Goal: Task Accomplishment & Management: Manage account settings

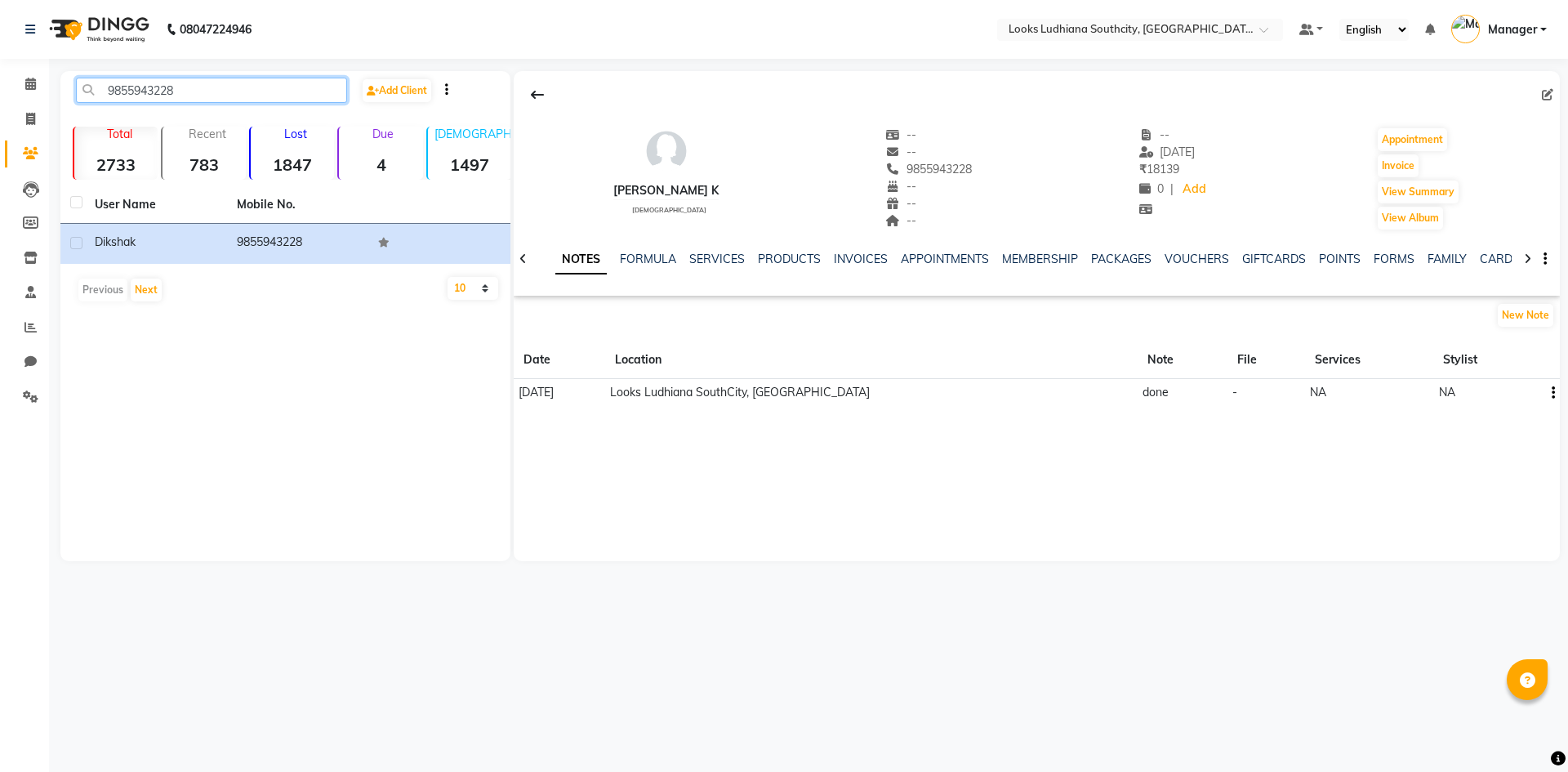
click at [281, 87] on input "9855943228" at bounding box center [211, 90] width 272 height 25
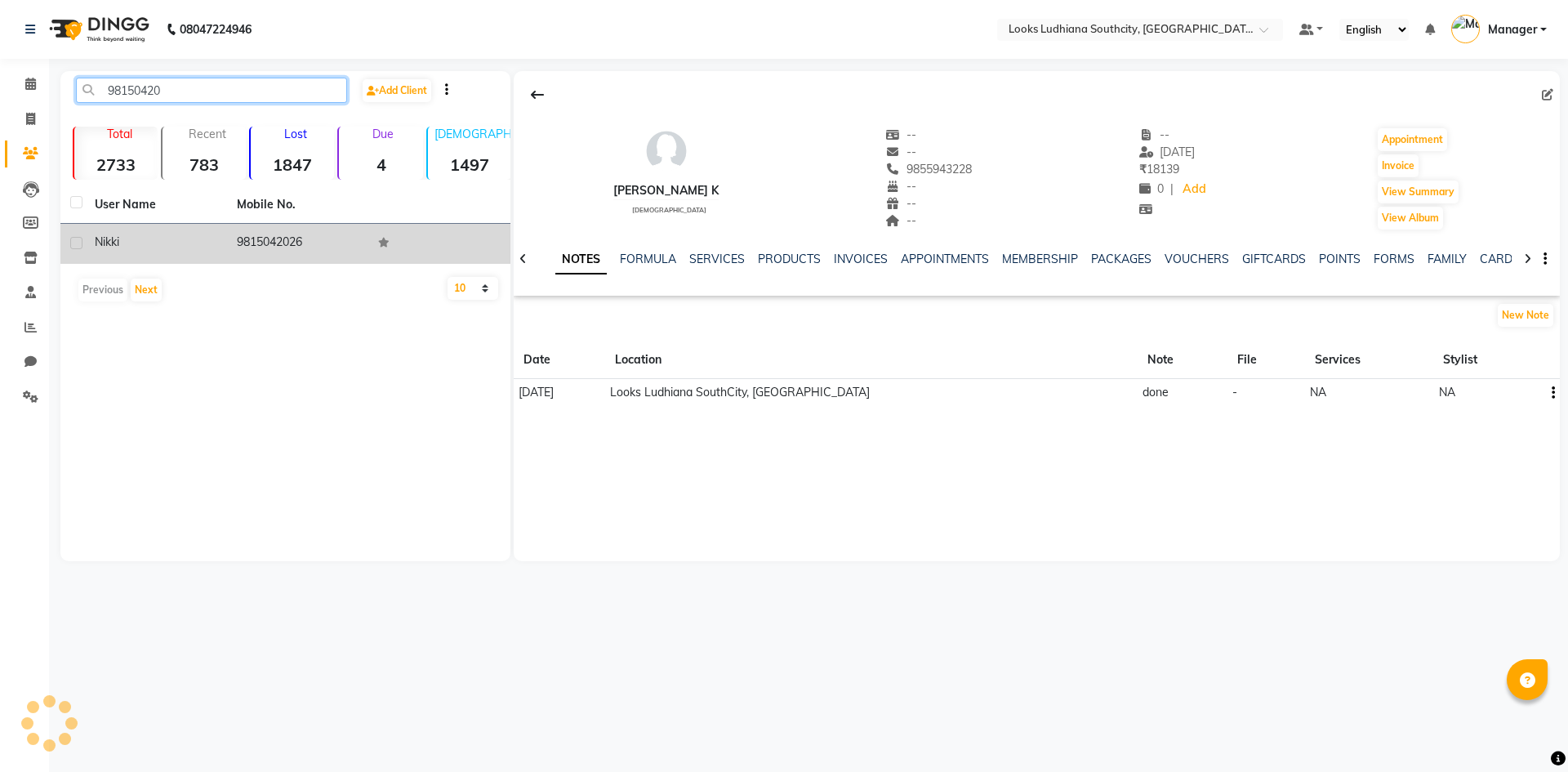
type input "98150420"
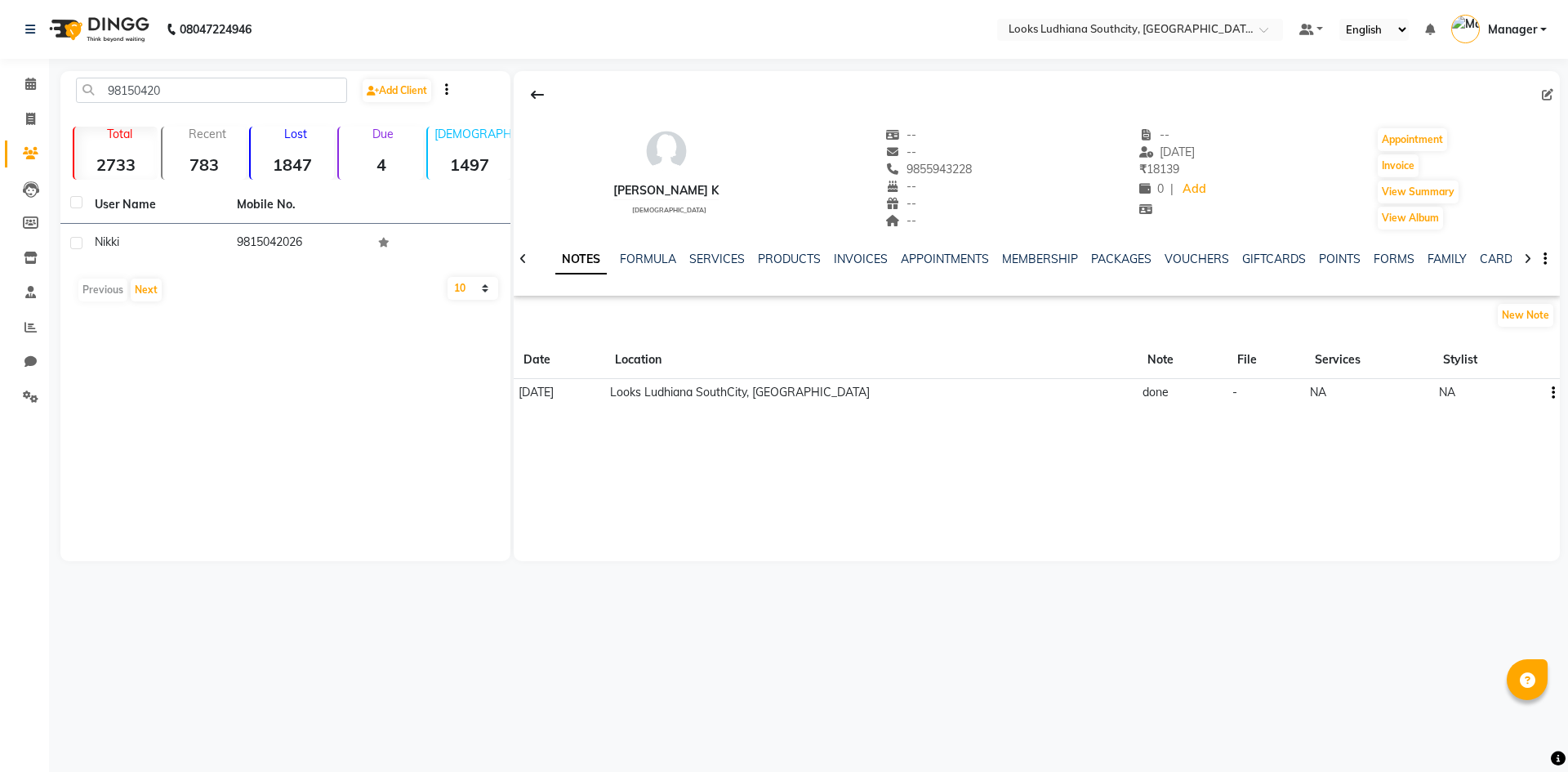
click at [243, 246] on td "9815042026" at bounding box center [299, 244] width 143 height 40
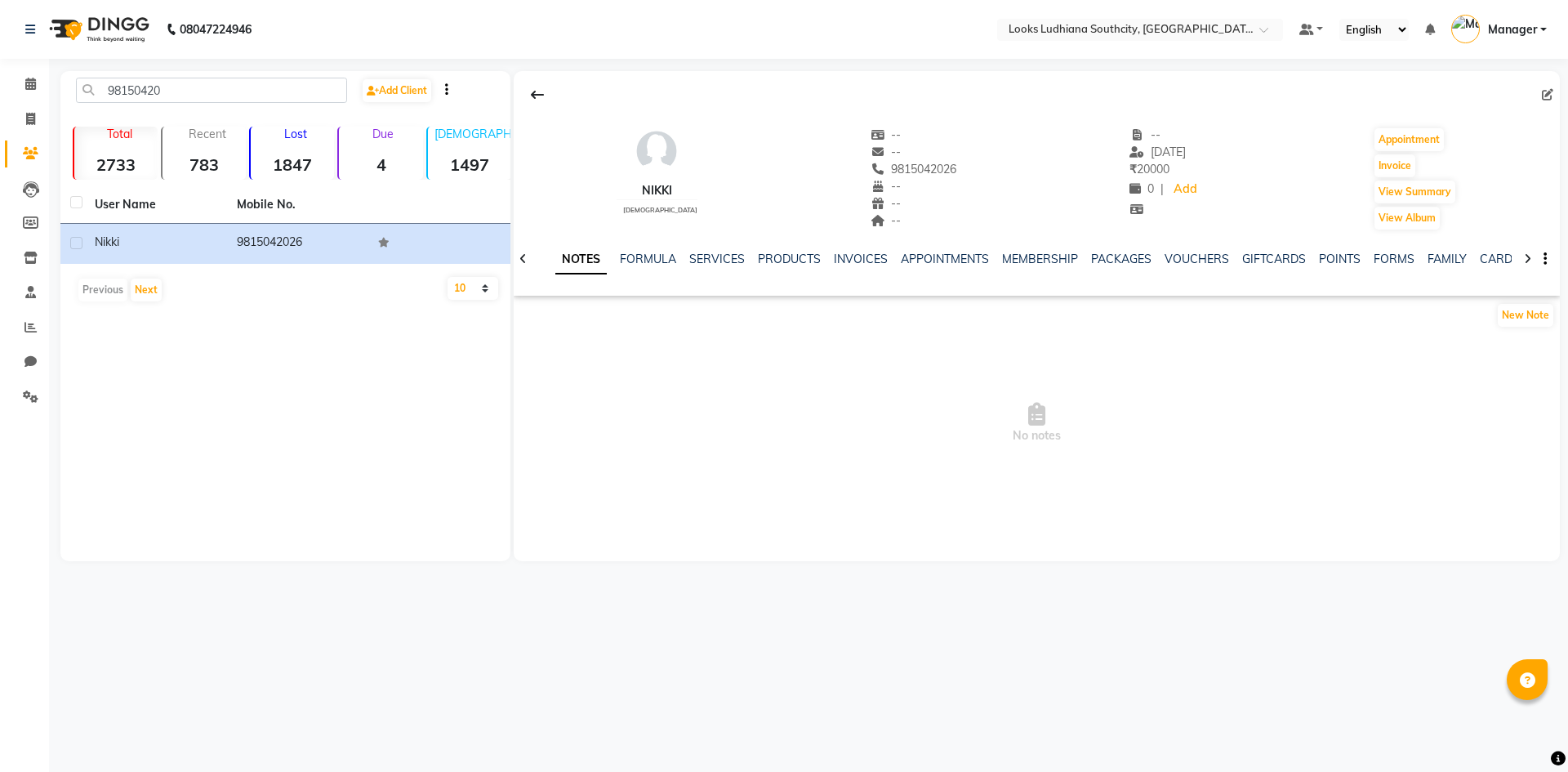
click at [1188, 268] on div "NOTES FORMULA SERVICES PRODUCTS INVOICES APPOINTMENTS MEMBERSHIP PACKAGES VOUCH…" at bounding box center [1017, 266] width 950 height 31
click at [1193, 257] on link "VOUCHERS" at bounding box center [1197, 259] width 65 height 14
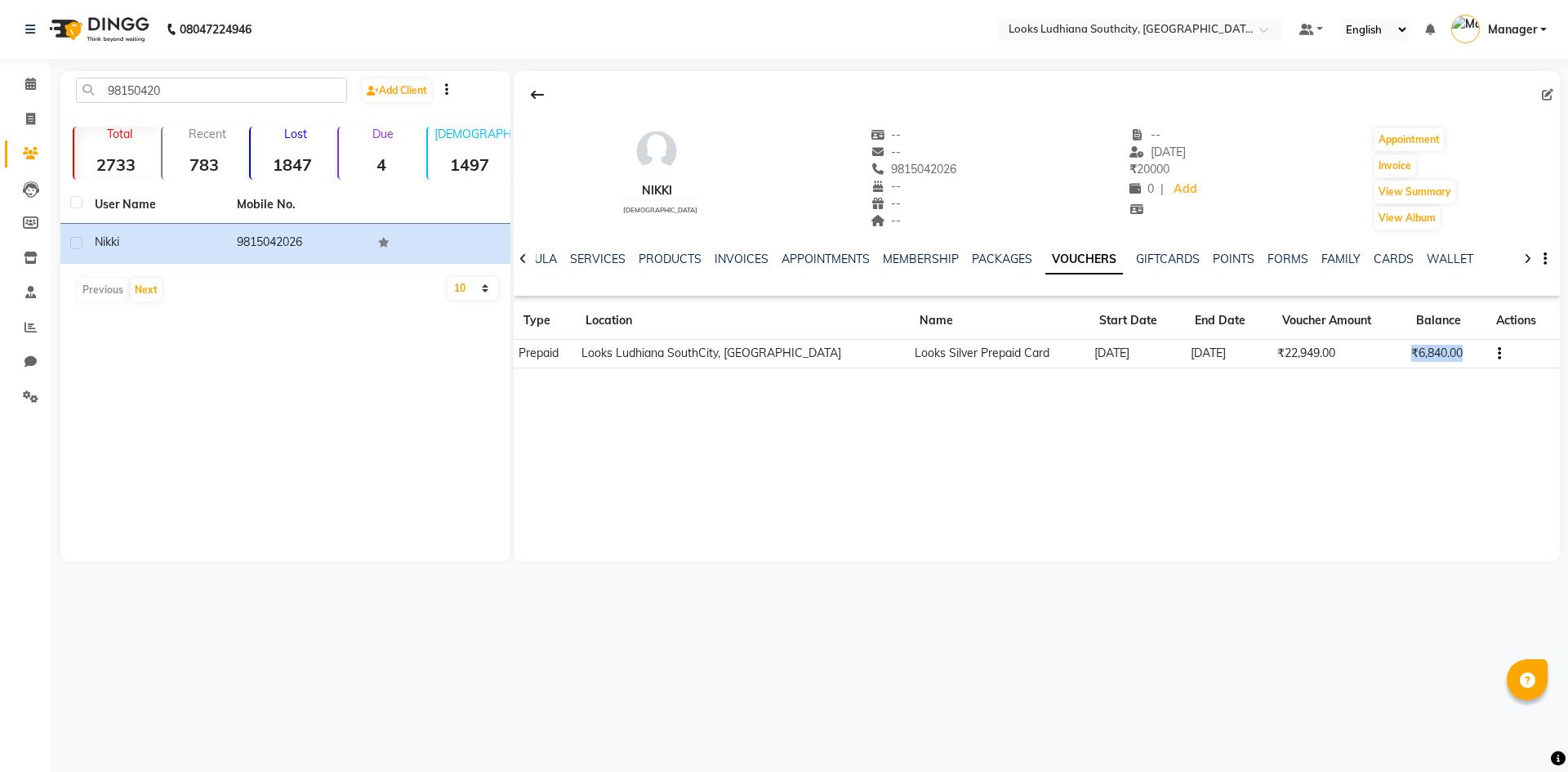
drag, startPoint x: 1400, startPoint y: 354, endPoint x: 1462, endPoint y: 358, distance: 62.1
click at [1462, 358] on td "₹6,840.00" at bounding box center [1446, 354] width 80 height 29
click at [920, 174] on span "9815042026" at bounding box center [914, 169] width 87 height 14
copy span "9815042026"
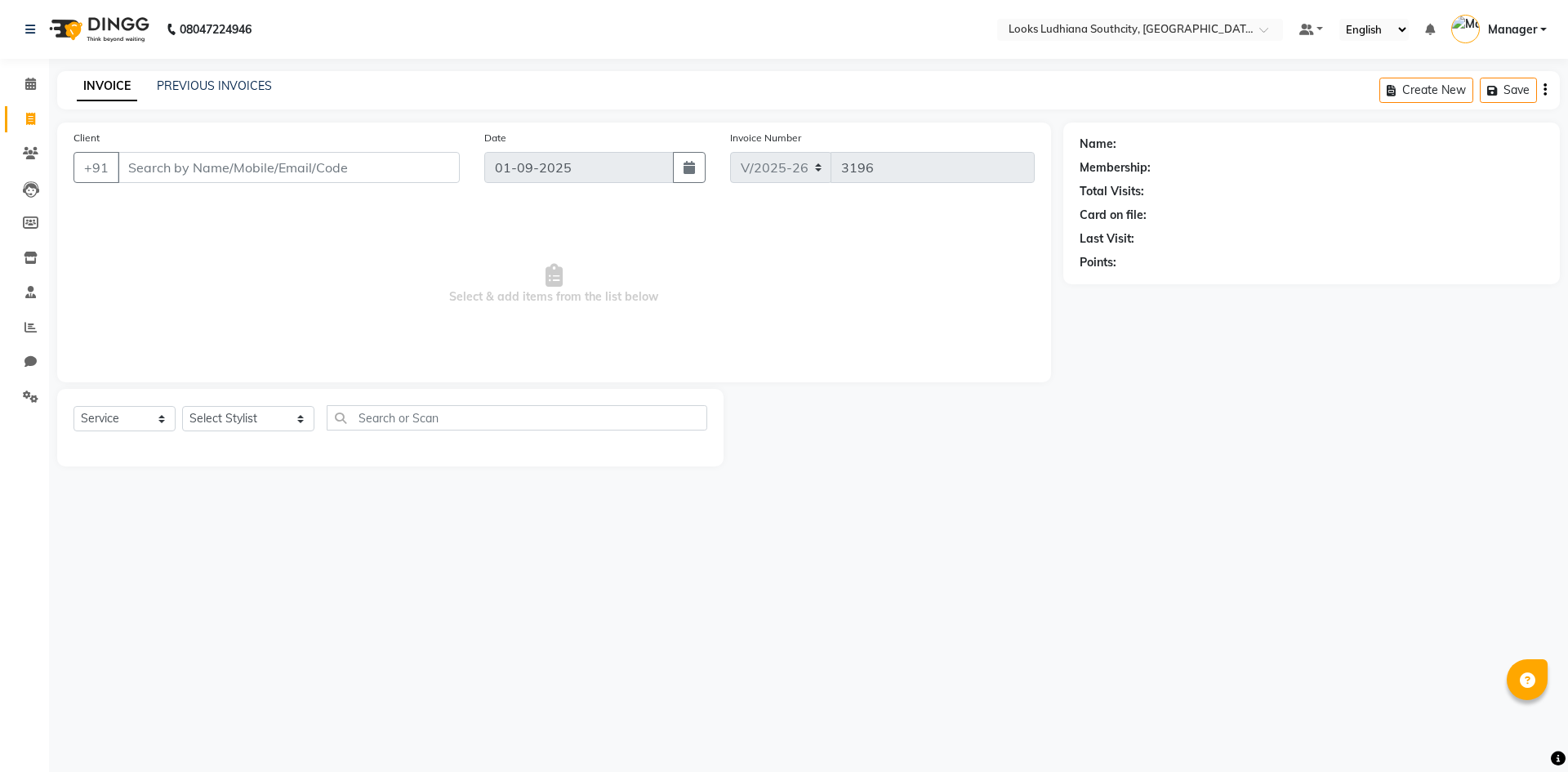
select select "6577"
select select "service"
click at [238, 409] on select "Select Stylist [PERSON_NAME] Amtar Hospitality Annu COUNTER_SALES [PERSON_NAME]…" at bounding box center [248, 418] width 133 height 25
select select "52174"
click at [182, 406] on select "Select Stylist [PERSON_NAME] Amtar Hospitality Annu COUNTER_SALES [PERSON_NAME]…" at bounding box center [248, 418] width 133 height 25
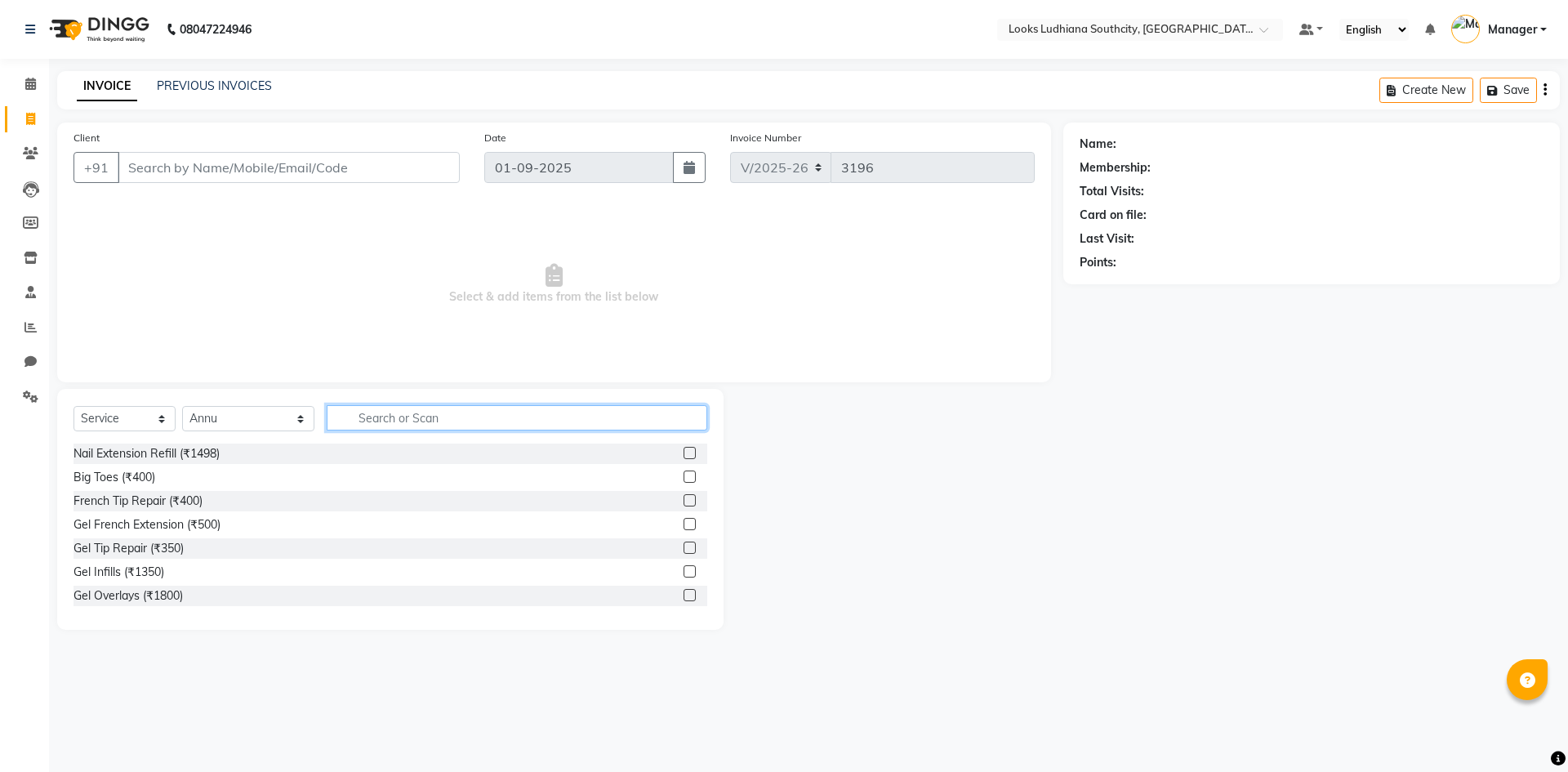
drag, startPoint x: 404, startPoint y: 410, endPoint x: 376, endPoint y: 443, distance: 43.3
click at [402, 412] on input "text" at bounding box center [517, 418] width 381 height 25
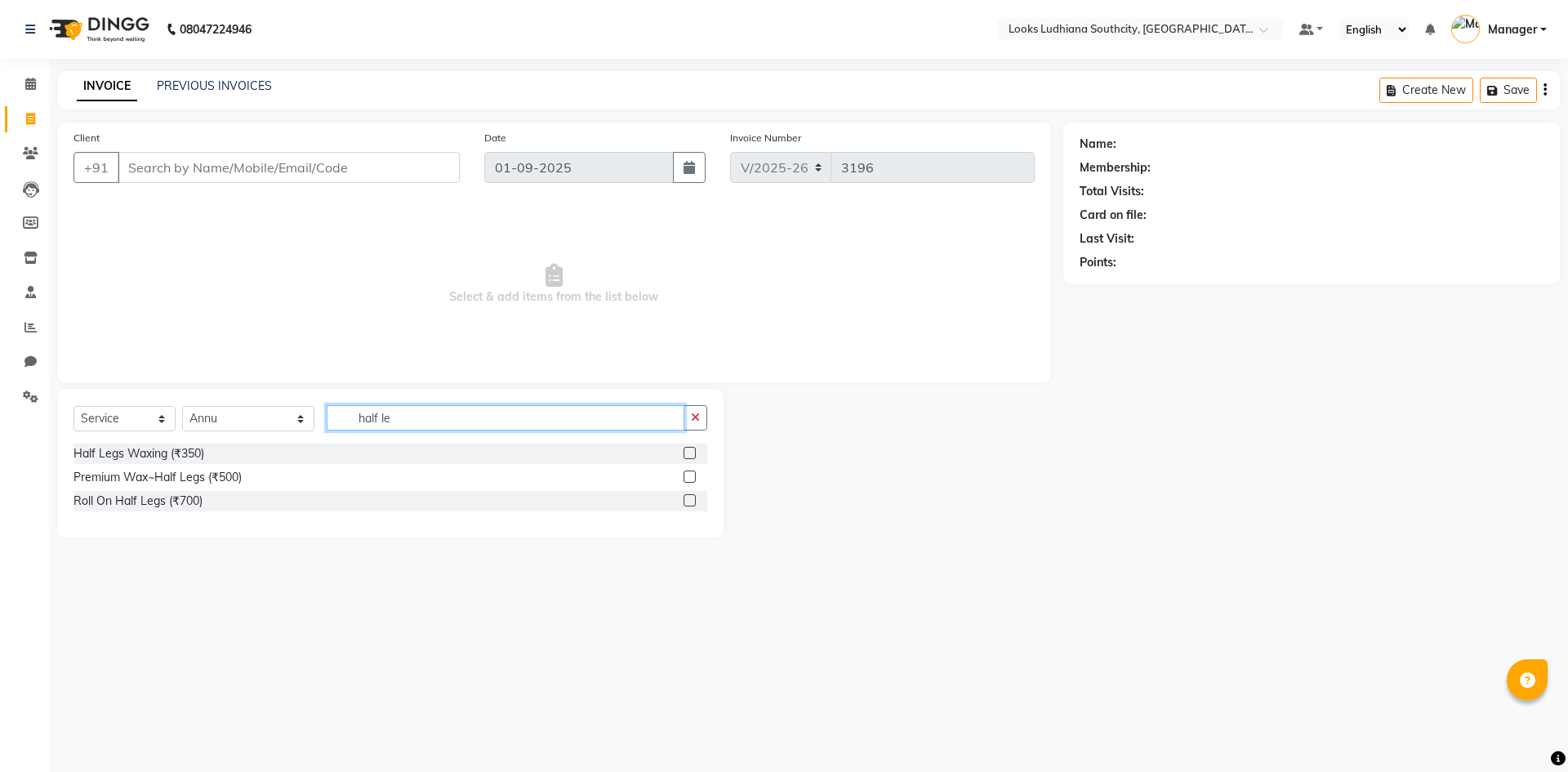
drag, startPoint x: 428, startPoint y: 423, endPoint x: 39, endPoint y: 410, distance: 389.2
click at [99, 418] on div "Select Service Product Membership Package Voucher Prepaid Gift Card Select Styl…" at bounding box center [390, 424] width 634 height 39
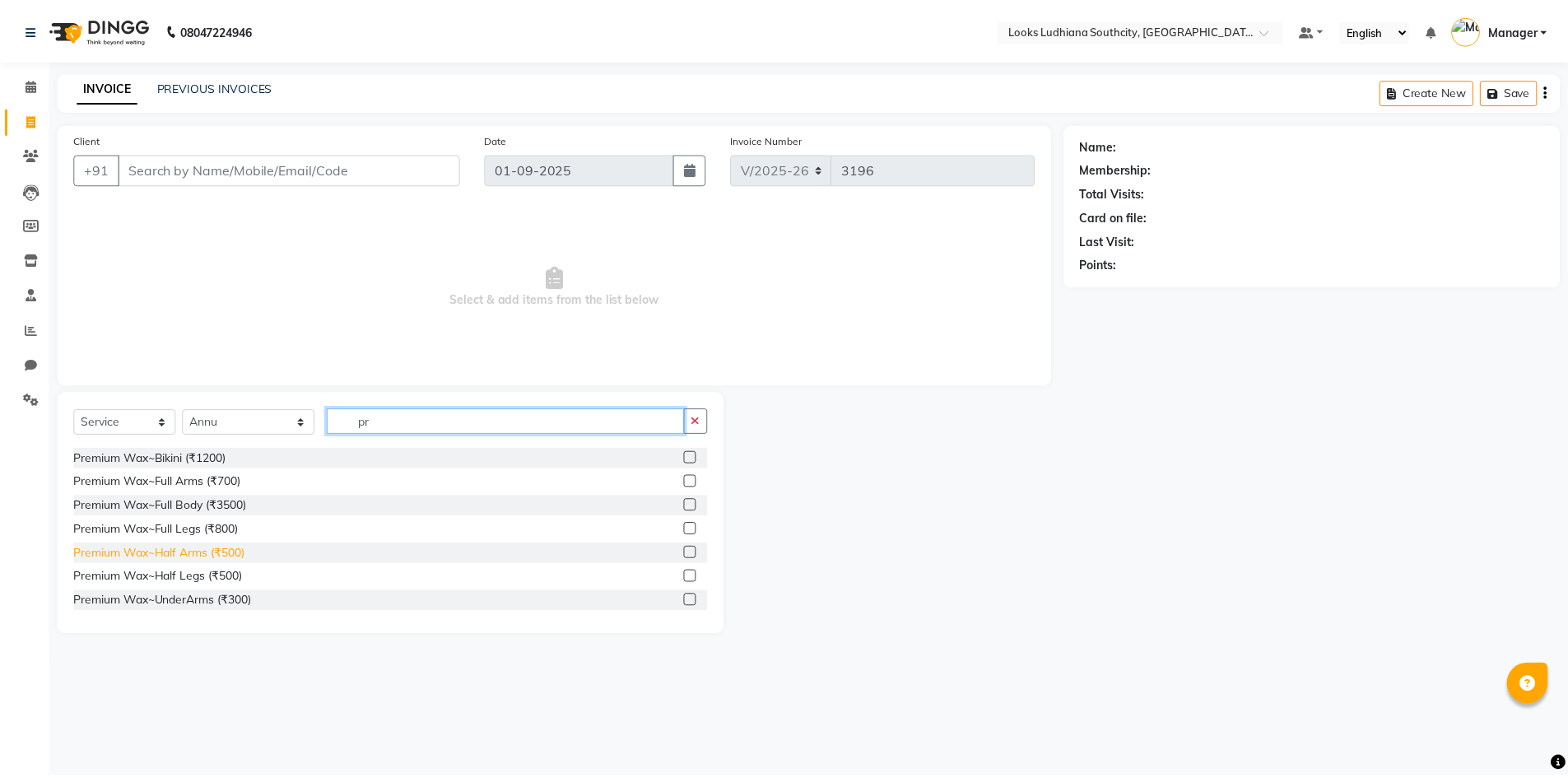
scroll to position [658, 0]
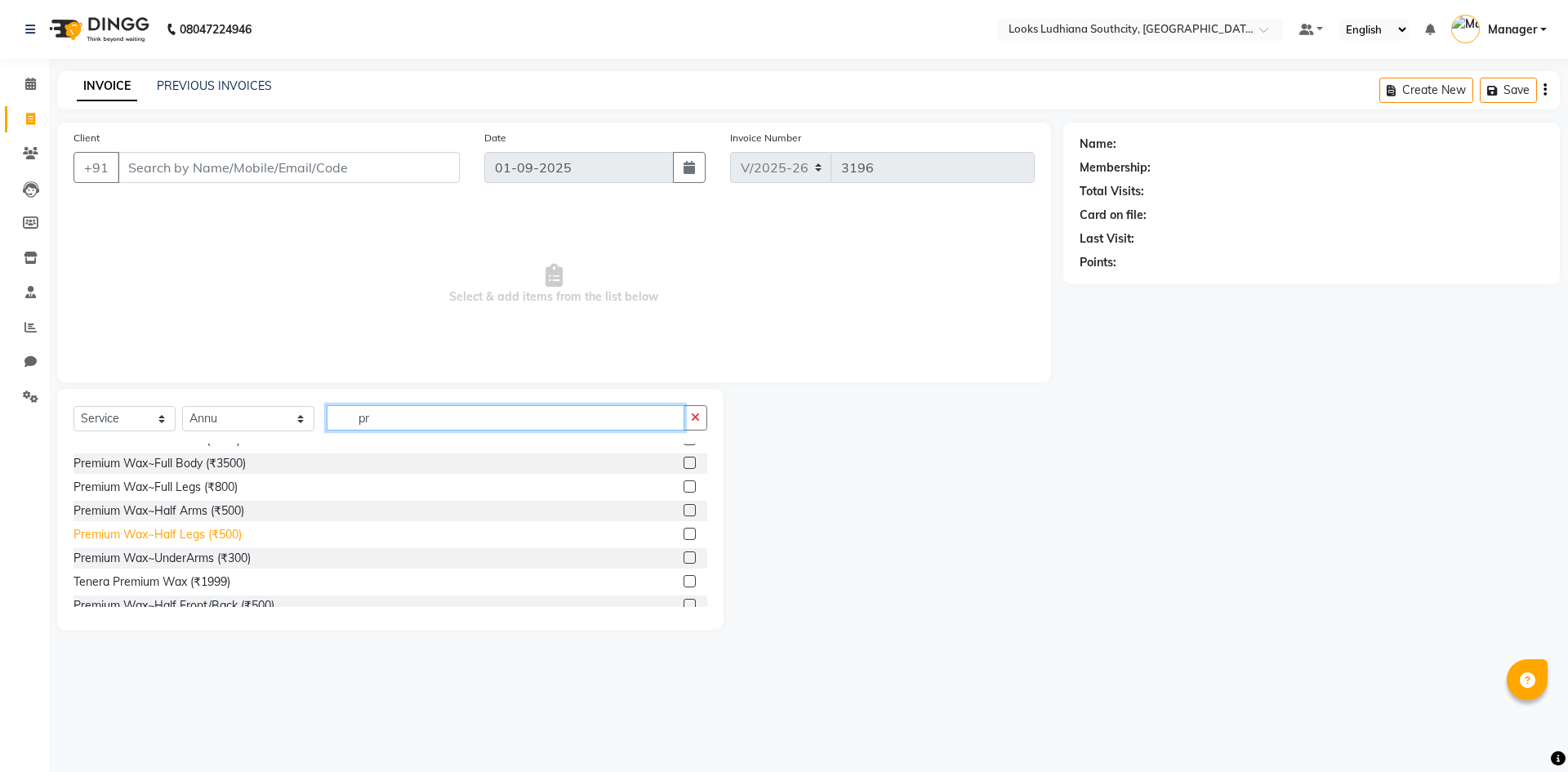
type input "pr"
click at [212, 532] on div "Premium Wax~Half Legs (₹500)" at bounding box center [157, 534] width 169 height 17
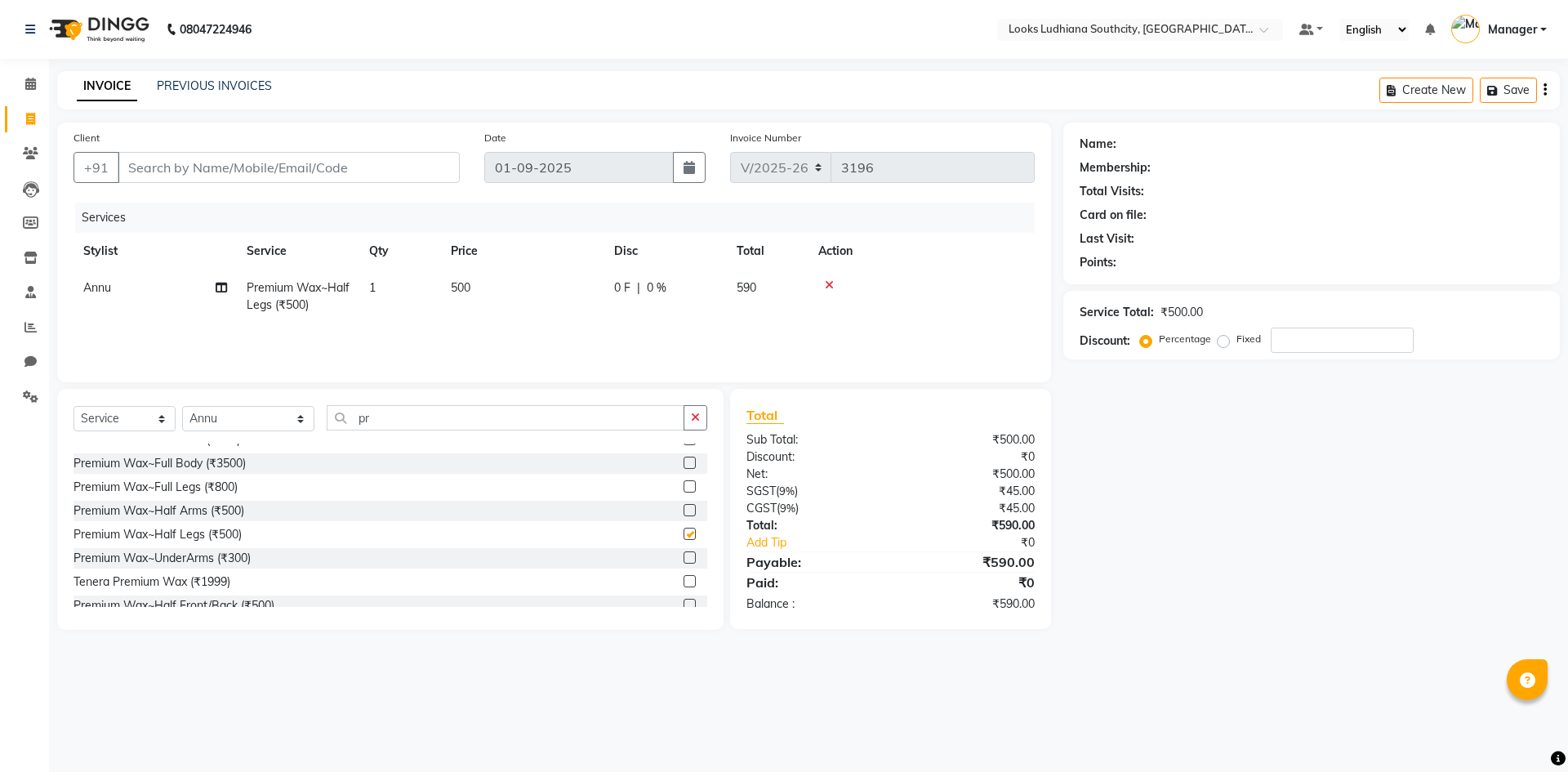
checkbox input "false"
click at [481, 272] on td "500" at bounding box center [522, 297] width 163 height 54
select select "52174"
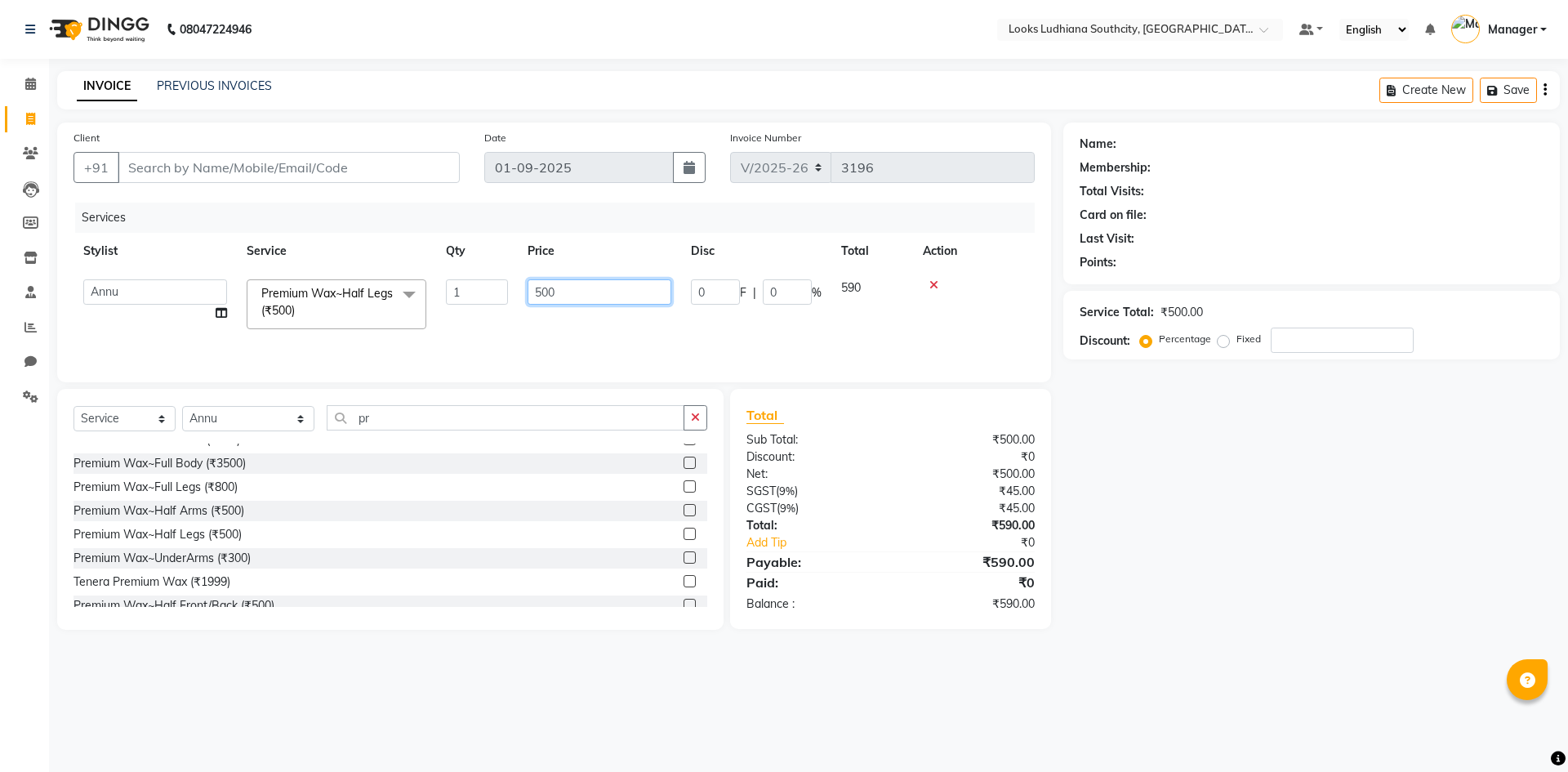
drag, startPoint x: 565, startPoint y: 296, endPoint x: 453, endPoint y: 285, distance: 112.5
click at [454, 285] on tr "[PERSON_NAME] Amtar Hospitality Annu COUNTER_SALES [PERSON_NAME] Deep_pdct [PER…" at bounding box center [554, 304] width 962 height 69
type input "600"
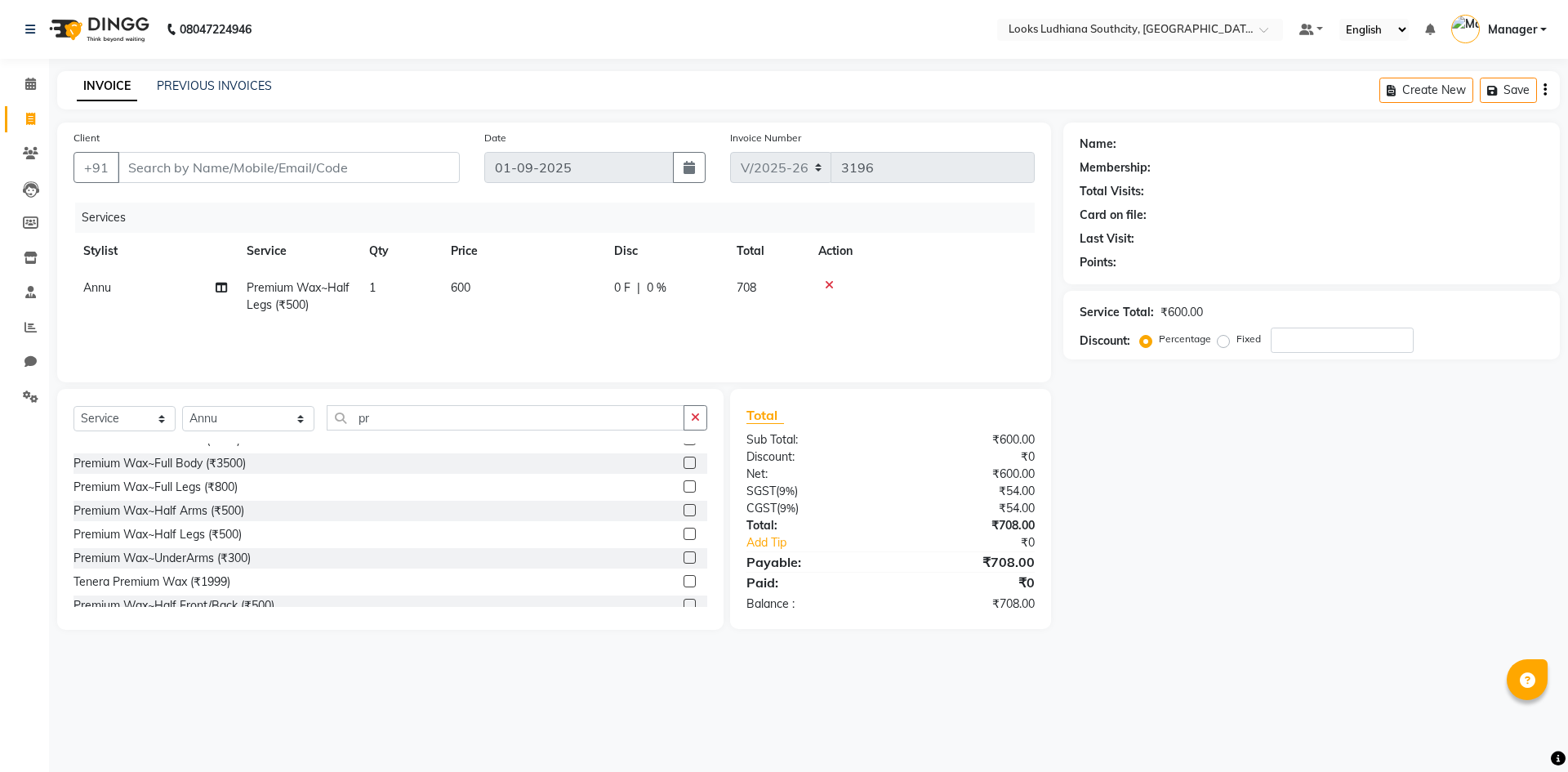
click at [1404, 591] on div "Name: Membership: Total Visits: Card on file: Last Visit: Points: Service Total…" at bounding box center [1318, 376] width 509 height 507
click at [26, 123] on icon at bounding box center [31, 119] width 9 height 13
select select "service"
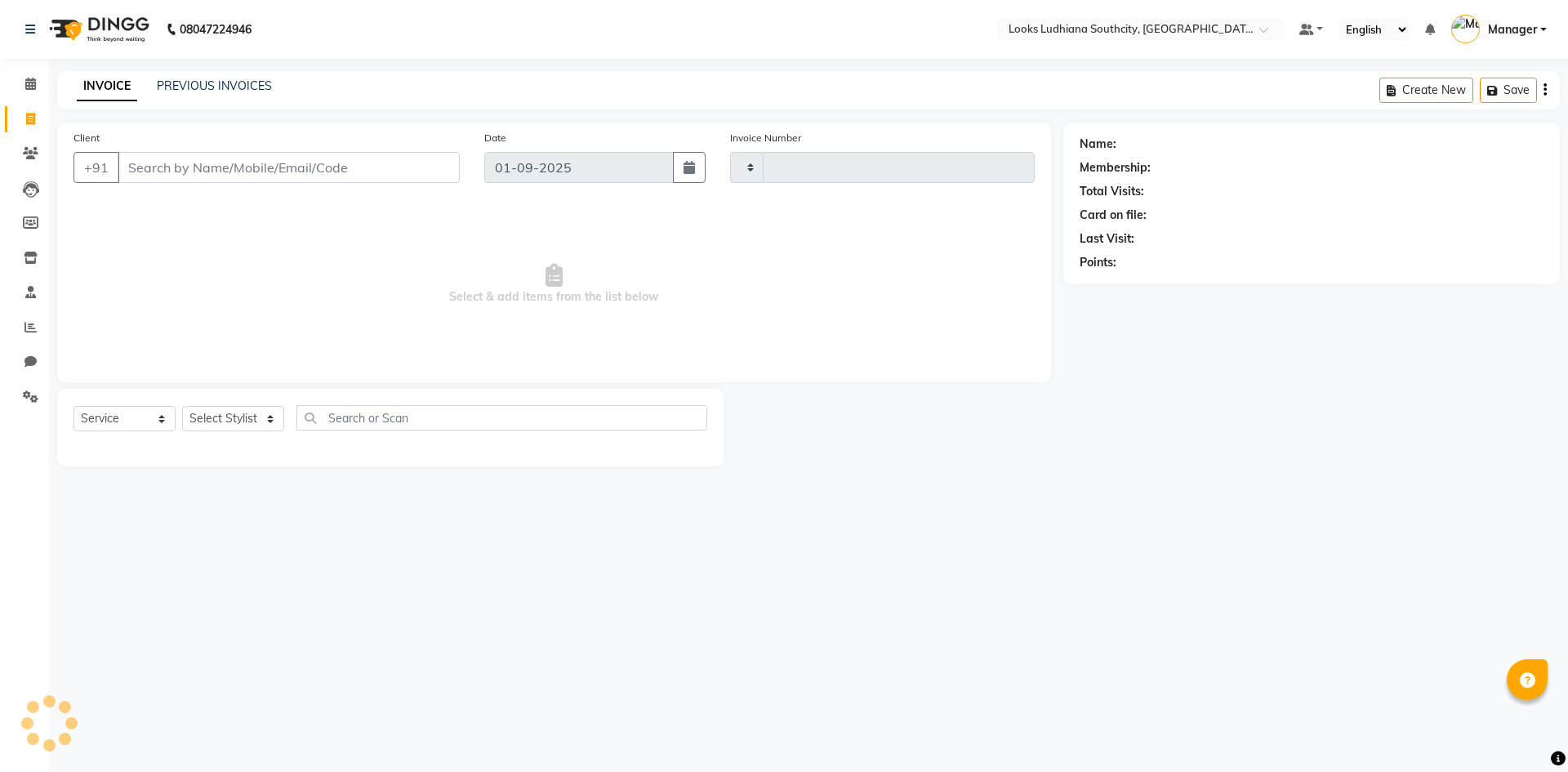
type input "3201"
select select "6577"
paste input "8146004408"
type input "8146004408"
select select "1: Object"
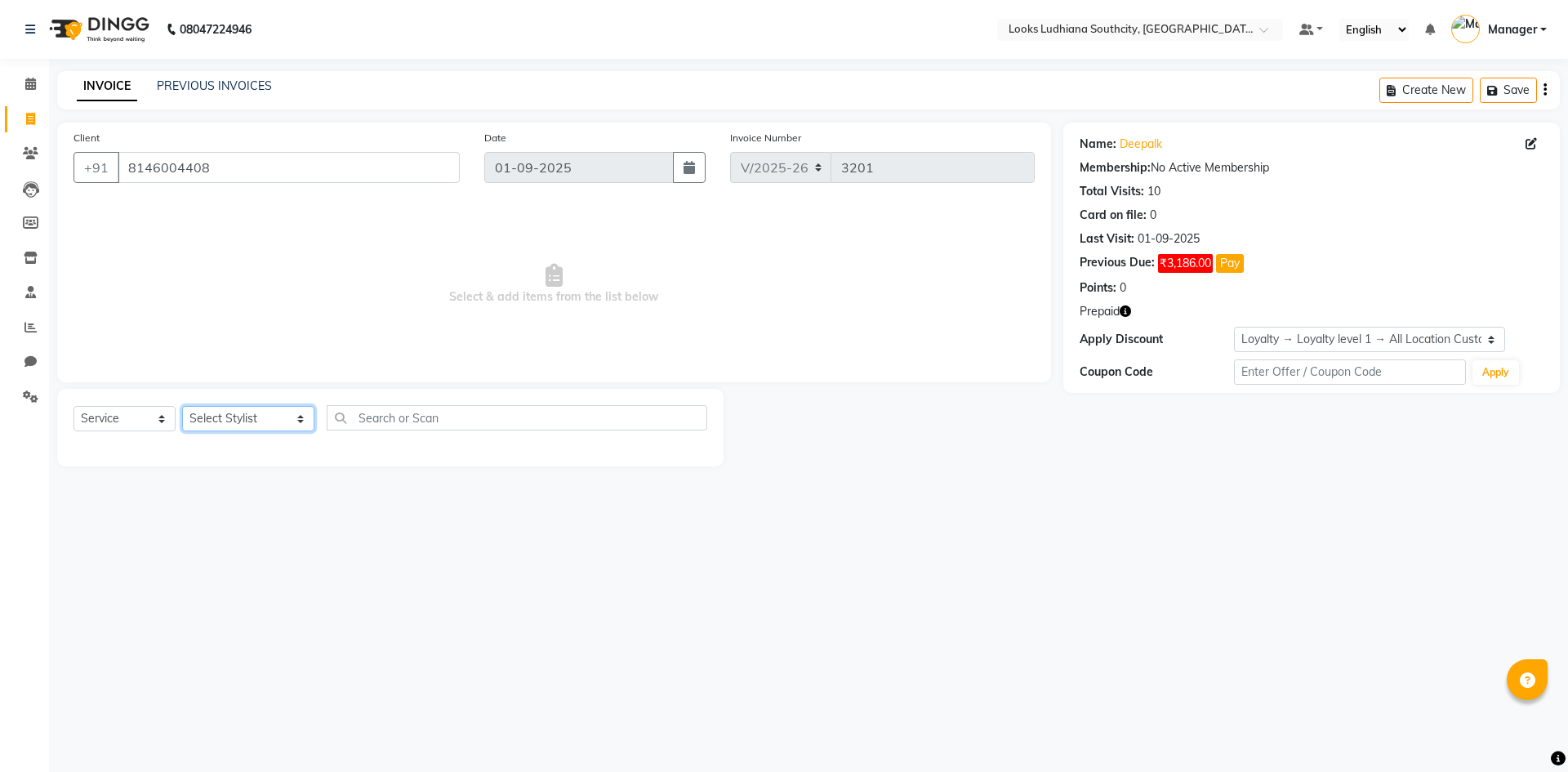
click at [238, 412] on select "Select Stylist [PERSON_NAME] Amtar Hospitality Annu COUNTER_SALES [PERSON_NAME]…" at bounding box center [248, 418] width 133 height 25
select select "52174"
click at [182, 406] on select "Select Stylist [PERSON_NAME] Amtar Hospitality Annu COUNTER_SALES [PERSON_NAME]…" at bounding box center [248, 418] width 133 height 25
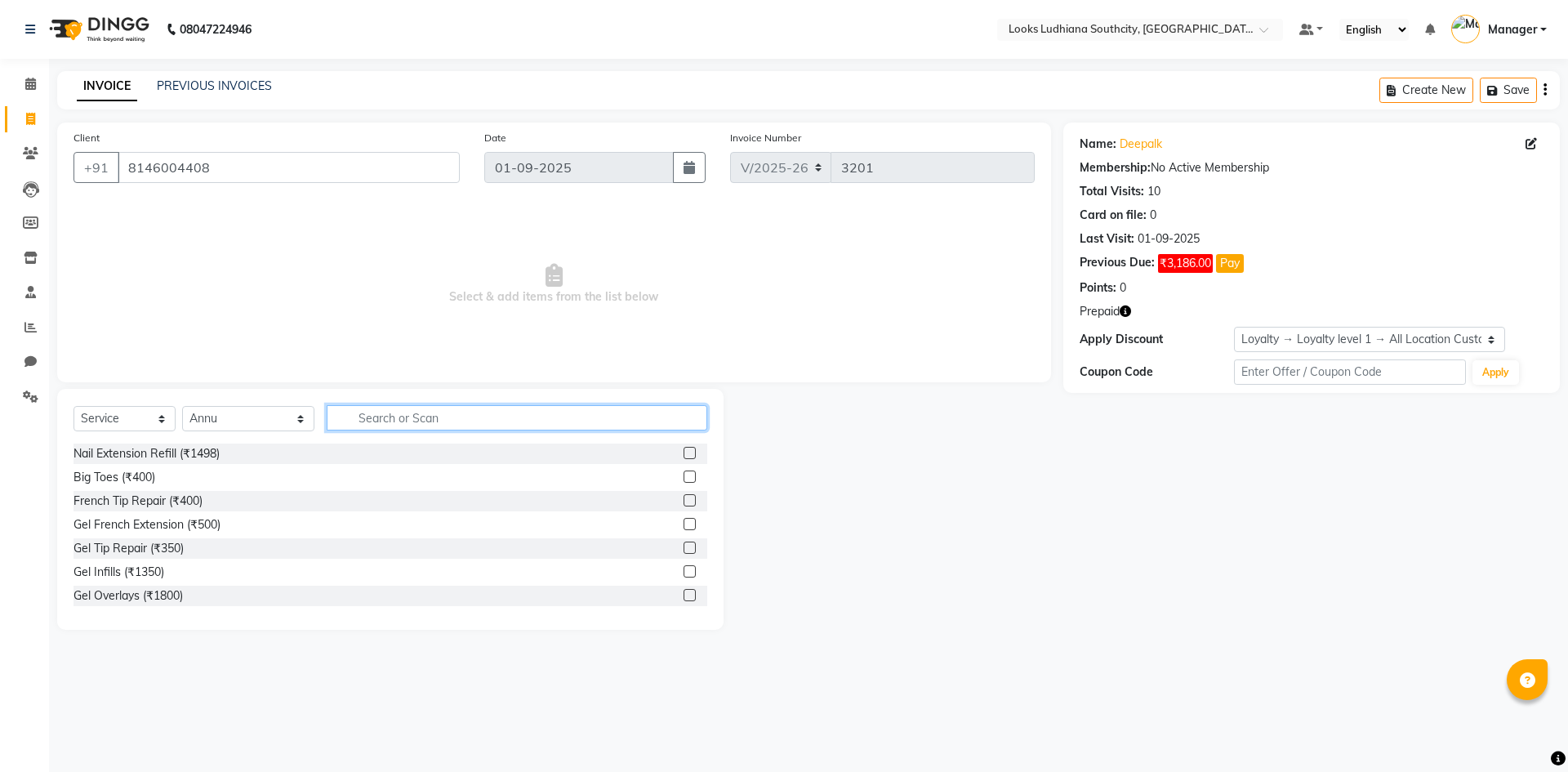
click at [364, 412] on input "text" at bounding box center [517, 418] width 381 height 25
type input "leg"
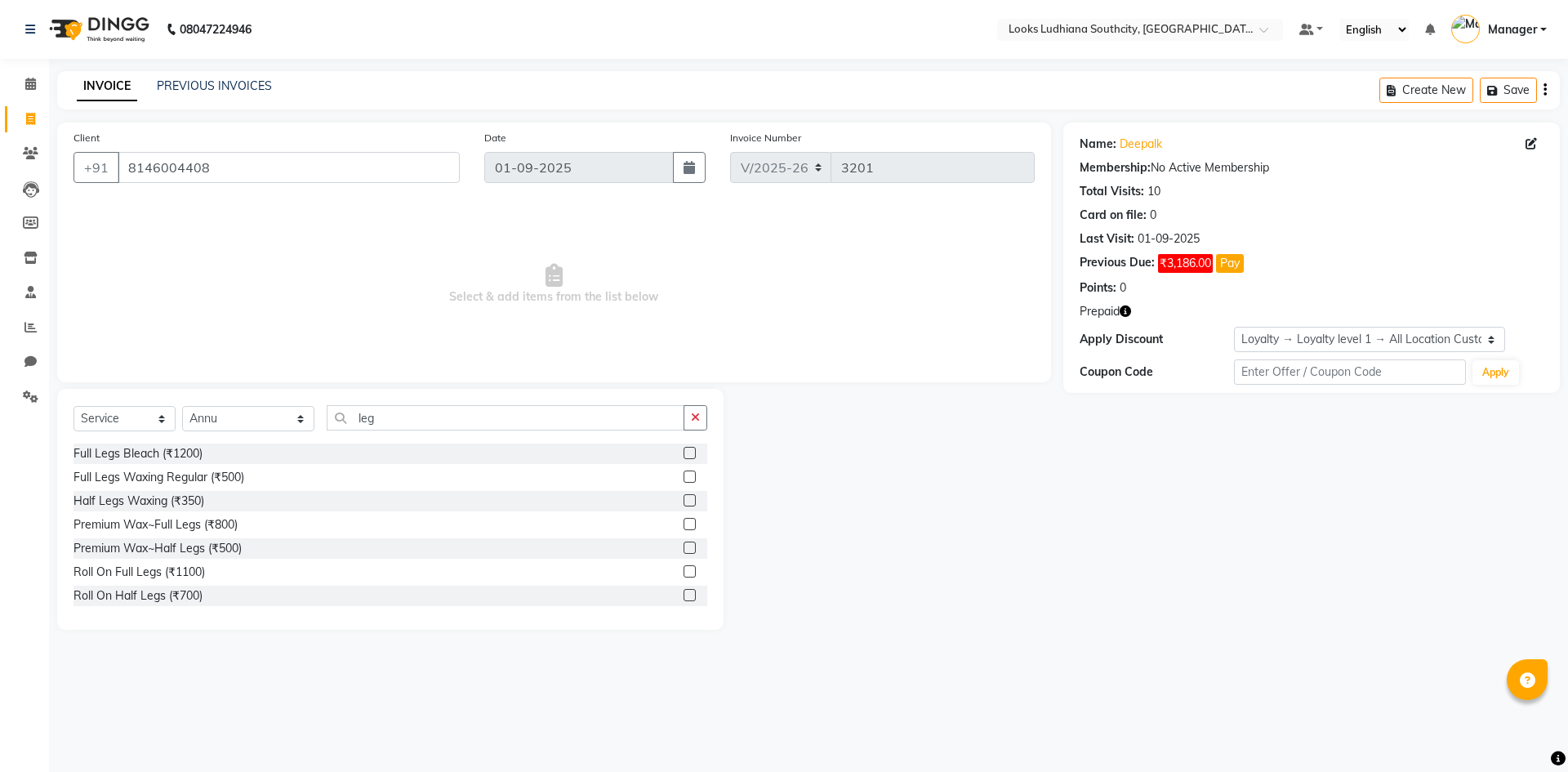
drag, startPoint x: 208, startPoint y: 547, endPoint x: 263, endPoint y: 502, distance: 71.1
click at [208, 547] on div "Premium Wax~Half Legs (₹500)" at bounding box center [157, 547] width 169 height 17
checkbox input "false"
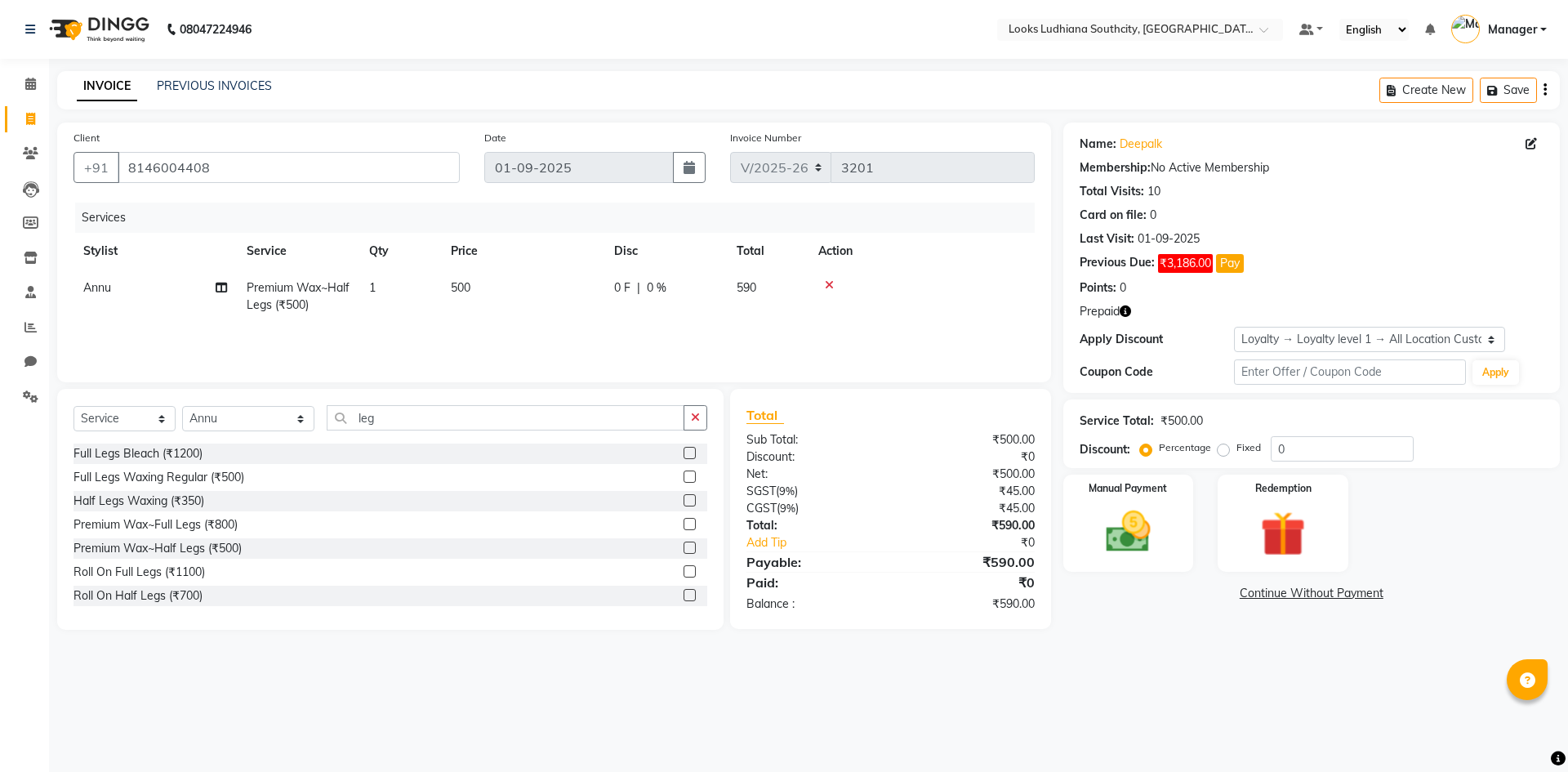
click at [463, 276] on td "500" at bounding box center [522, 297] width 163 height 54
select select "52174"
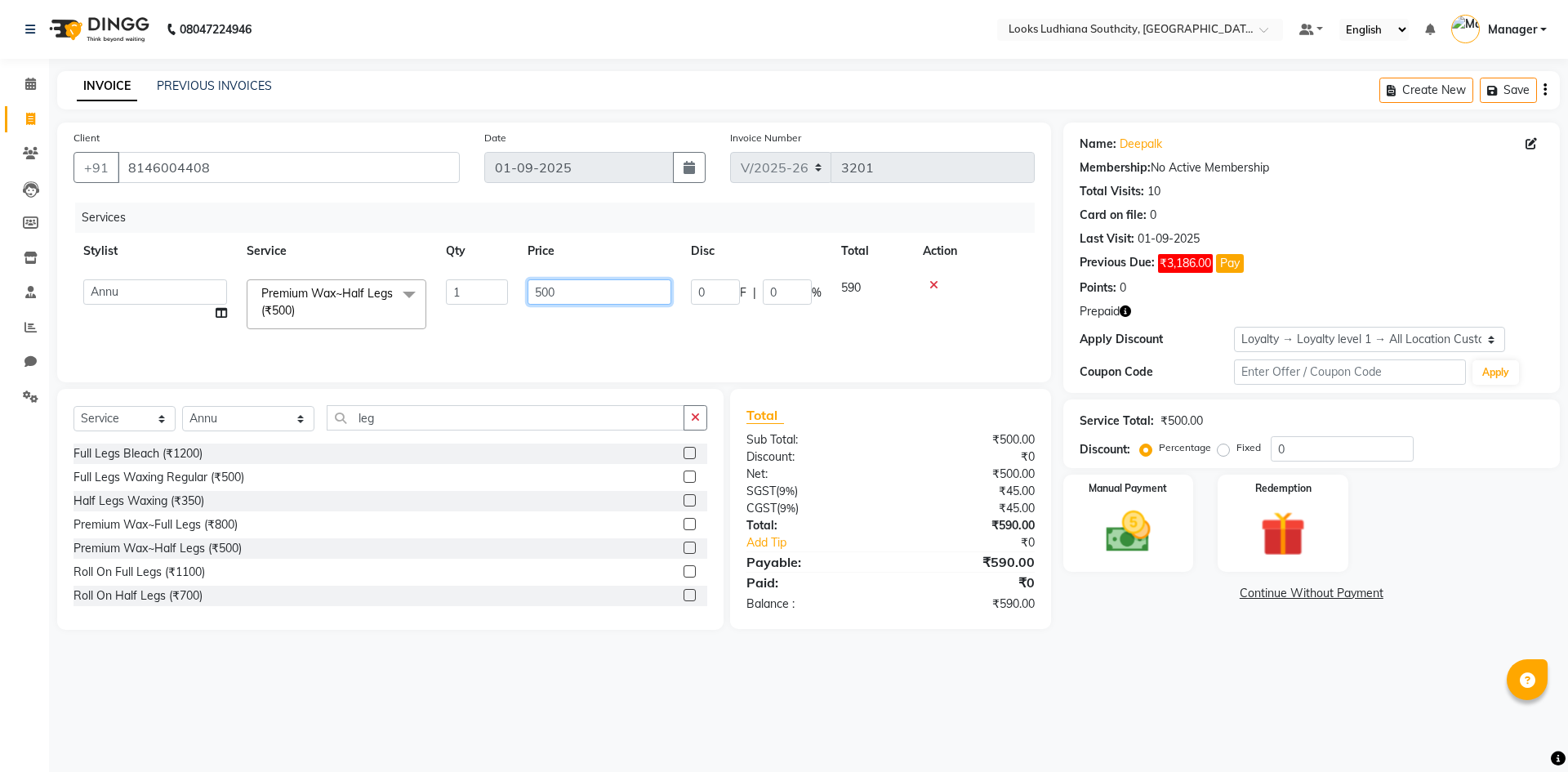
drag, startPoint x: 580, startPoint y: 296, endPoint x: 409, endPoint y: 322, distance: 173.0
click at [409, 322] on tr "[PERSON_NAME] Amtar Hospitality Annu COUNTER_SALES [PERSON_NAME] Deep_pdct [PER…" at bounding box center [554, 304] width 962 height 69
type input "600"
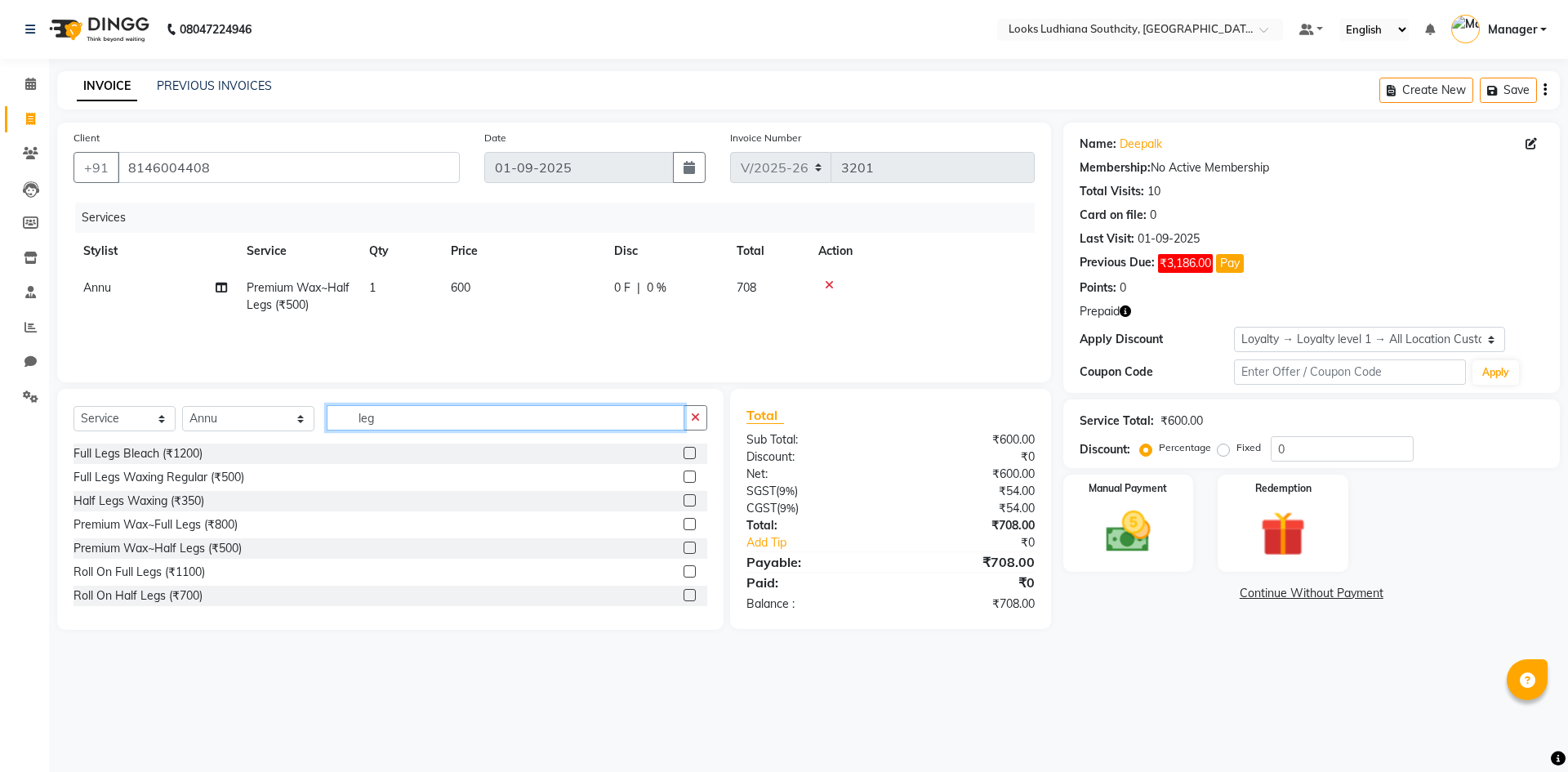
click at [365, 427] on input "leg" at bounding box center [505, 418] width 358 height 25
drag, startPoint x: 374, startPoint y: 419, endPoint x: 153, endPoint y: 449, distance: 223.0
click at [168, 452] on div "Select Service Product Membership Package Voucher Prepaid Gift Card Select Styl…" at bounding box center [390, 509] width 667 height 241
type input "h"
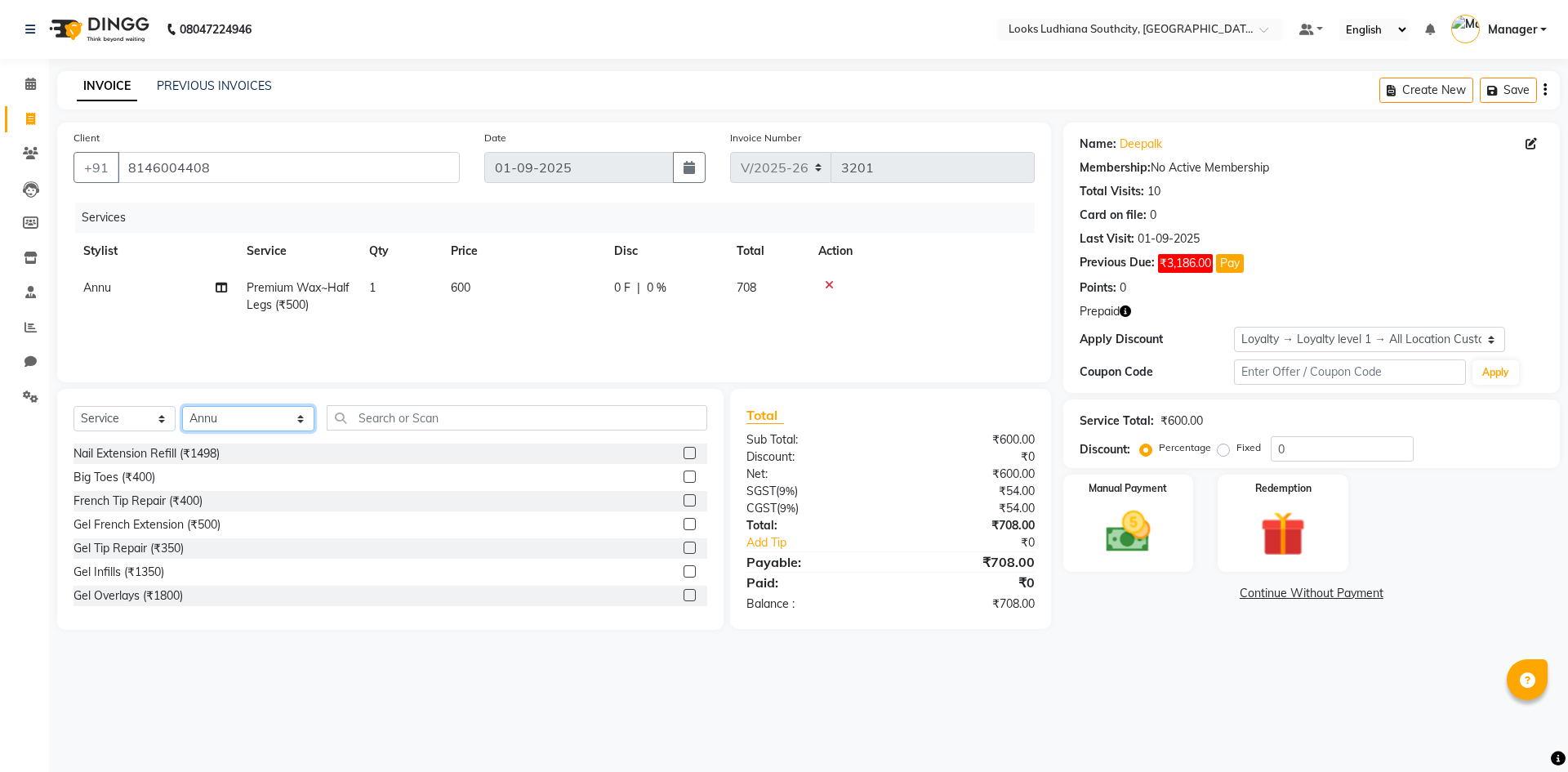
click at [235, 426] on select "Select Stylist [PERSON_NAME] Amtar Hospitality Annu COUNTER_SALES [PERSON_NAME]…" at bounding box center [248, 418] width 133 height 25
select select "50926"
click at [182, 406] on select "Select Stylist [PERSON_NAME] Amtar Hospitality Annu COUNTER_SALES [PERSON_NAME]…" at bounding box center [248, 418] width 133 height 25
click at [399, 418] on input "text" at bounding box center [517, 418] width 381 height 25
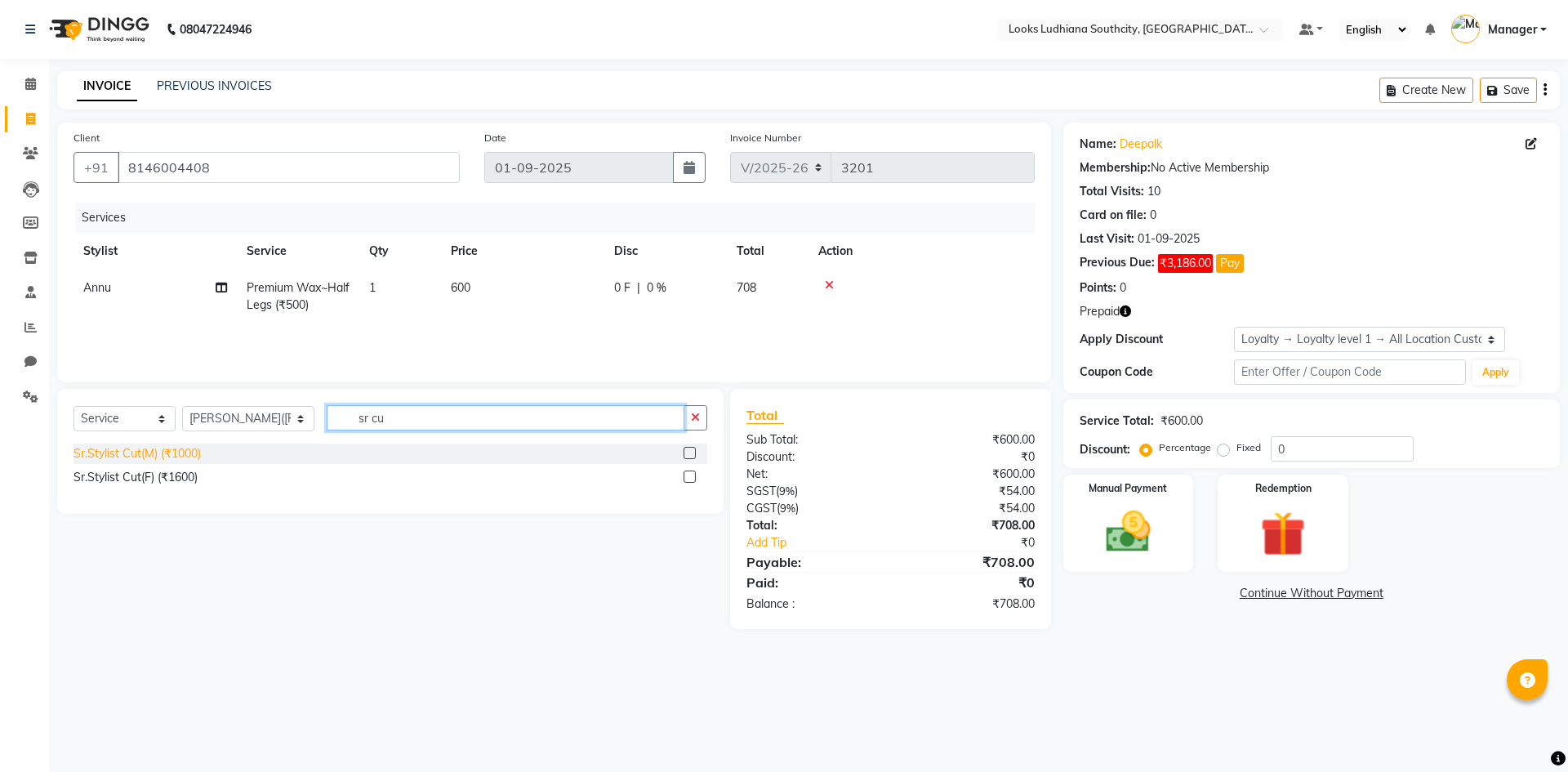
type input "sr cu"
click at [152, 448] on div "Sr.Stylist Cut(M) (₹1000)" at bounding box center [136, 453] width 127 height 17
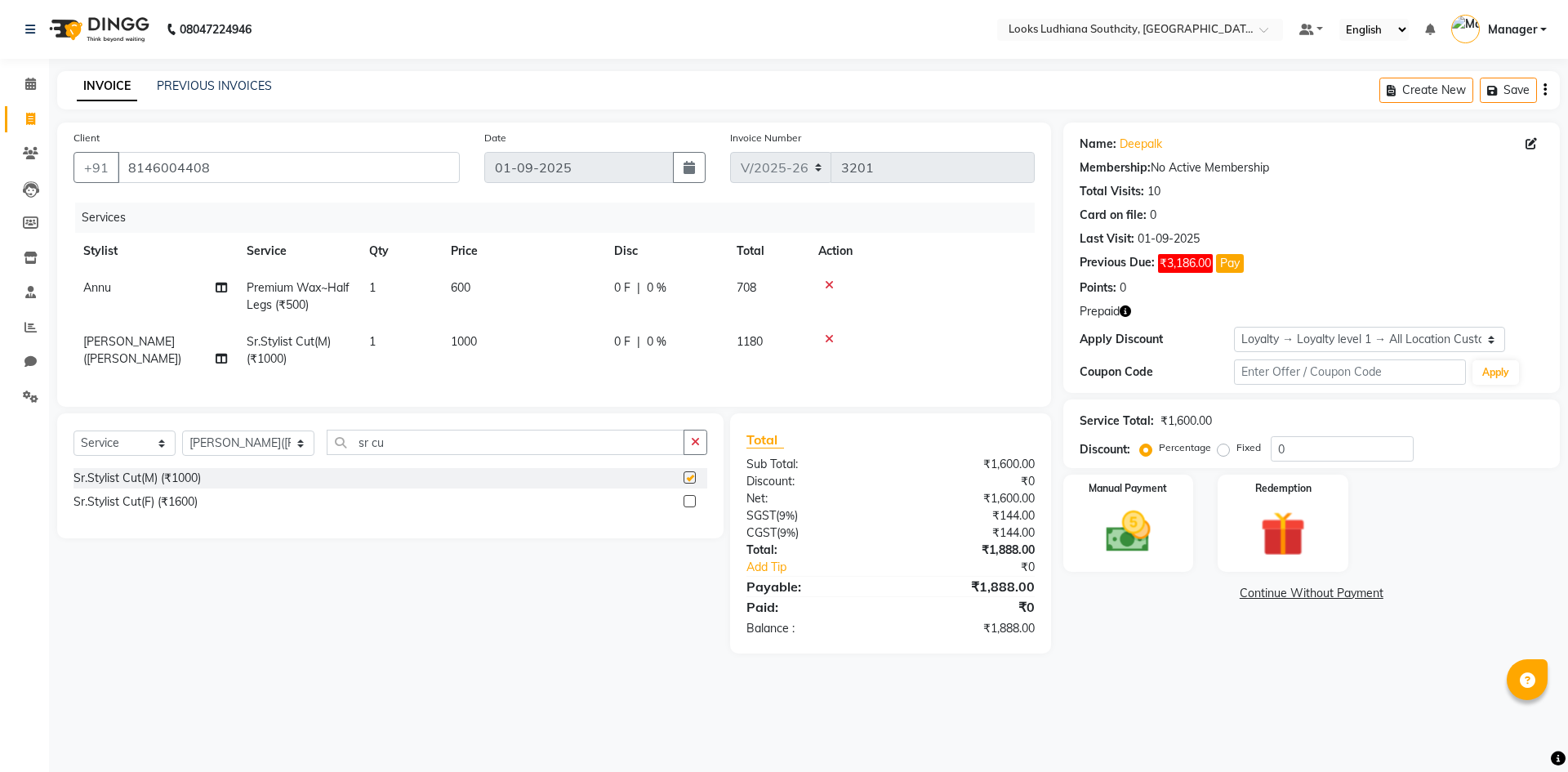
checkbox input "false"
drag, startPoint x: 367, startPoint y: 457, endPoint x: 191, endPoint y: 462, distance: 176.1
click at [198, 462] on div "Select Service Product Membership Package Voucher Prepaid Gift Card Select Styl…" at bounding box center [390, 448] width 634 height 39
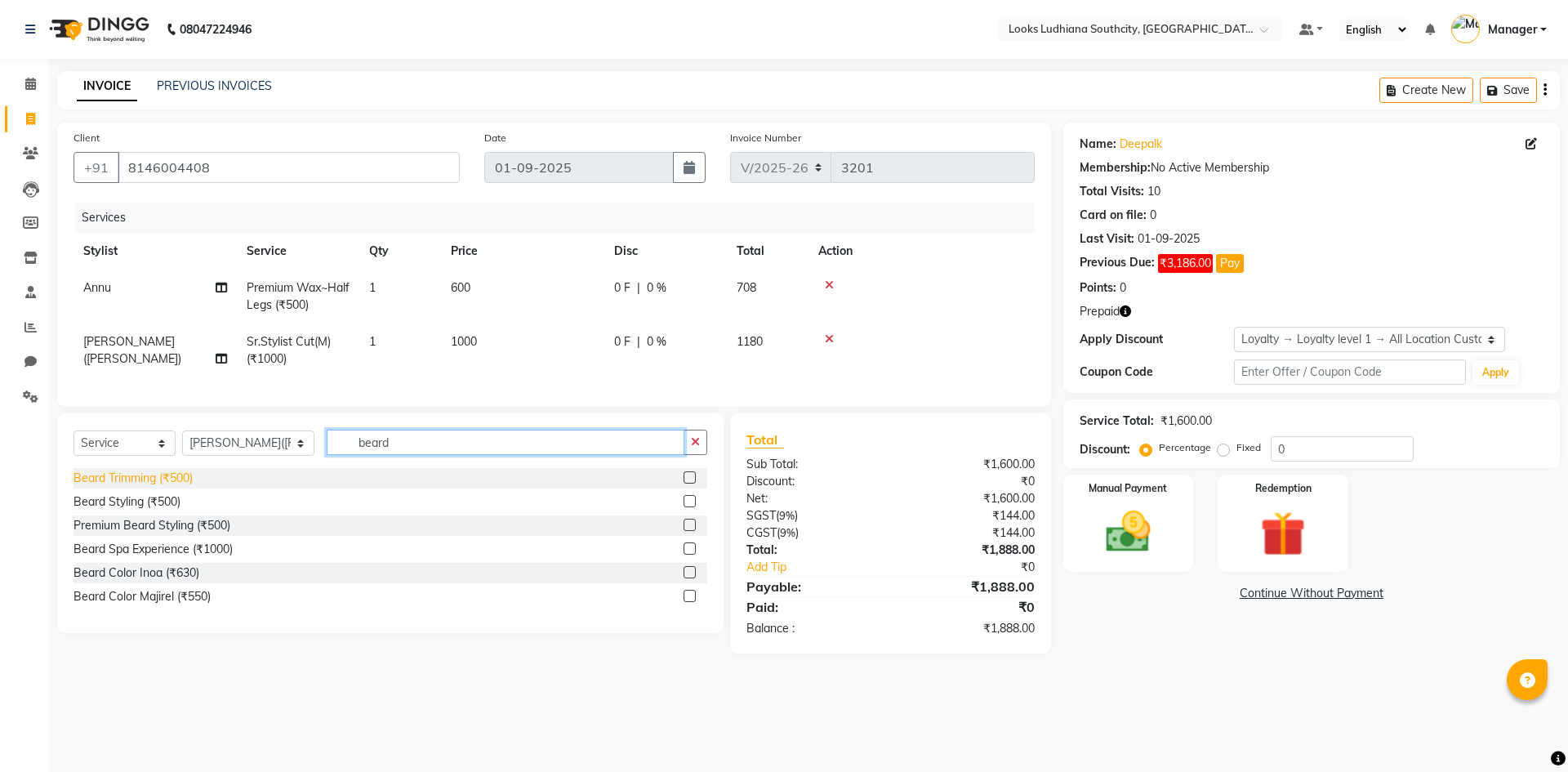
type input "beard"
click at [183, 487] on div "Beard Trimming (₹500)" at bounding box center [133, 478] width 119 height 17
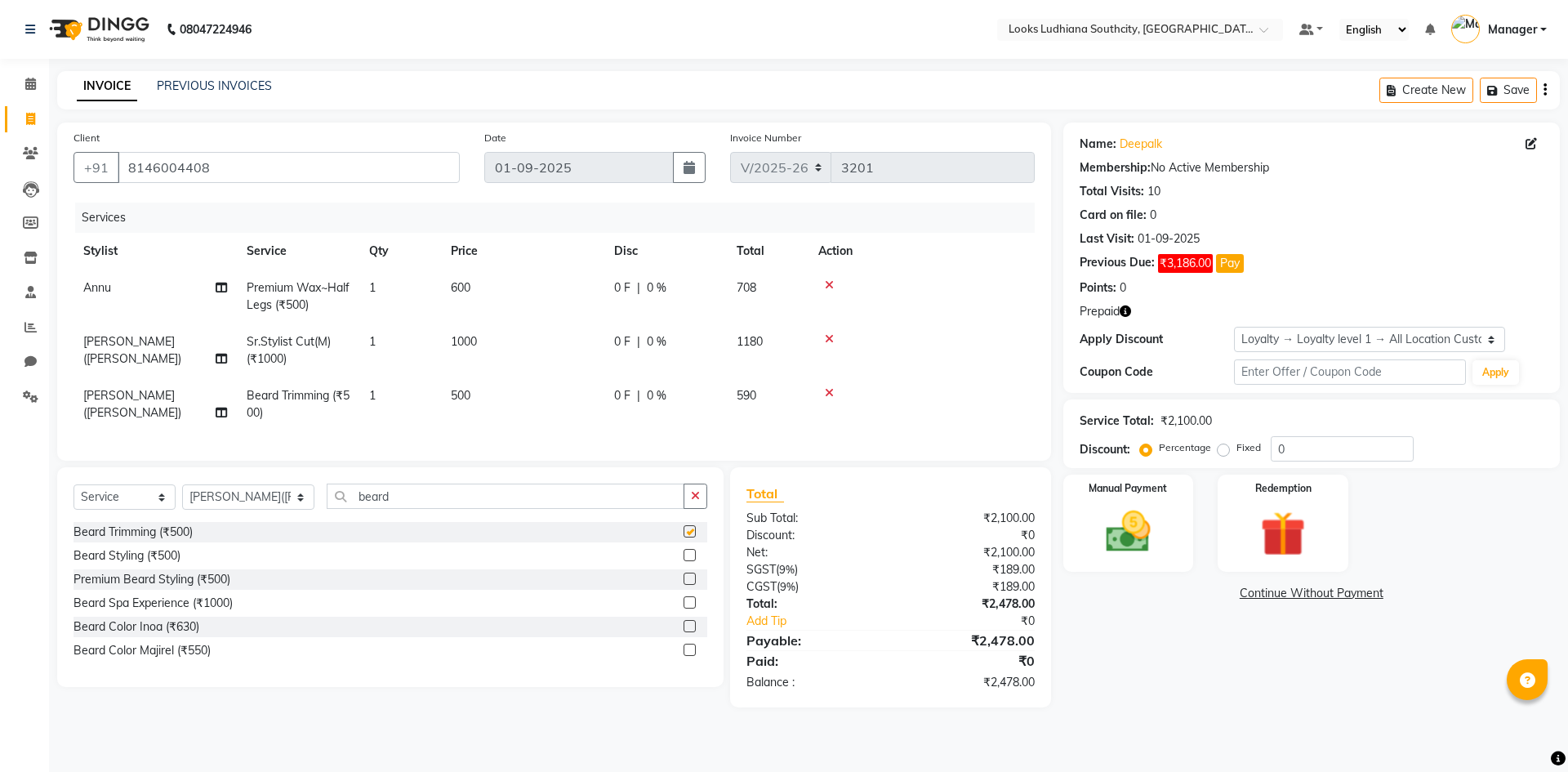
checkbox input "false"
drag, startPoint x: 374, startPoint y: 506, endPoint x: 265, endPoint y: 508, distance: 109.0
click at [265, 508] on div "Select Service Product Membership Package Voucher Prepaid Gift Card Select Styl…" at bounding box center [390, 502] width 634 height 39
click at [251, 510] on select "Select Stylist [PERSON_NAME] Amtar Hospitality Annu COUNTER_SALES [PERSON_NAME]…" at bounding box center [248, 497] width 133 height 25
select select "82969"
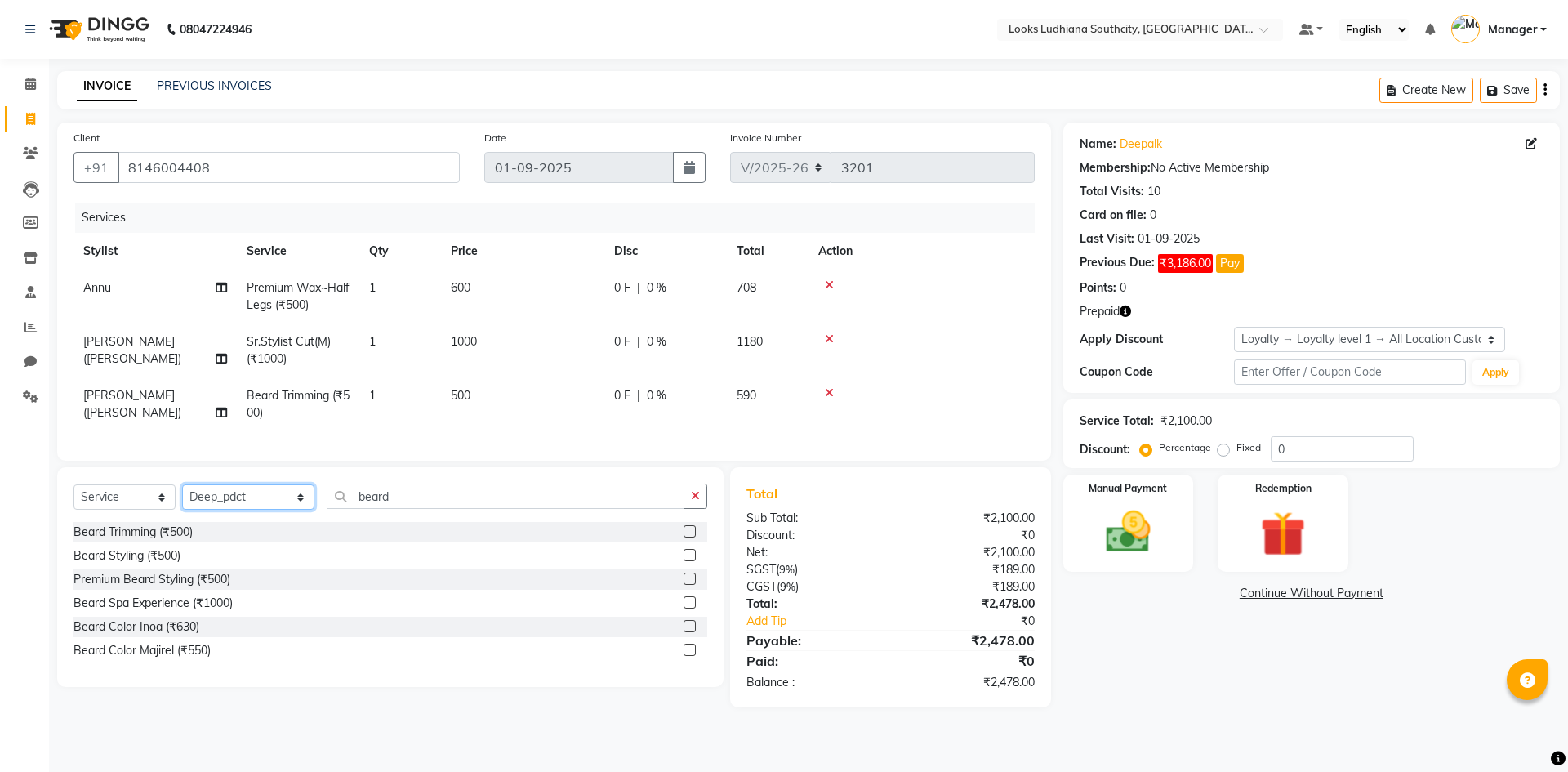
click at [182, 497] on select "Select Stylist [PERSON_NAME] Amtar Hospitality Annu COUNTER_SALES [PERSON_NAME]…" at bounding box center [248, 497] width 133 height 25
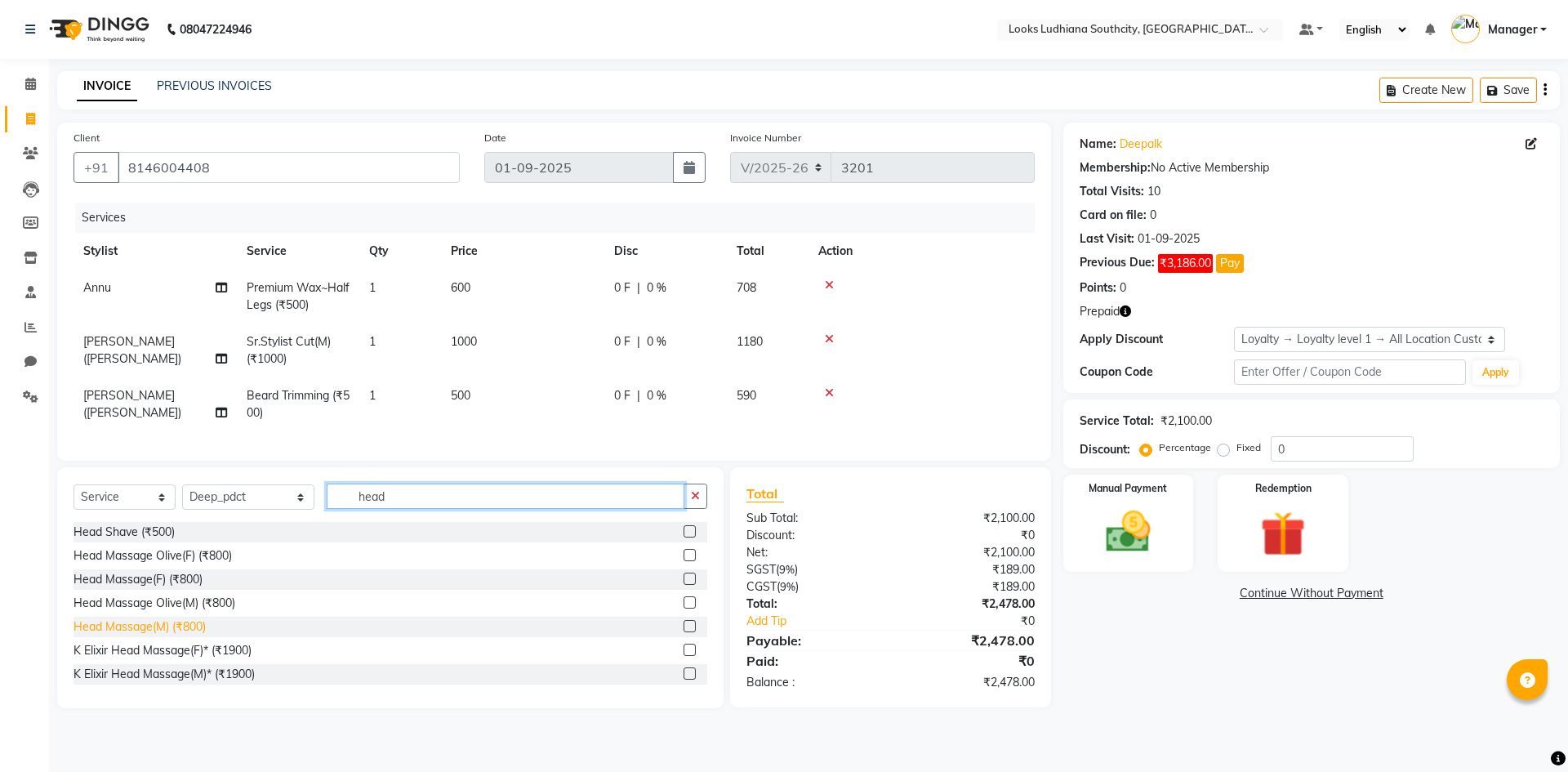
type input "head"
click at [186, 635] on div "Head Massage(M) (₹800)" at bounding box center [139, 626] width 133 height 17
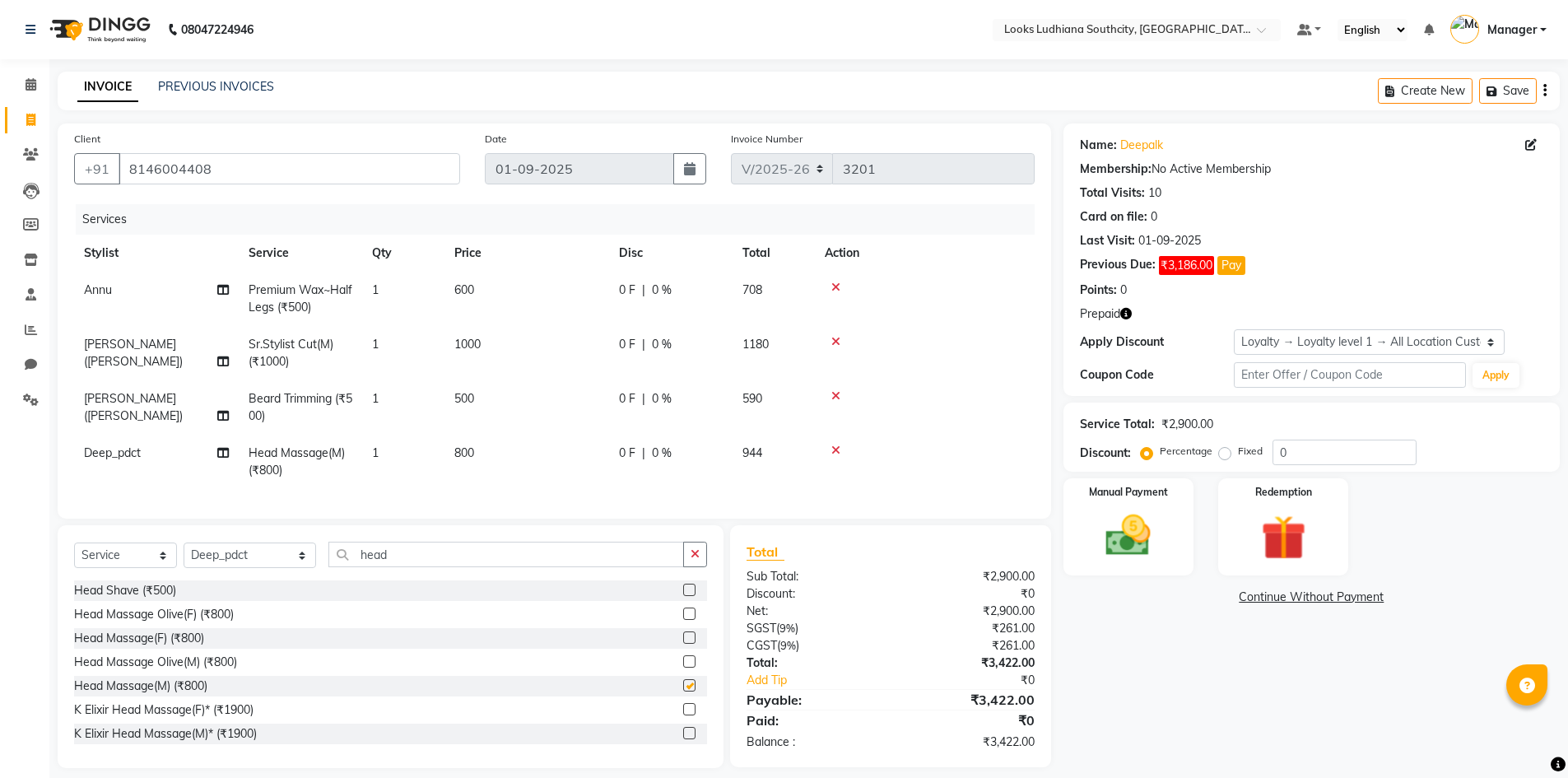
checkbox input "false"
click at [496, 440] on td "800" at bounding box center [526, 462] width 165 height 55
select select "82969"
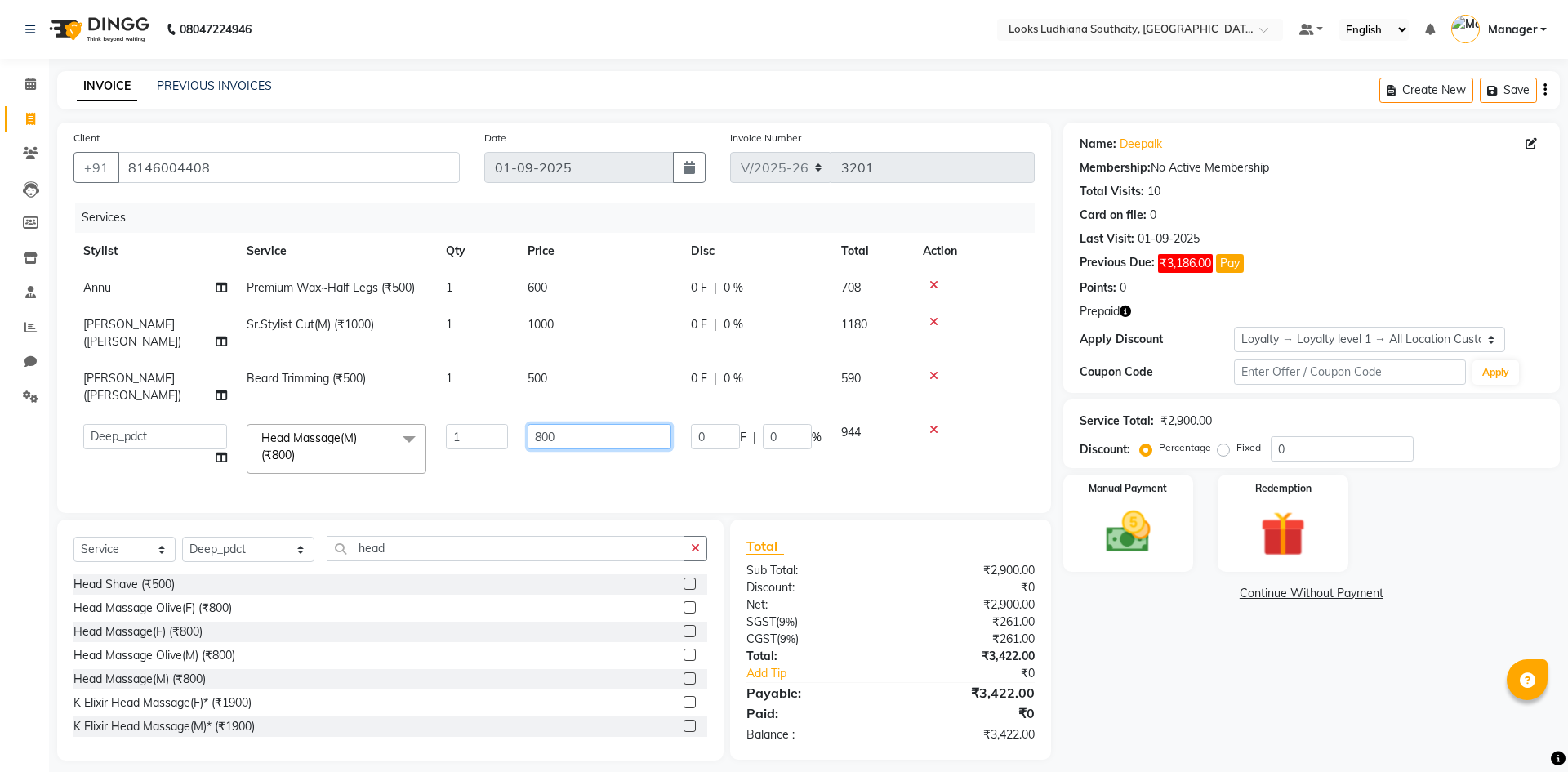
drag, startPoint x: 586, startPoint y: 405, endPoint x: 438, endPoint y: 408, distance: 148.0
click at [449, 414] on tr "[PERSON_NAME] Amtar Hospitality Annu COUNTER_SALES [PERSON_NAME] Deep_pdct [PER…" at bounding box center [554, 448] width 962 height 69
type input "1000"
click at [233, 539] on div "Select Service Product Membership Package Voucher Prepaid Gift Card Select Styl…" at bounding box center [390, 639] width 667 height 241
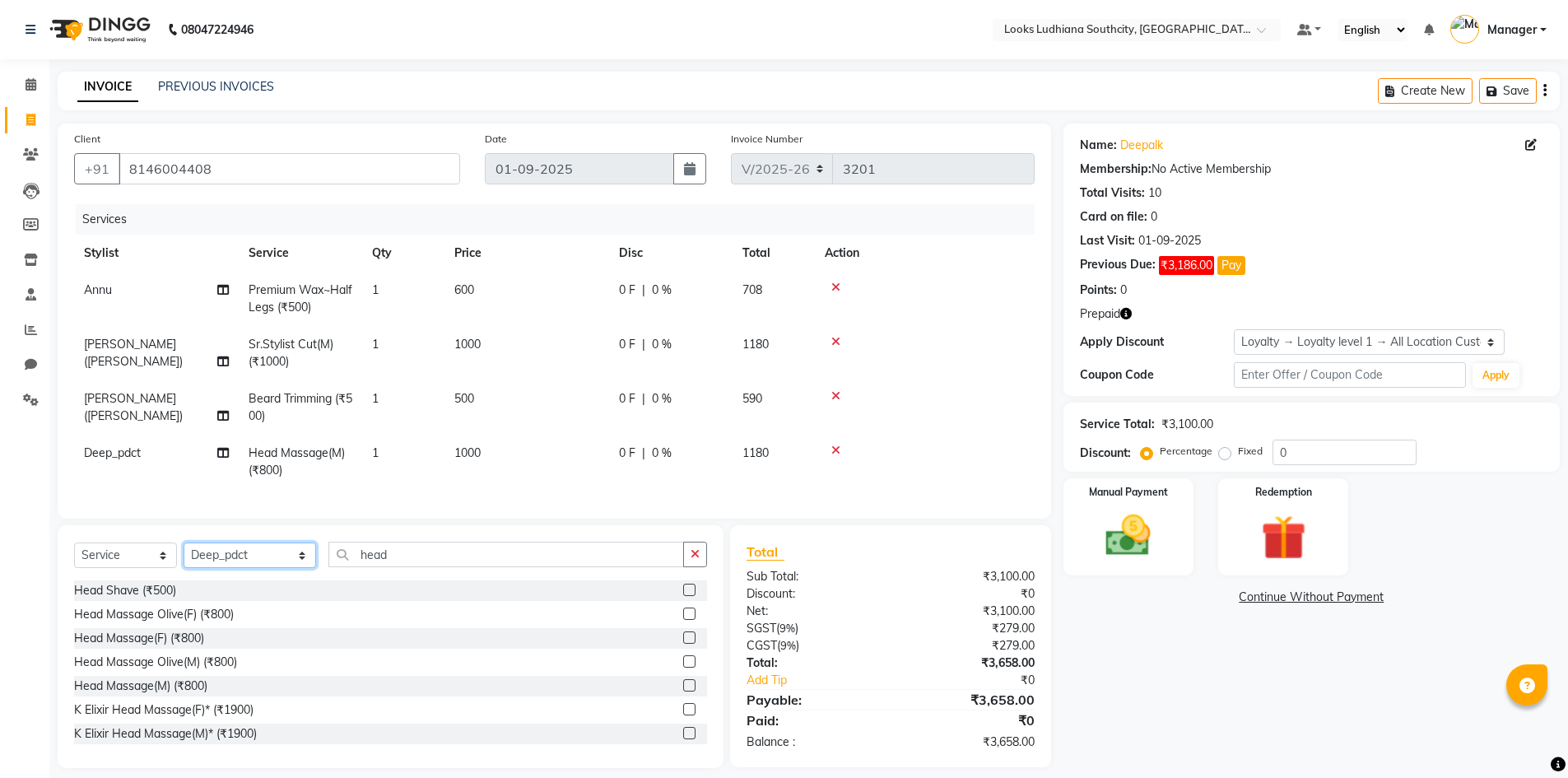
select select "59433"
click at [184, 554] on select "Select Stylist [PERSON_NAME] Amtar Hospitality Annu COUNTER_SALES [PERSON_NAME]…" at bounding box center [250, 555] width 133 height 25
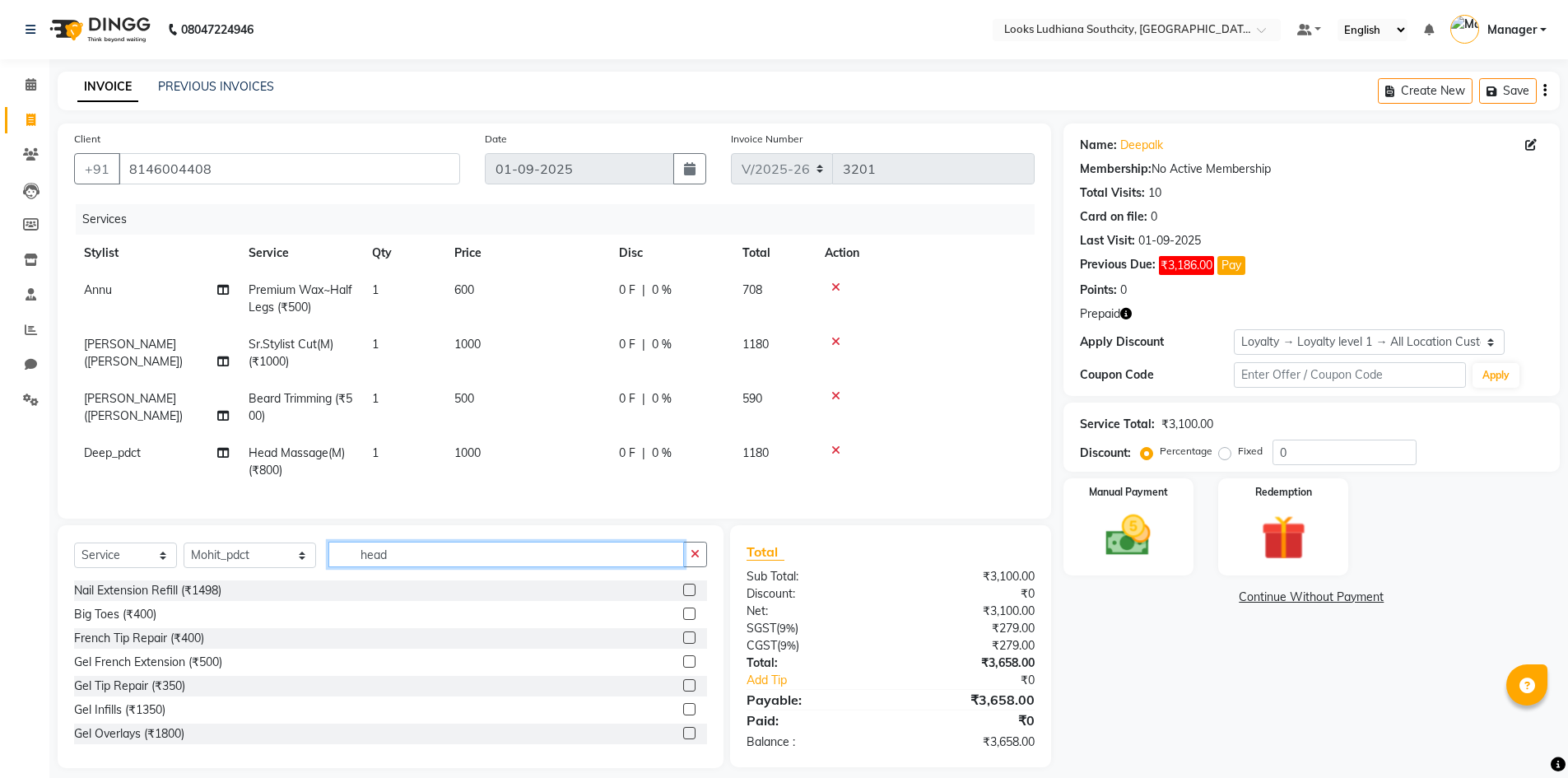
drag, startPoint x: 417, startPoint y: 575, endPoint x: 265, endPoint y: 565, distance: 152.3
click at [264, 574] on div "Select Service Product Membership Package Voucher Prepaid Gift Card Select Styl…" at bounding box center [390, 561] width 633 height 39
type input "pedi"
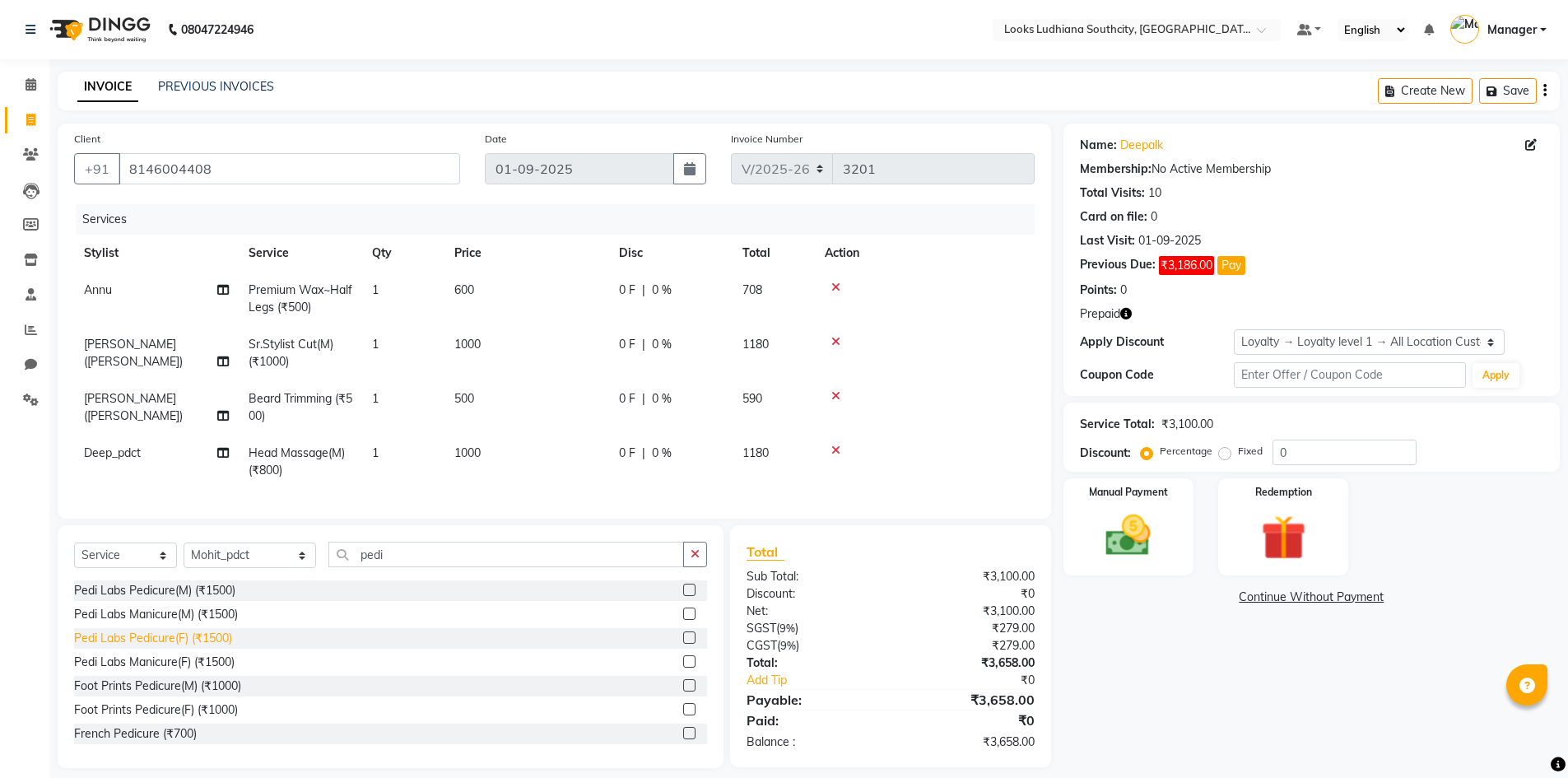
click at [214, 647] on div "Pedi Labs Pedicure(F) (₹1500)" at bounding box center [153, 638] width 158 height 17
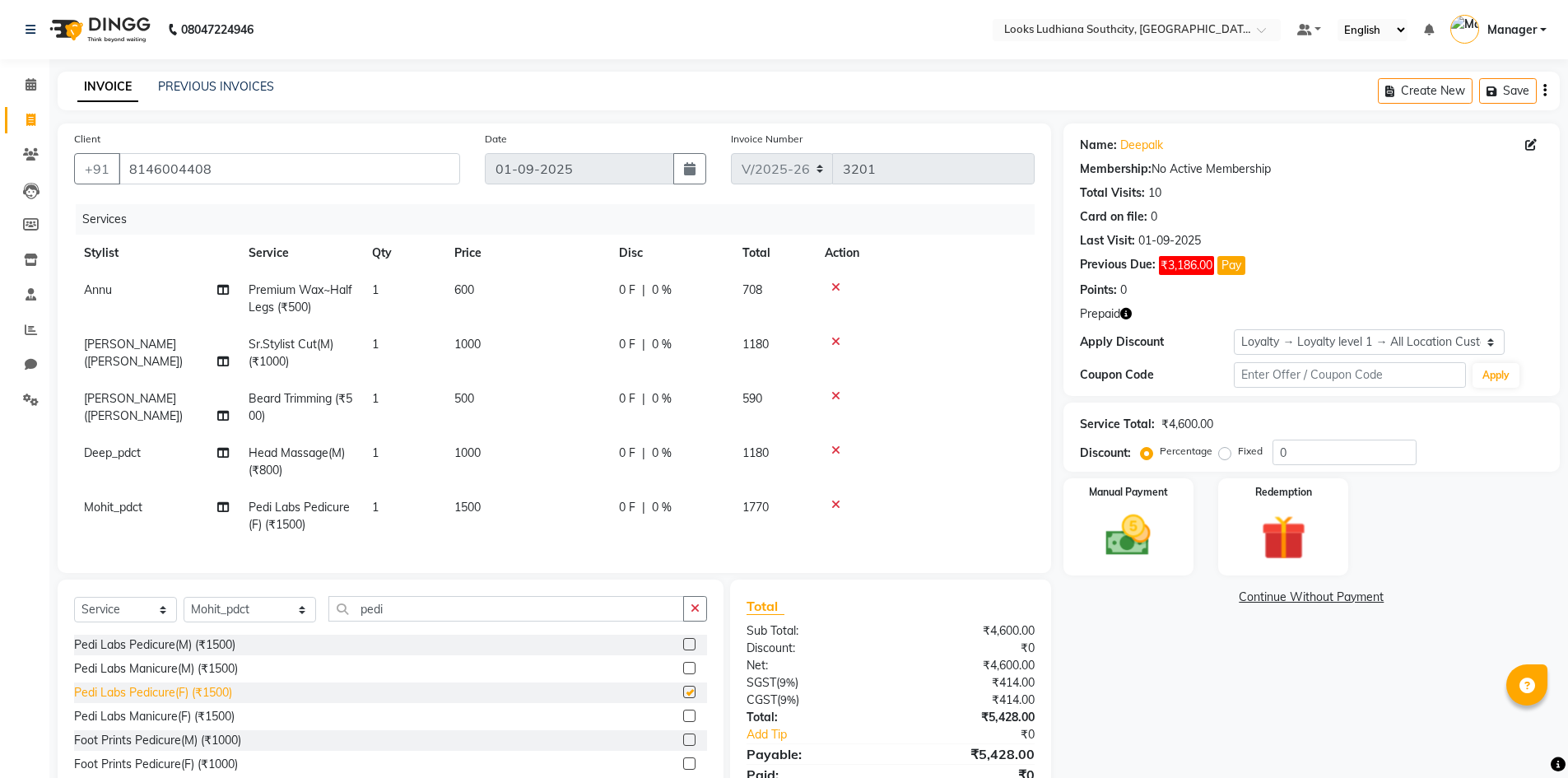
checkbox input "false"
click at [488, 499] on td "1500" at bounding box center [526, 516] width 165 height 55
select select "59433"
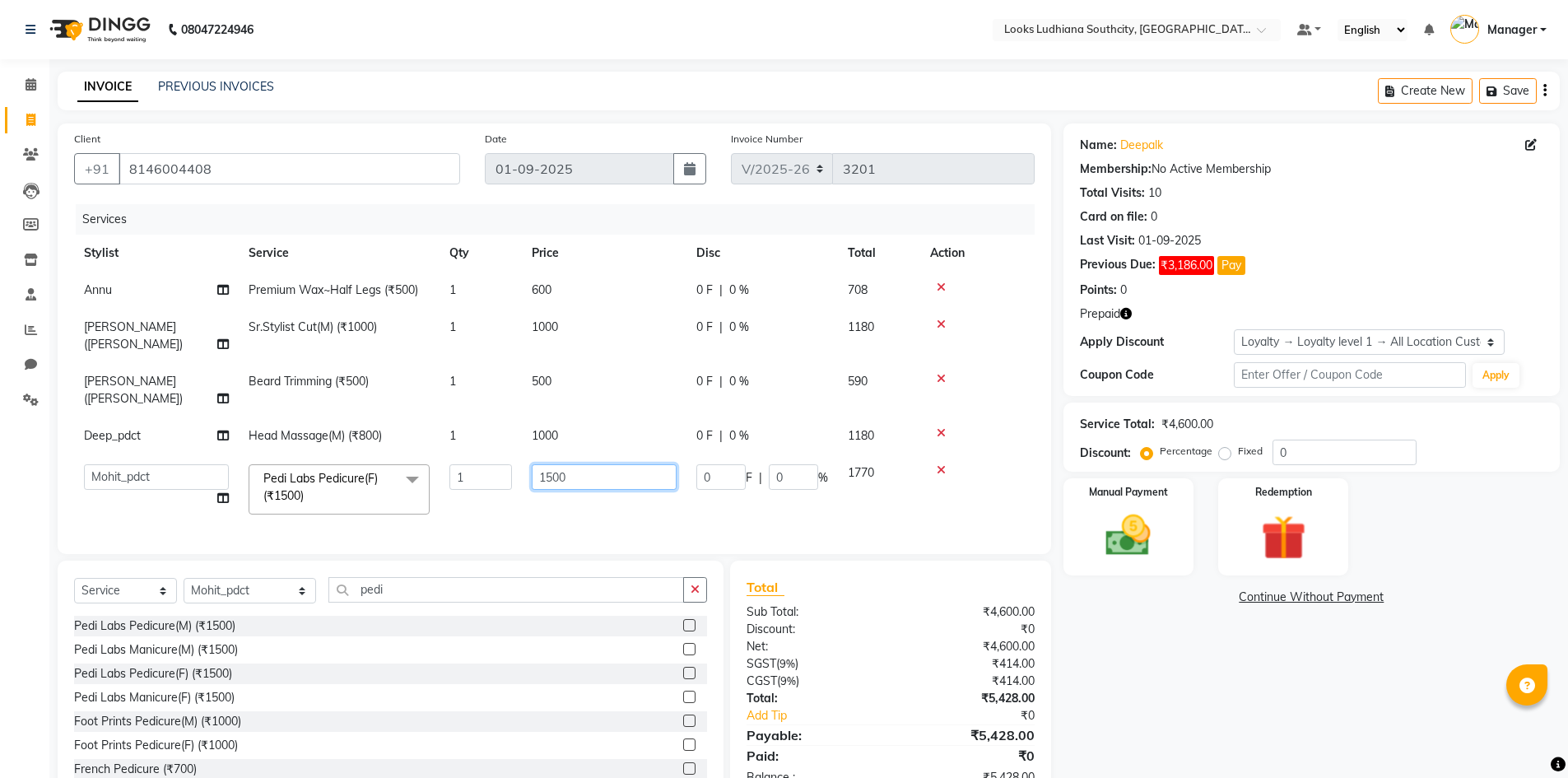
drag, startPoint x: 595, startPoint y: 443, endPoint x: 414, endPoint y: 472, distance: 183.3
click at [414, 472] on tr "[PERSON_NAME] Amtar Hospitality Annu COUNTER_SALES [PERSON_NAME] Deep_pdct [PER…" at bounding box center [554, 489] width 961 height 70
type input "2000"
click at [1206, 666] on div "Name: Deepalk Membership: No Active Membership Total Visits: 10 Card on file: 0…" at bounding box center [1318, 464] width 509 height 680
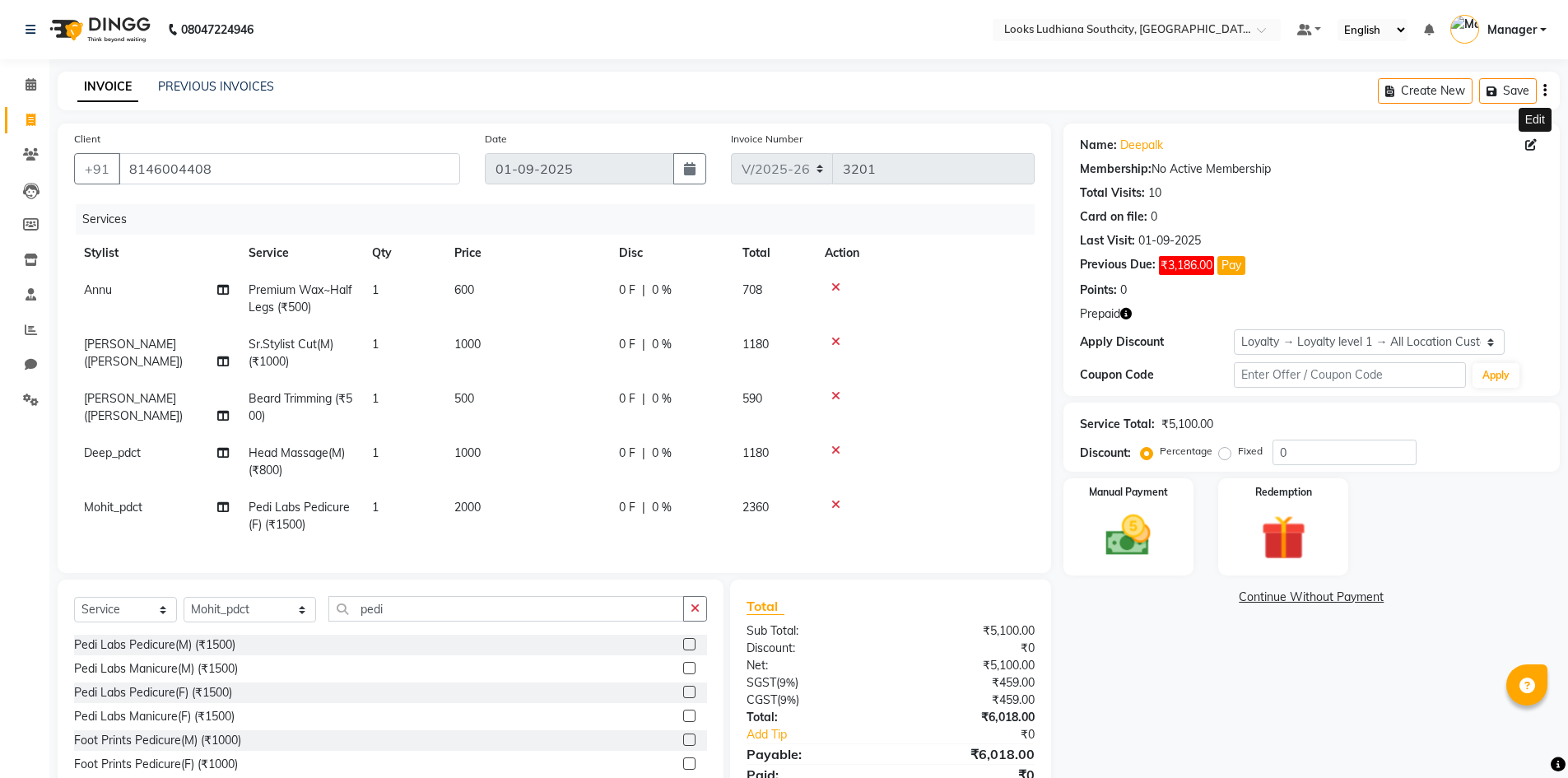
click at [1534, 141] on icon at bounding box center [1531, 145] width 12 height 12
select select "[DEMOGRAPHIC_DATA]"
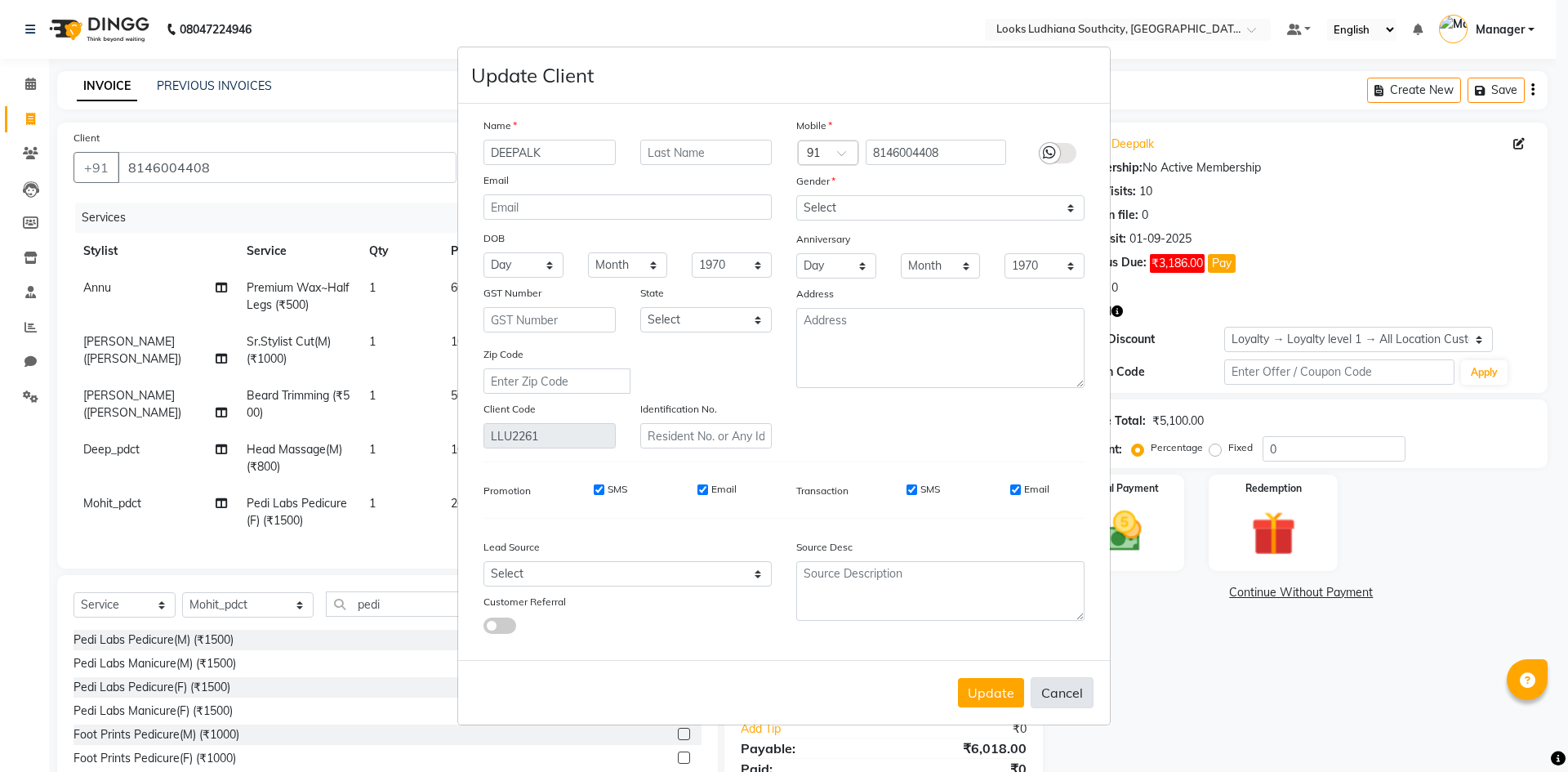
click at [1067, 699] on button "Cancel" at bounding box center [1063, 693] width 63 height 31
select select
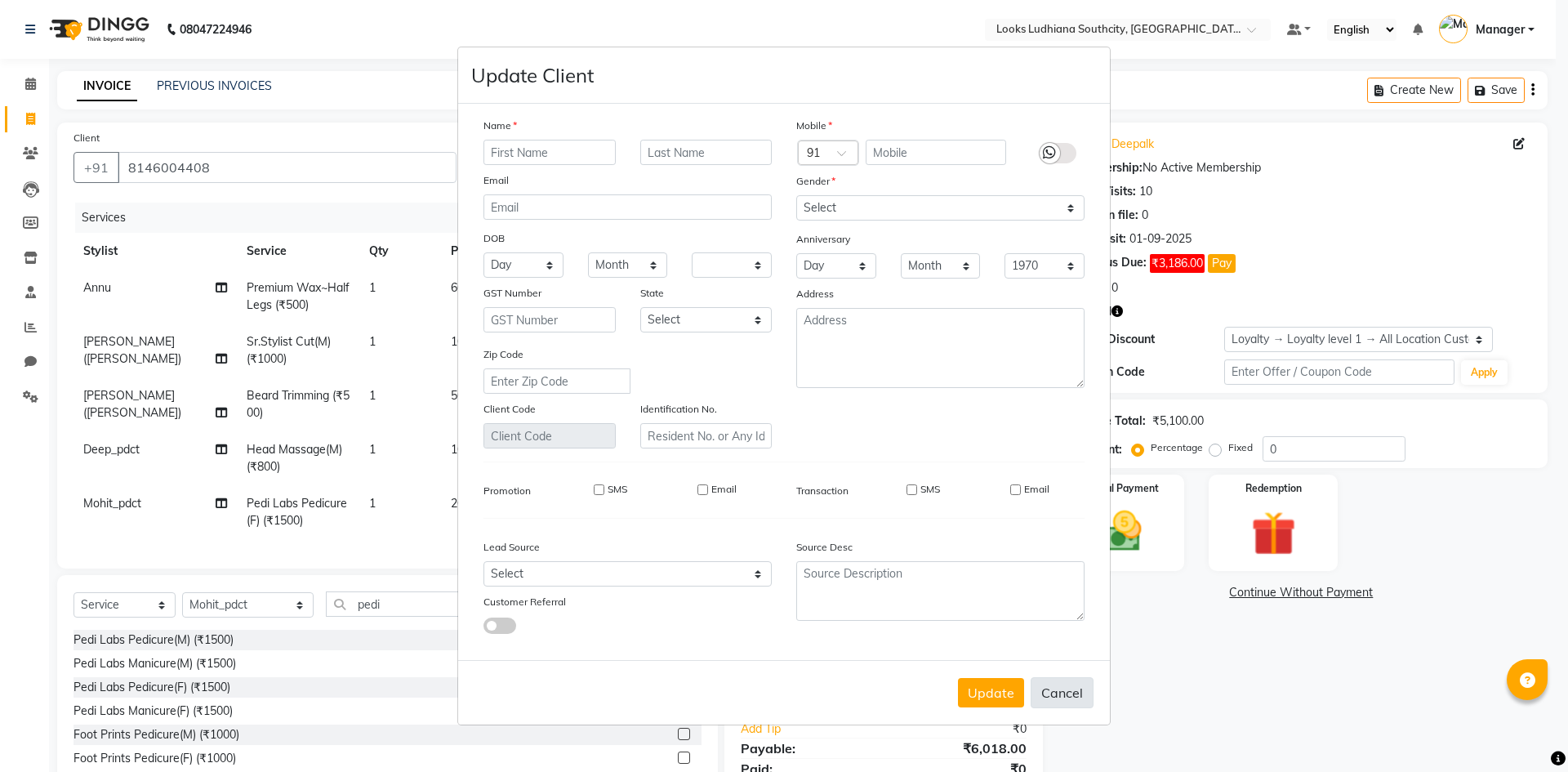
select select
checkbox input "false"
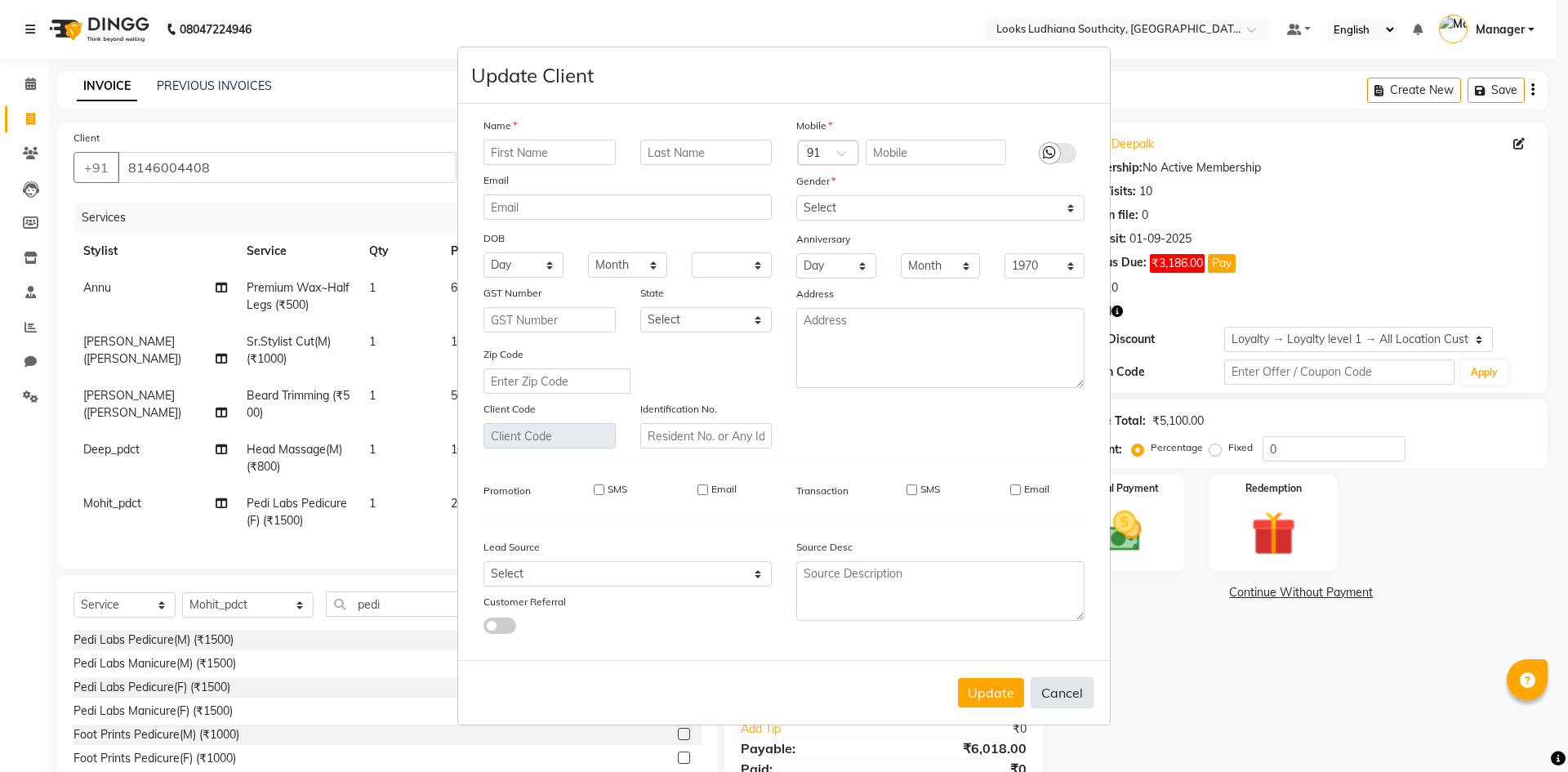
checkbox input "false"
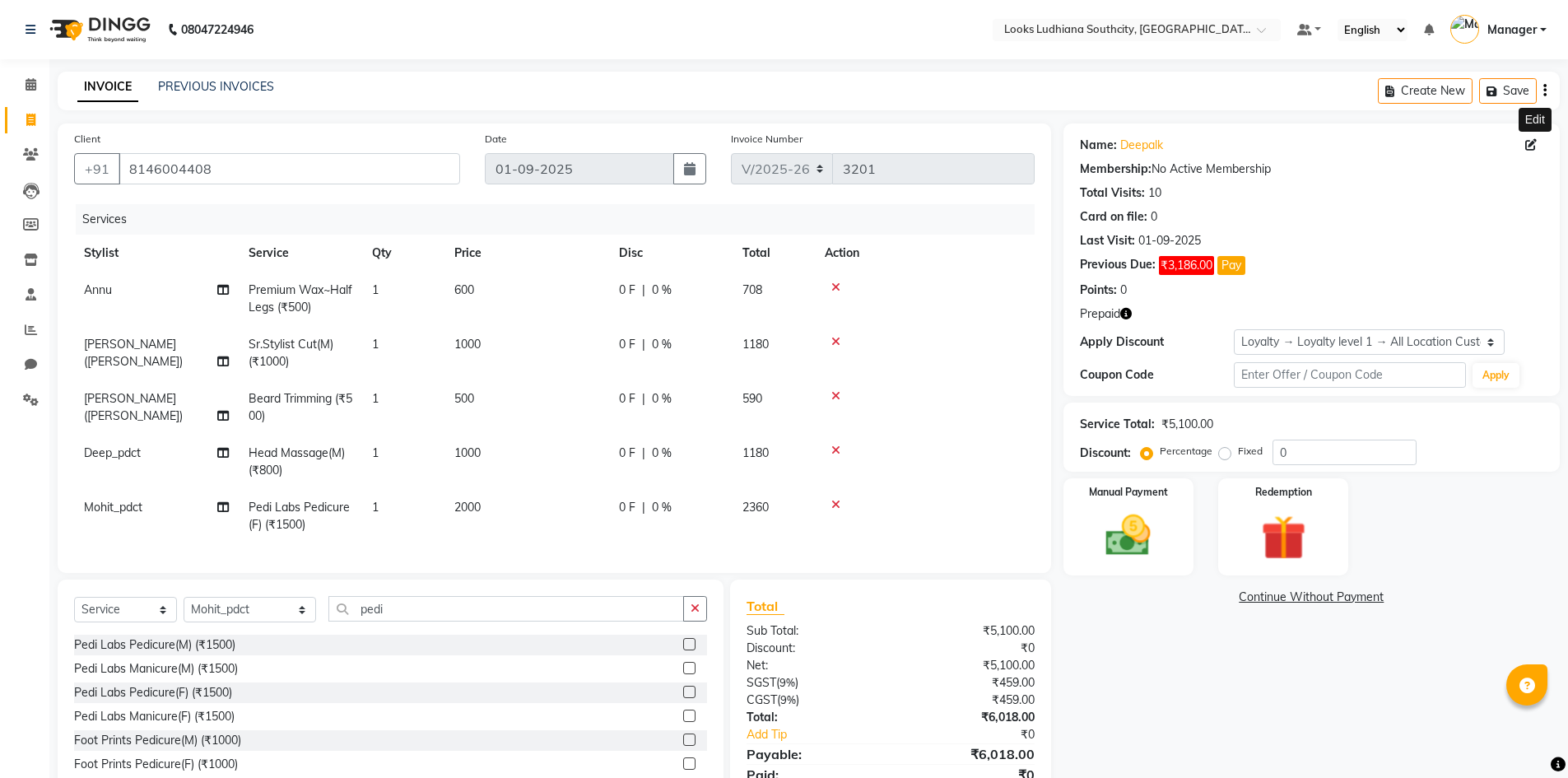
click at [503, 354] on td "1000" at bounding box center [526, 354] width 165 height 55
select select "50926"
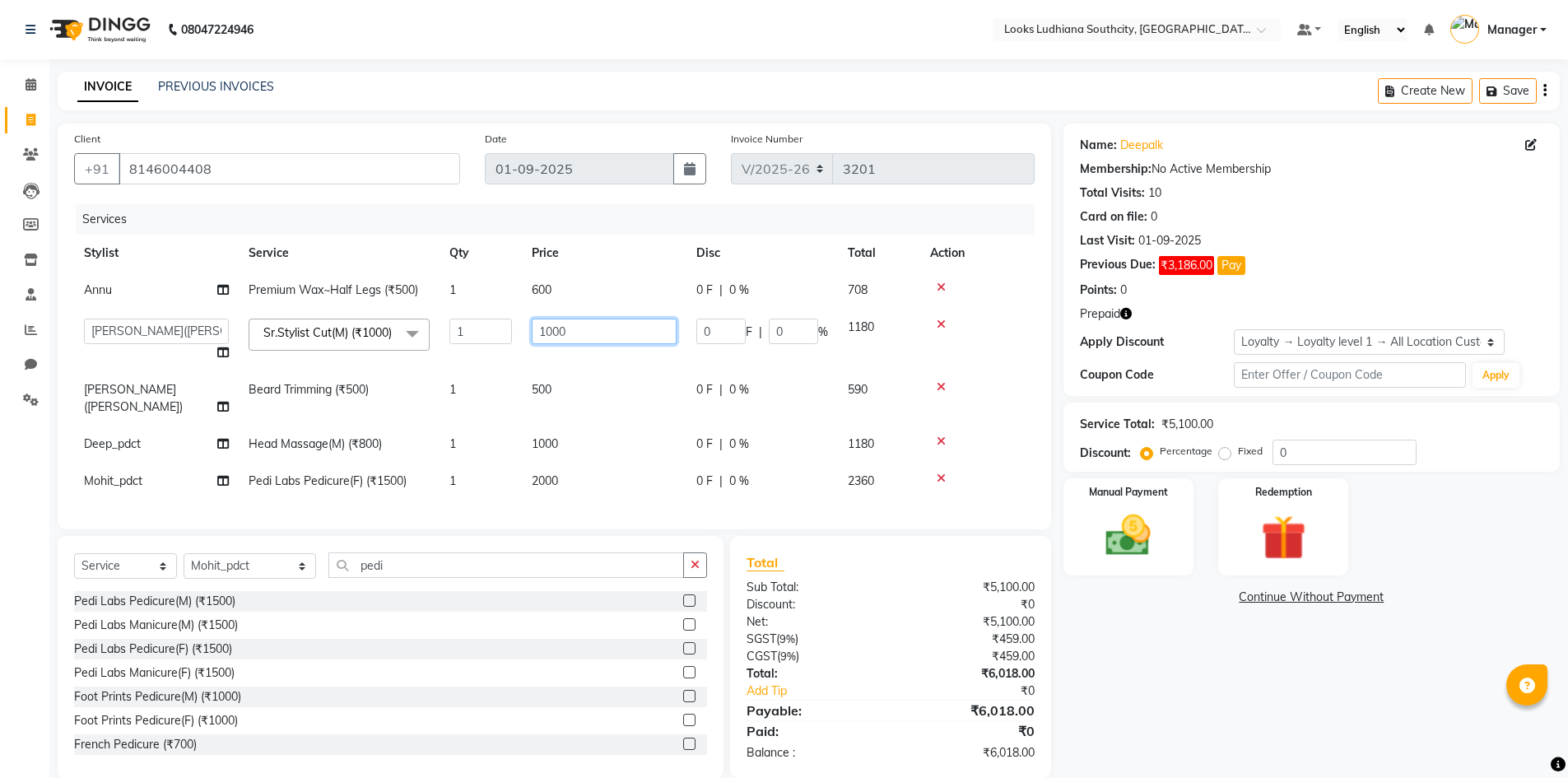
drag, startPoint x: 572, startPoint y: 332, endPoint x: 489, endPoint y: 345, distance: 84.0
click at [489, 345] on tr "[PERSON_NAME] Amtar Hospitality Annu COUNTER_SALES [PERSON_NAME] Deep_pdct [PER…" at bounding box center [554, 340] width 961 height 63
type input "750"
click at [562, 390] on td "500" at bounding box center [604, 398] width 165 height 55
select select "50926"
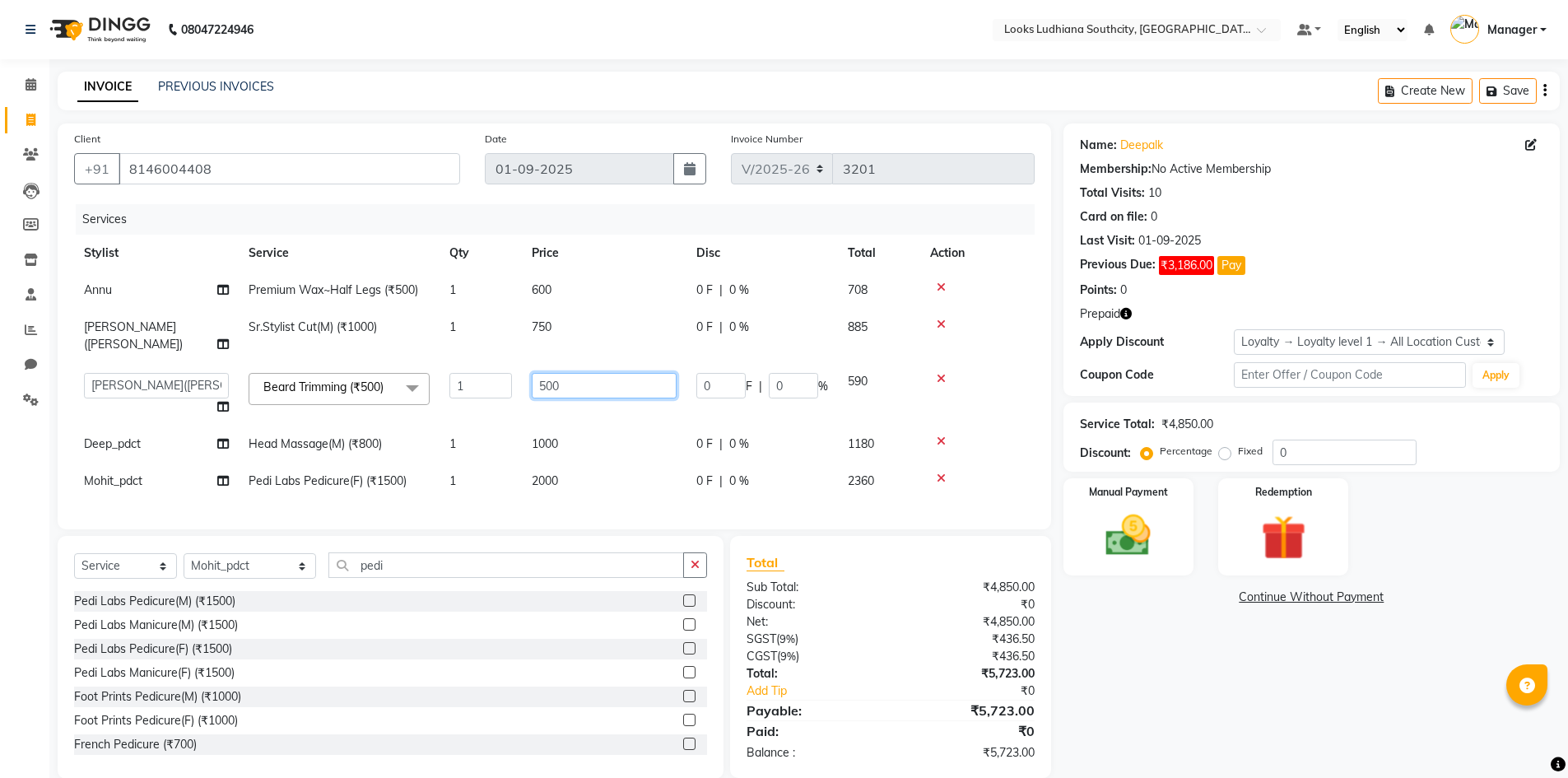
drag, startPoint x: 549, startPoint y: 374, endPoint x: 460, endPoint y: 383, distance: 89.5
click at [468, 381] on tr "[PERSON_NAME] Amtar Hospitality Annu COUNTER_SALES [PERSON_NAME] Deep_pdct [PER…" at bounding box center [554, 394] width 961 height 63
type input "350"
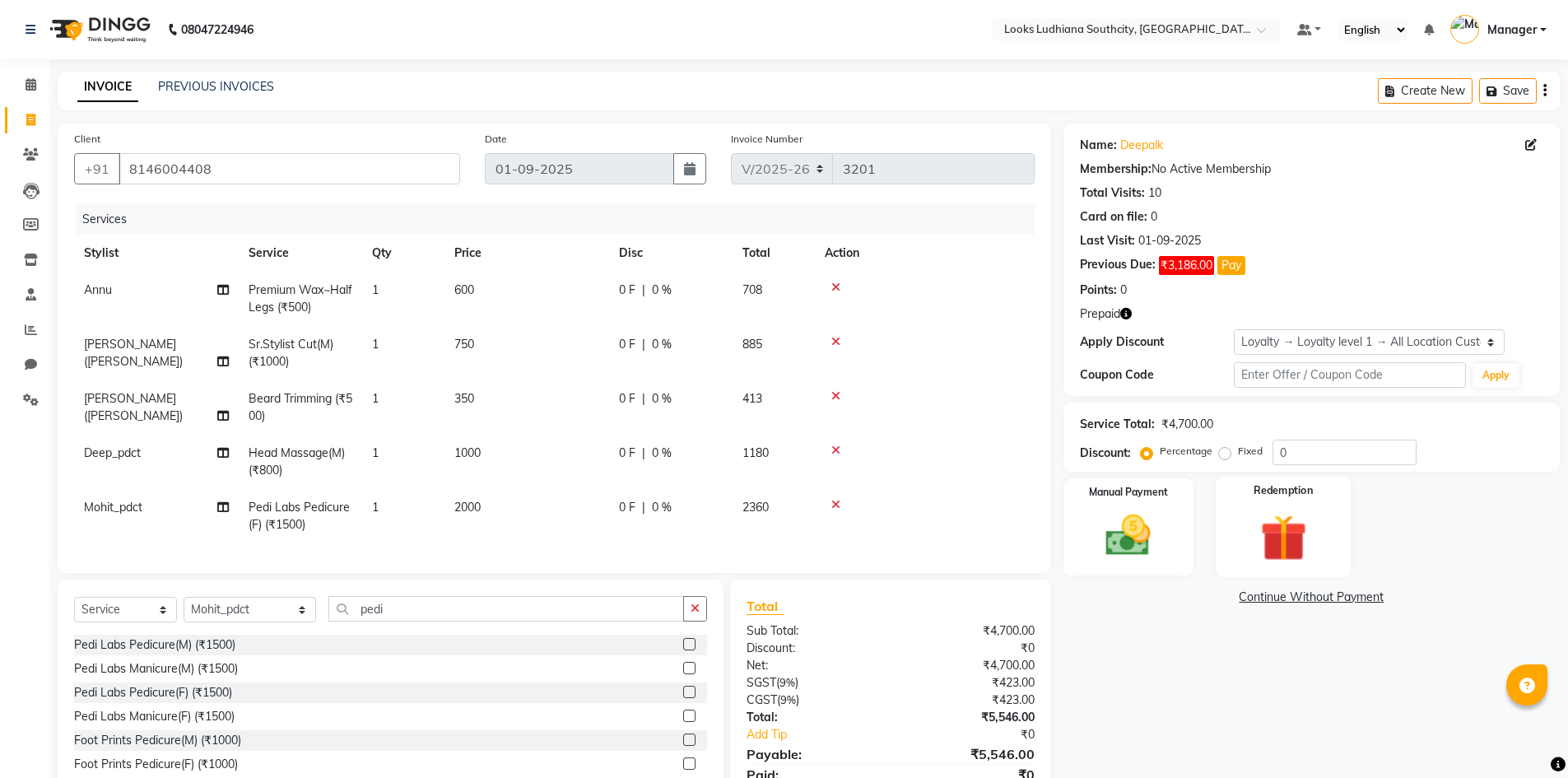
click at [1300, 539] on img at bounding box center [1283, 538] width 75 height 58
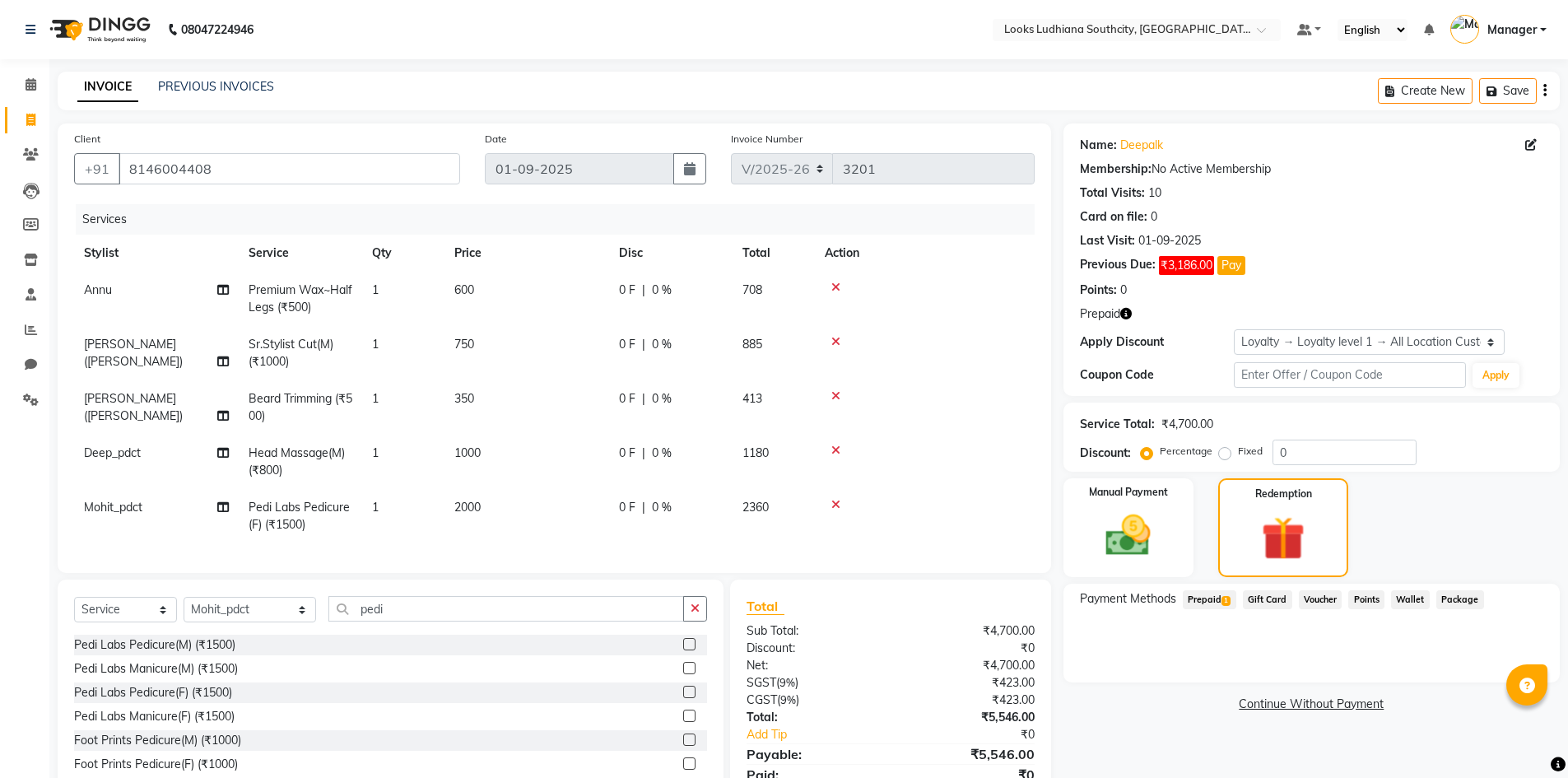
click at [1211, 601] on span "Prepaid 1" at bounding box center [1209, 599] width 54 height 19
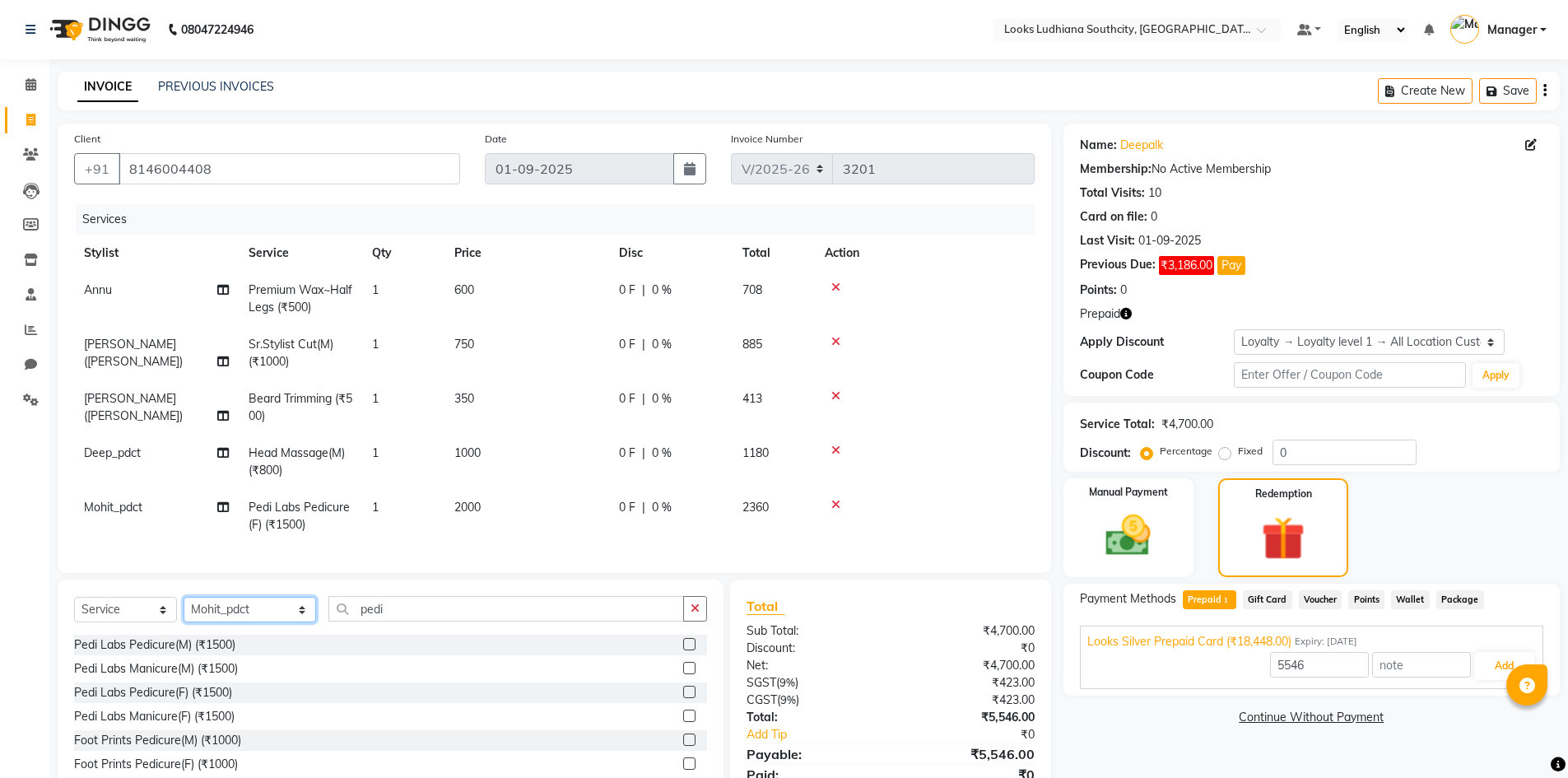
click at [249, 623] on select "Select Stylist [PERSON_NAME] Amtar Hospitality Annu COUNTER_SALES [PERSON_NAME]…" at bounding box center [250, 609] width 133 height 25
select select "57598"
click at [184, 609] on select "Select Stylist [PERSON_NAME] Amtar Hospitality Annu COUNTER_SALES [PERSON_NAME]…" at bounding box center [250, 609] width 133 height 25
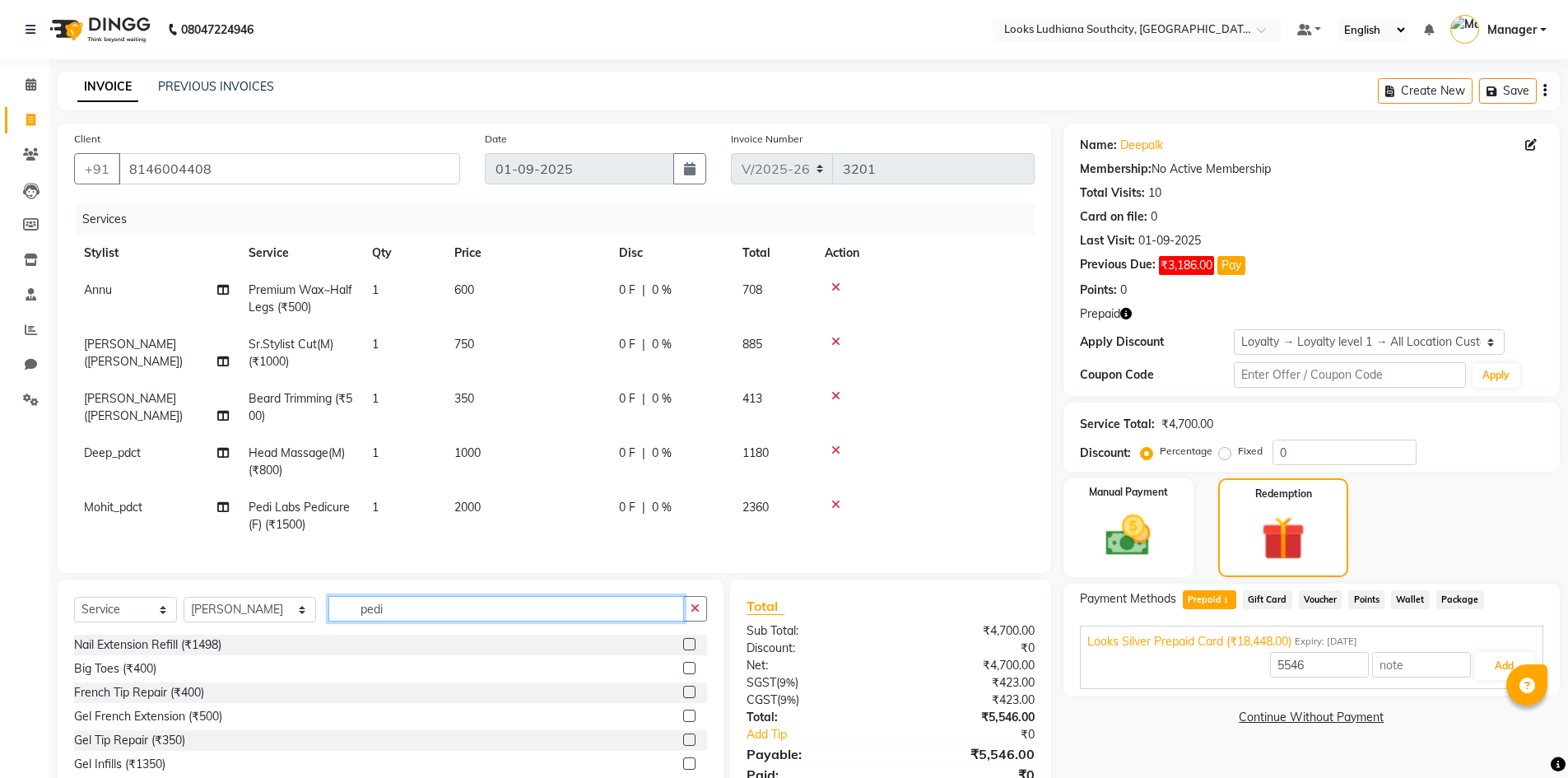
drag, startPoint x: 390, startPoint y: 613, endPoint x: 133, endPoint y: 584, distance: 258.6
click at [189, 647] on div "Select Service Product Membership Package Voucher Prepaid Gift Card Select Styl…" at bounding box center [390, 700] width 666 height 243
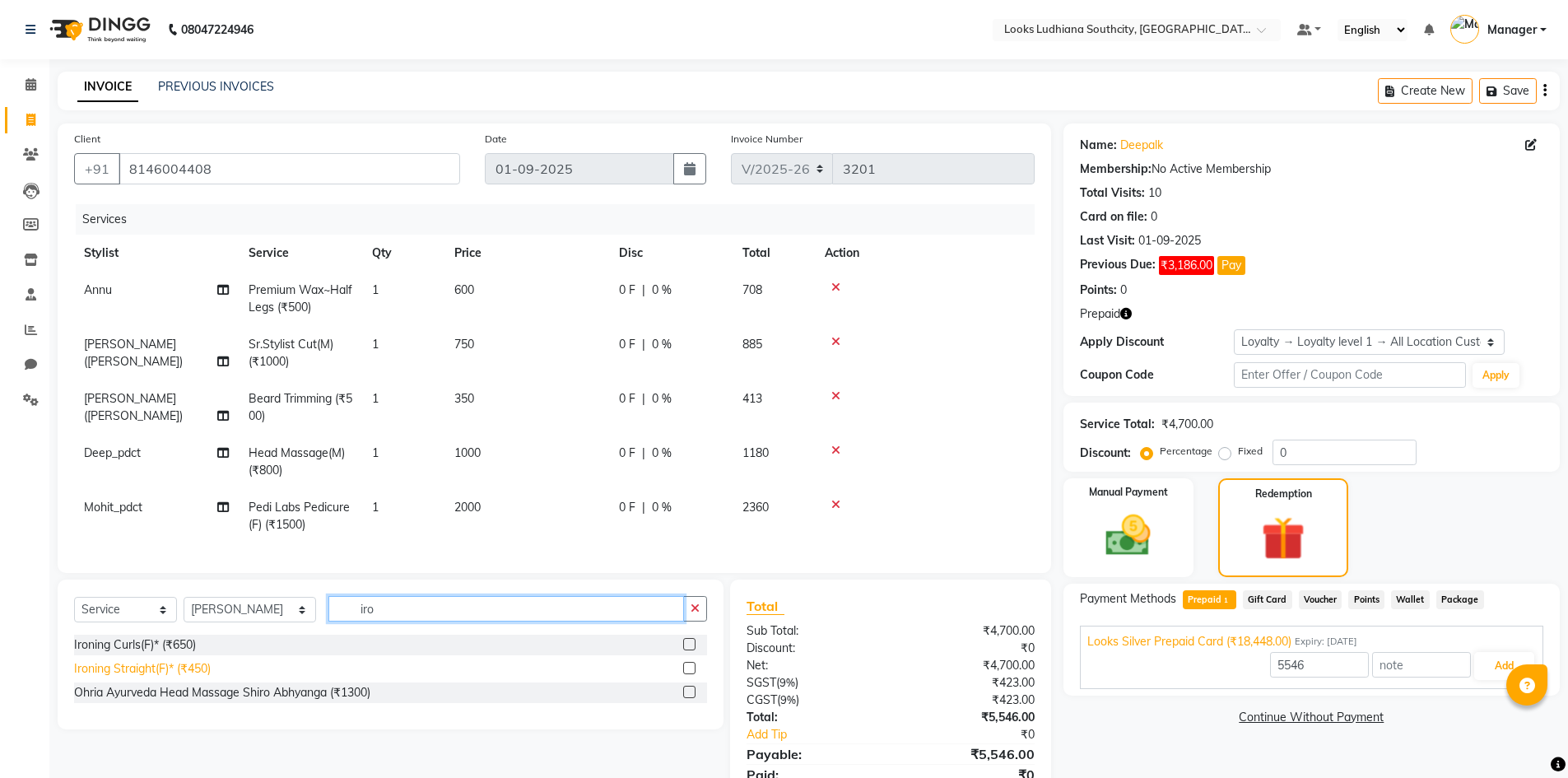
type input "iro"
click at [154, 677] on div "Ironing Straight(F)* (₹450)" at bounding box center [142, 668] width 136 height 17
type input "18448"
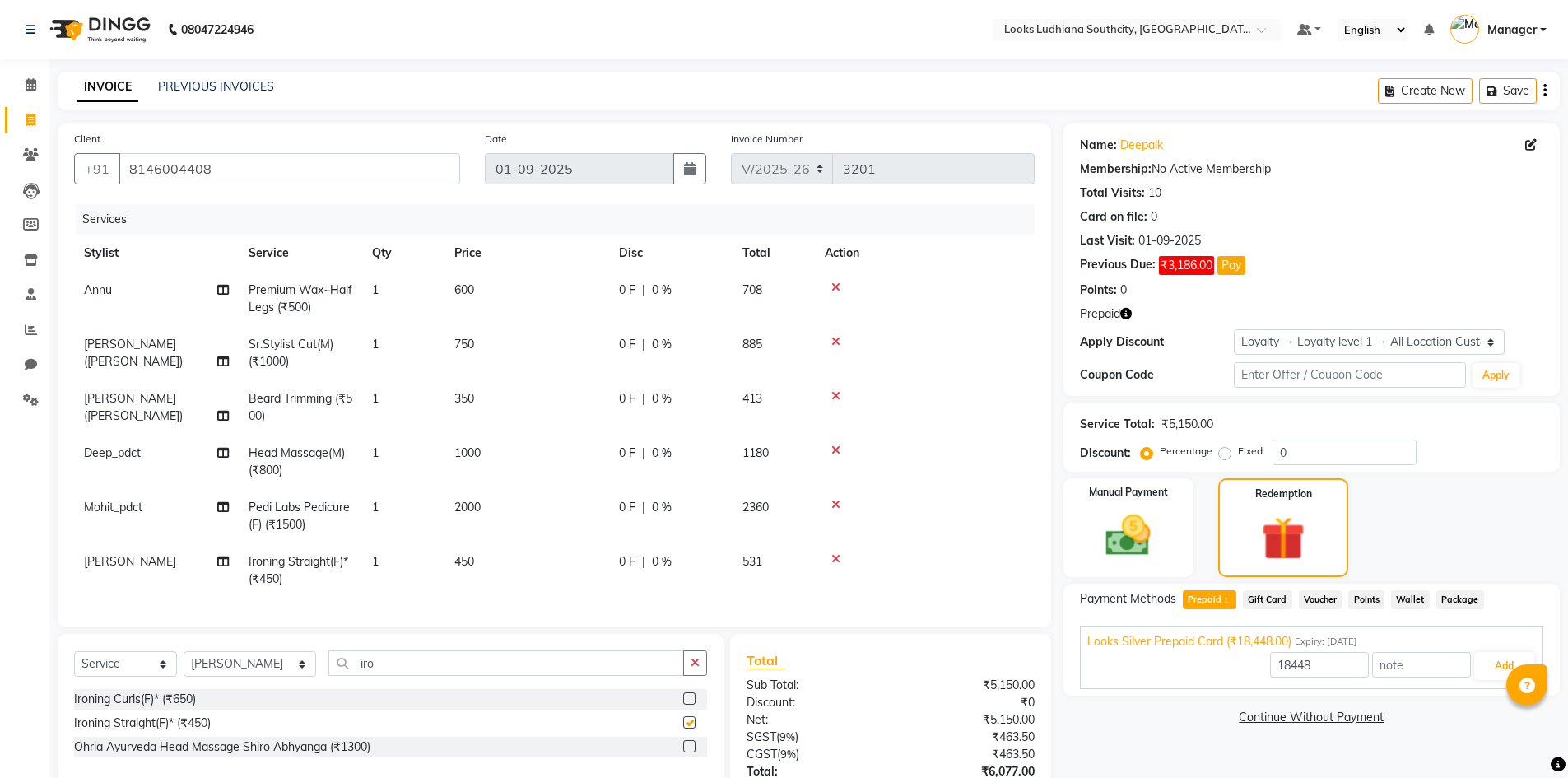
checkbox input "false"
click at [503, 536] on td "2000" at bounding box center [526, 516] width 165 height 55
select select "59433"
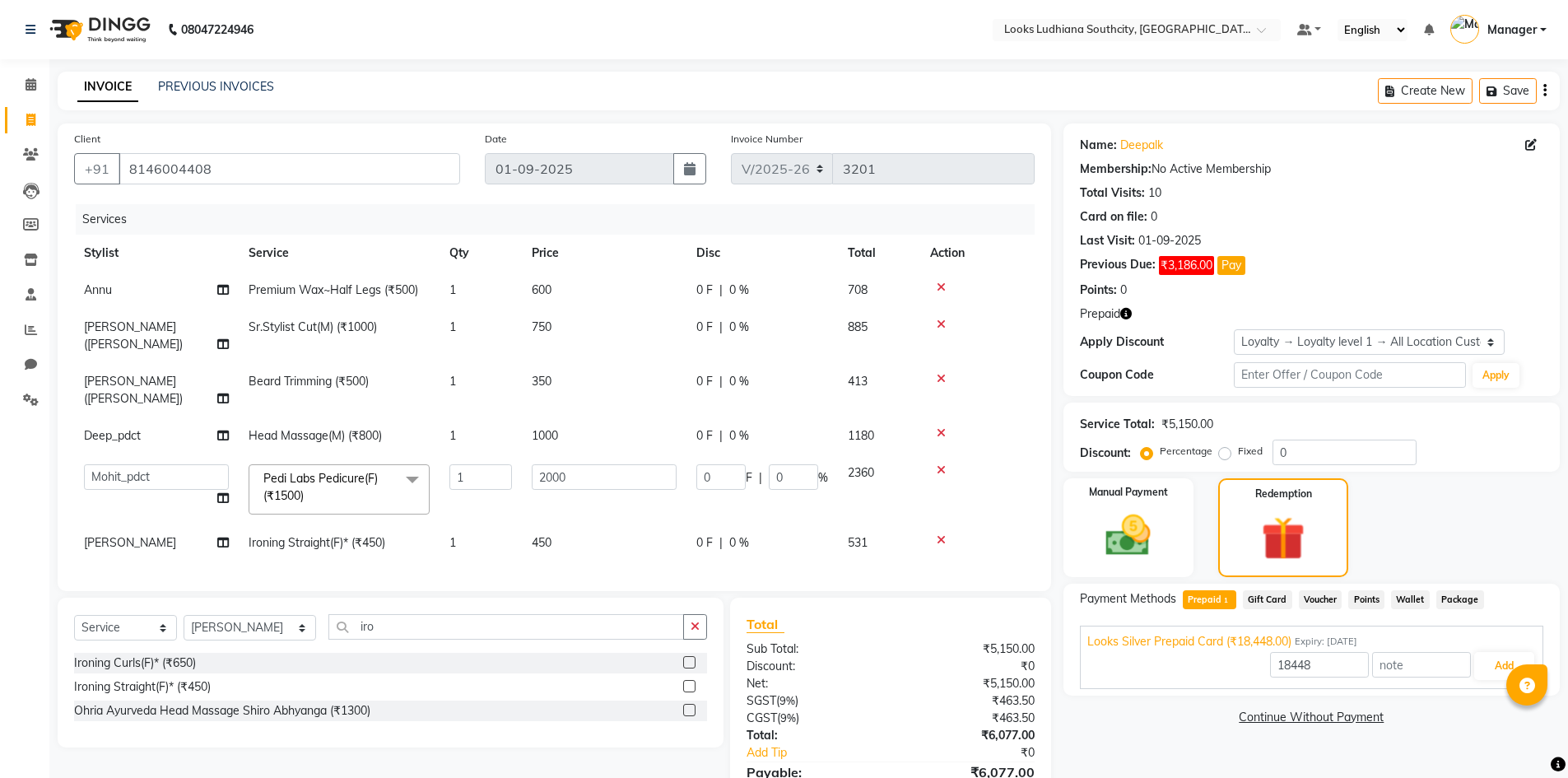
click at [570, 524] on td "450" at bounding box center [604, 543] width 165 height 37
select select "57598"
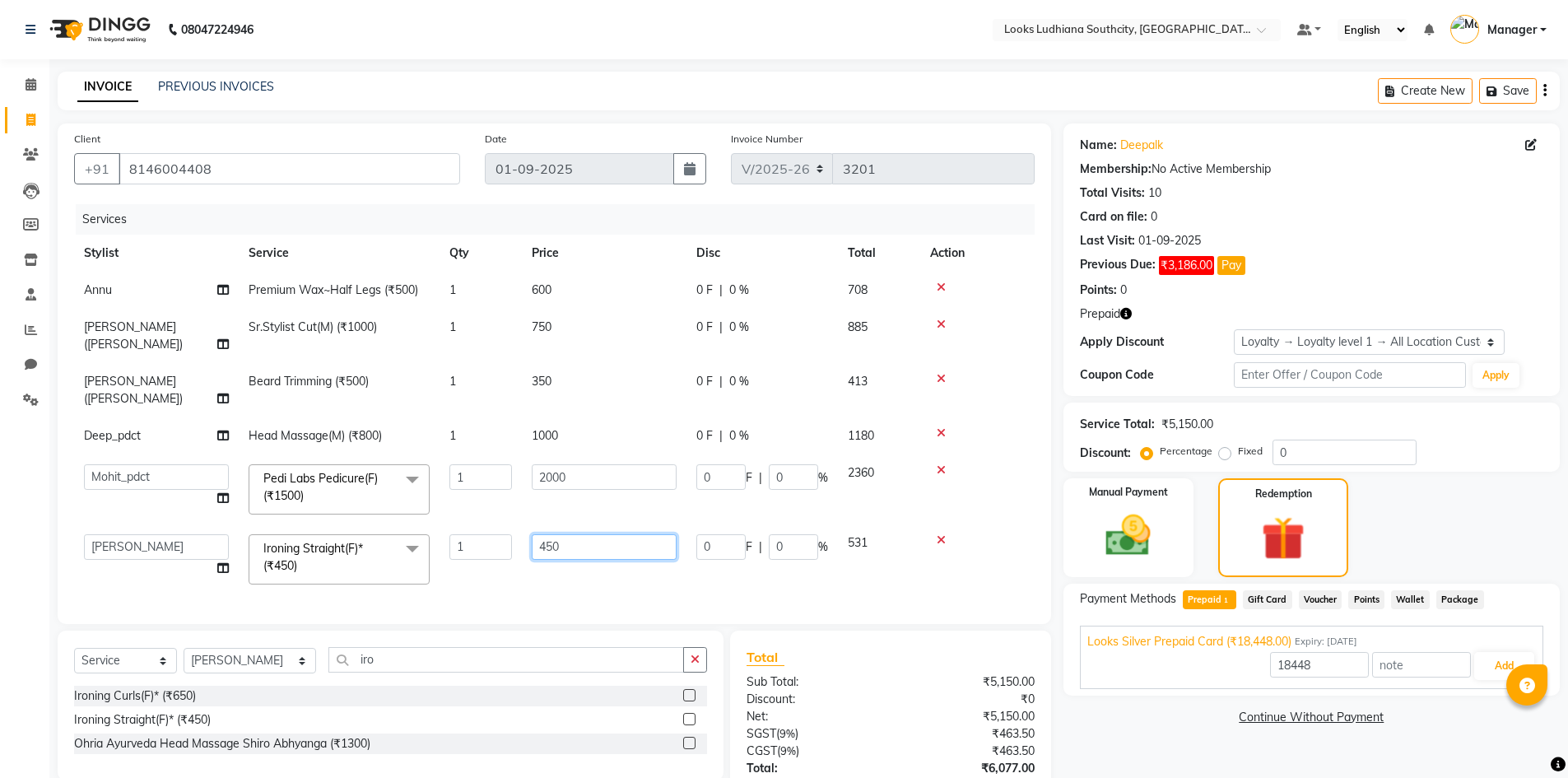
drag, startPoint x: 598, startPoint y: 506, endPoint x: 406, endPoint y: 510, distance: 192.0
click at [406, 524] on tr "[PERSON_NAME] Amtar Hospitality Annu COUNTER_SALES [PERSON_NAME] Deep_pdct [PER…" at bounding box center [554, 559] width 961 height 70
type input "1000"
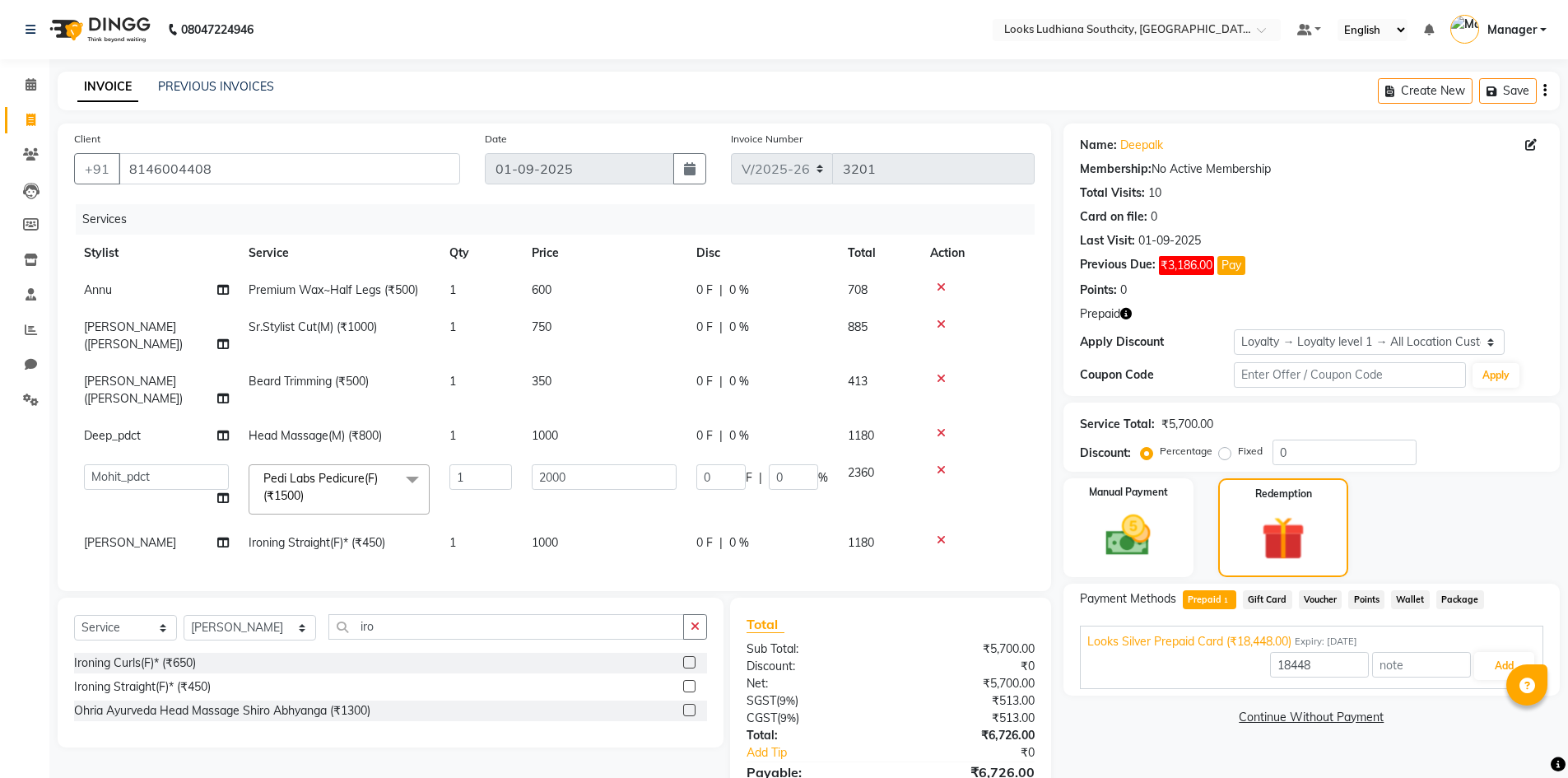
click at [1136, 744] on div "Name: Deepalk Membership: No Active Membership Total Visits: 10 Card on file: 0…" at bounding box center [1318, 482] width 509 height 716
click at [1259, 588] on div "Payment Methods Prepaid 1 Gift Card Voucher Points Wallet Package Looks Silver …" at bounding box center [1312, 639] width 496 height 112
click at [1258, 596] on span "Gift Card" at bounding box center [1267, 599] width 49 height 19
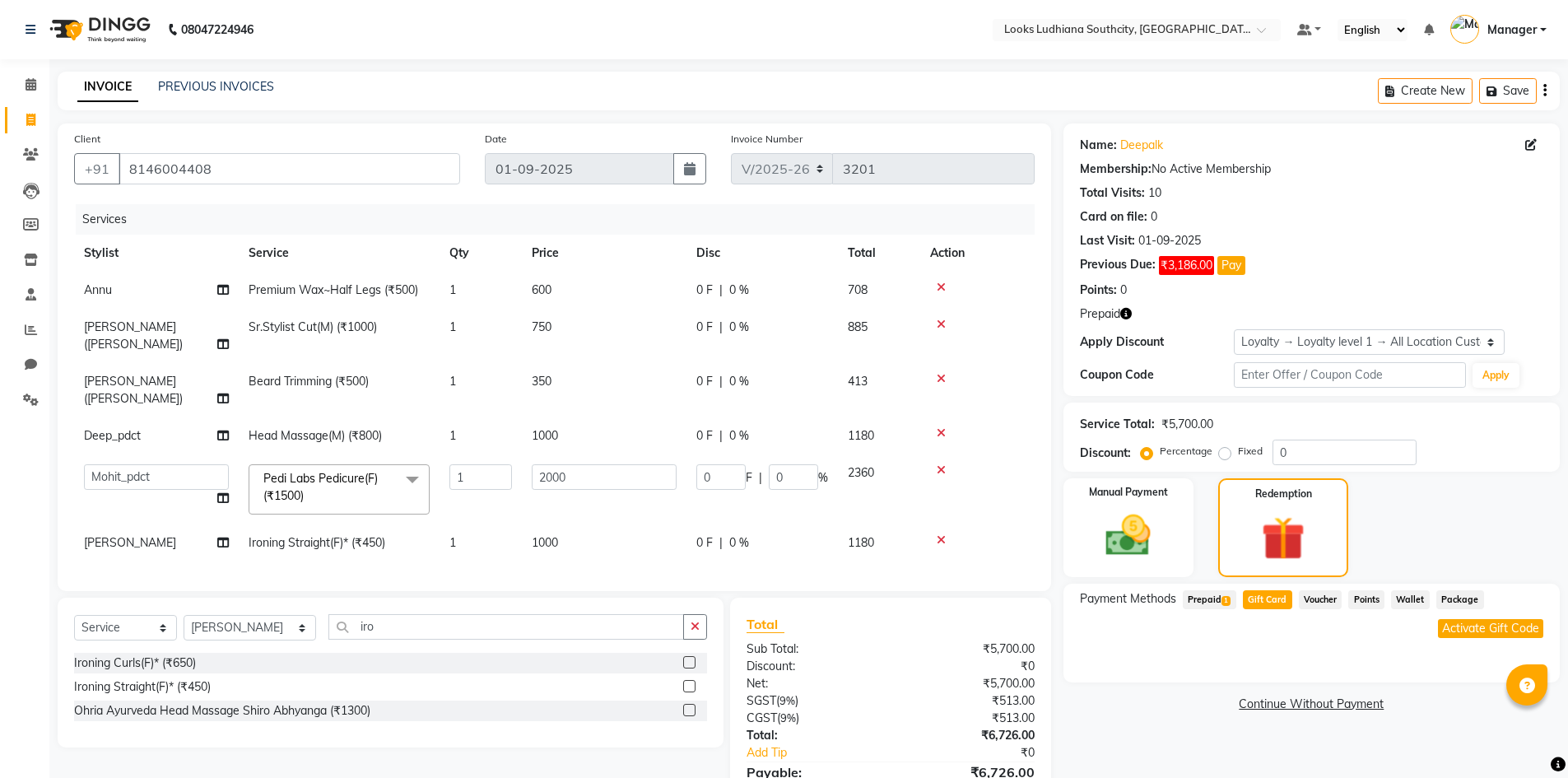
click at [1211, 593] on span "Prepaid 1" at bounding box center [1209, 599] width 54 height 19
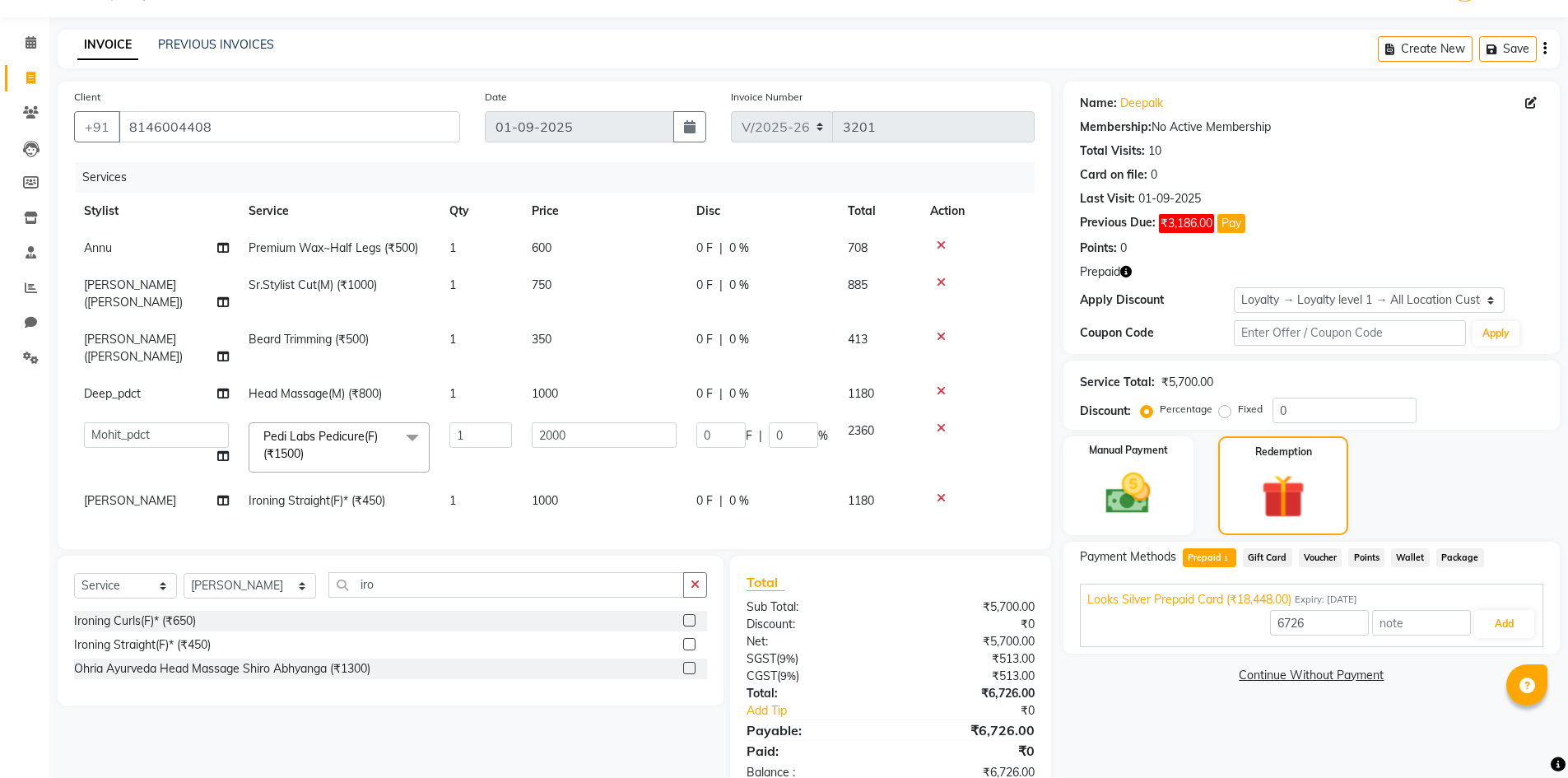
scroll to position [65, 0]
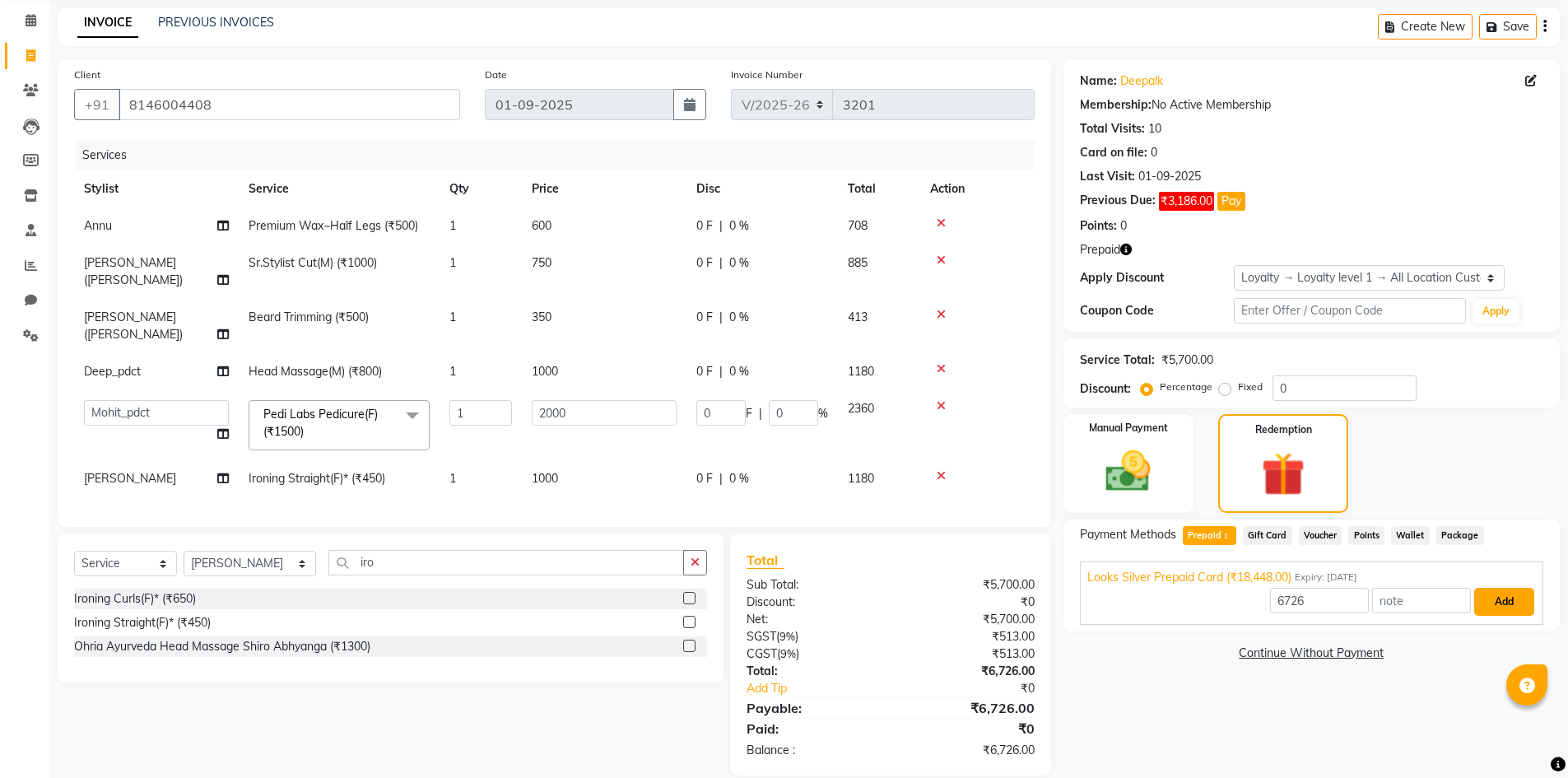
click at [1488, 608] on button "Add" at bounding box center [1504, 601] width 60 height 28
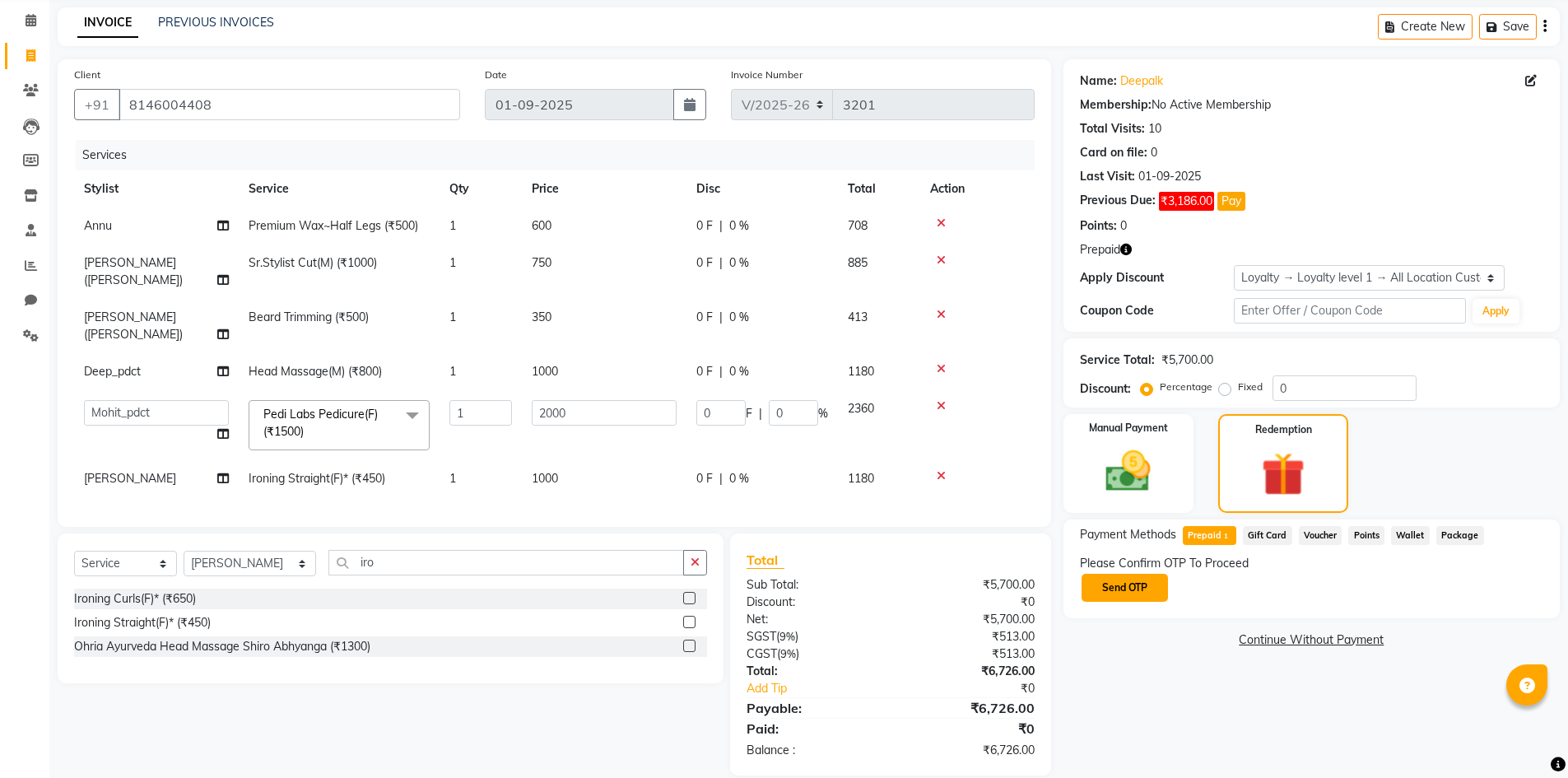
click at [1115, 593] on button "Send OTP" at bounding box center [1124, 587] width 86 height 28
click at [1115, 593] on input "text" at bounding box center [1162, 586] width 165 height 25
type input "9526"
click at [1288, 601] on button "Confirm OTP" at bounding box center [1296, 587] width 100 height 28
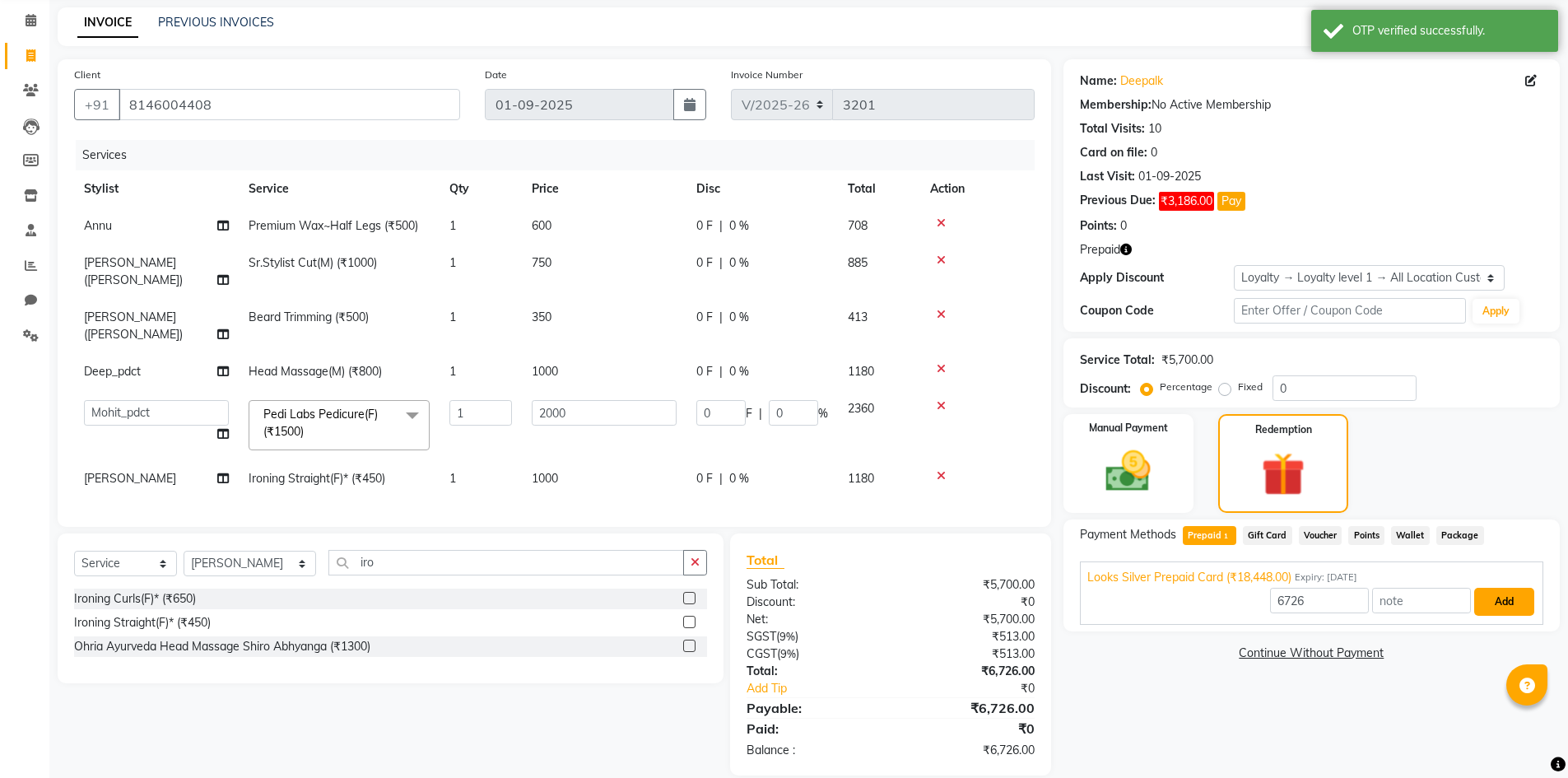
click at [1493, 599] on button "Add" at bounding box center [1504, 601] width 60 height 28
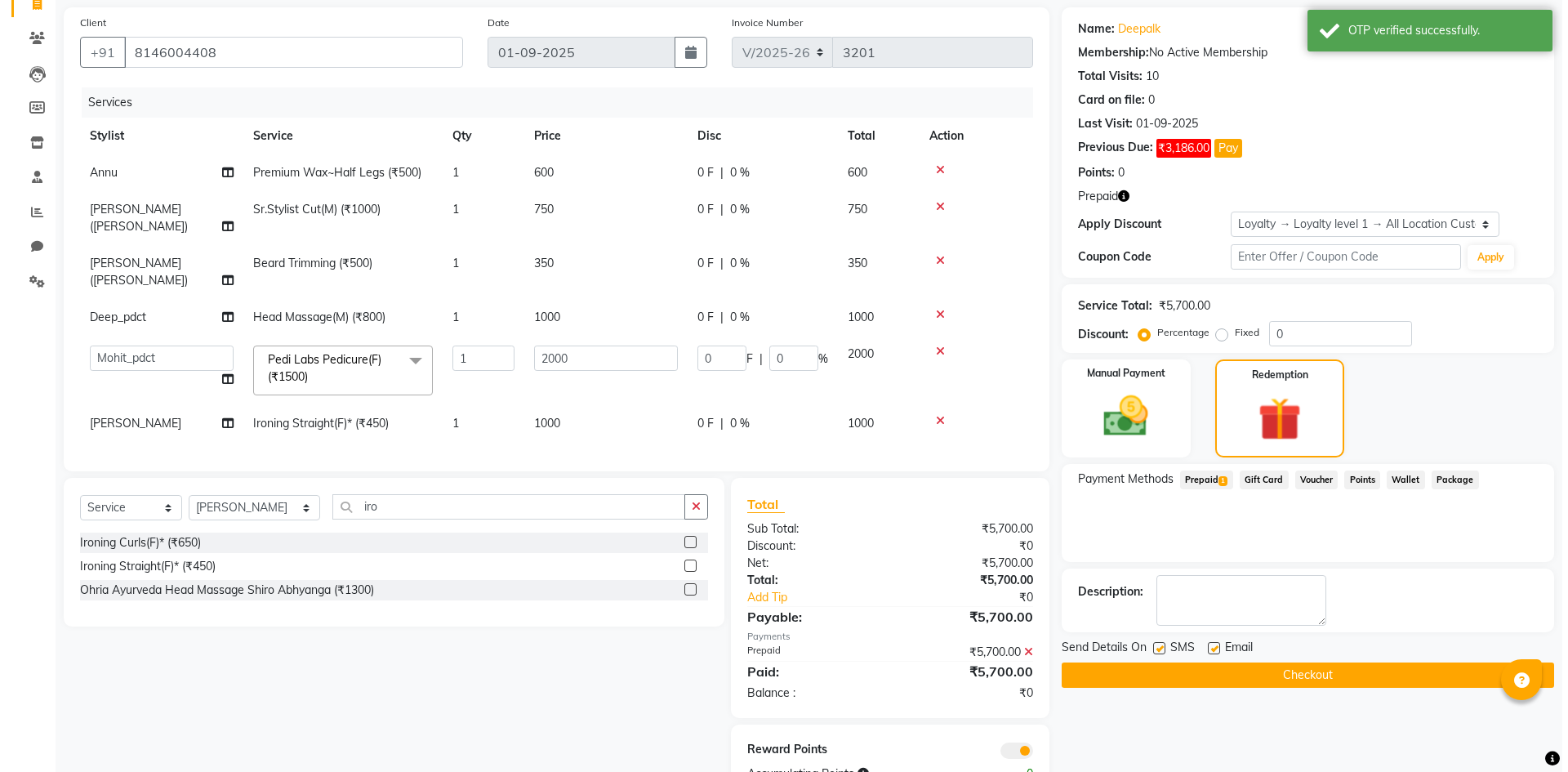
scroll to position [144, 0]
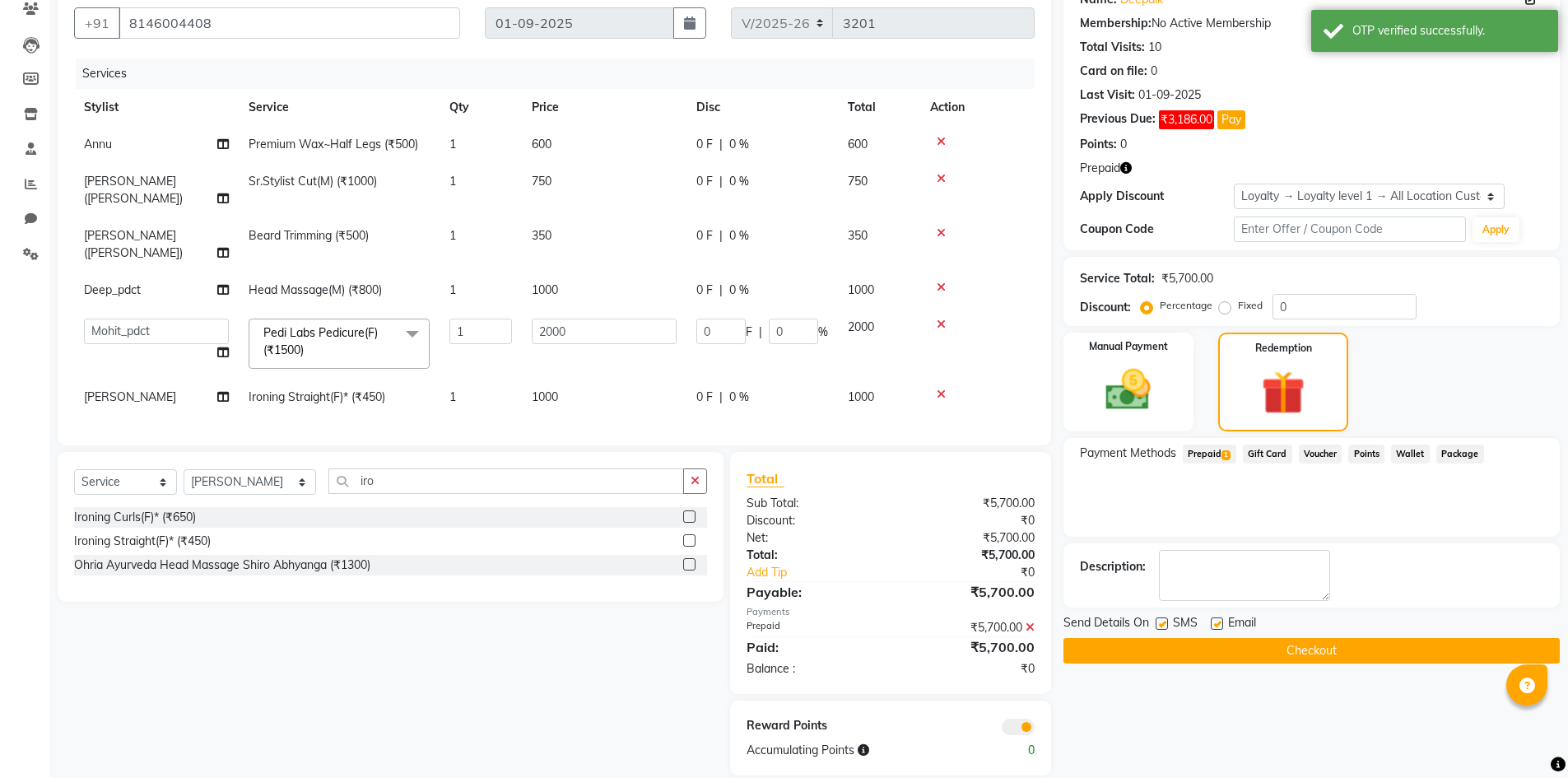
click at [1009, 718] on span at bounding box center [1018, 726] width 33 height 16
click at [1034, 729] on input "checkbox" at bounding box center [1034, 729] width 0 height 0
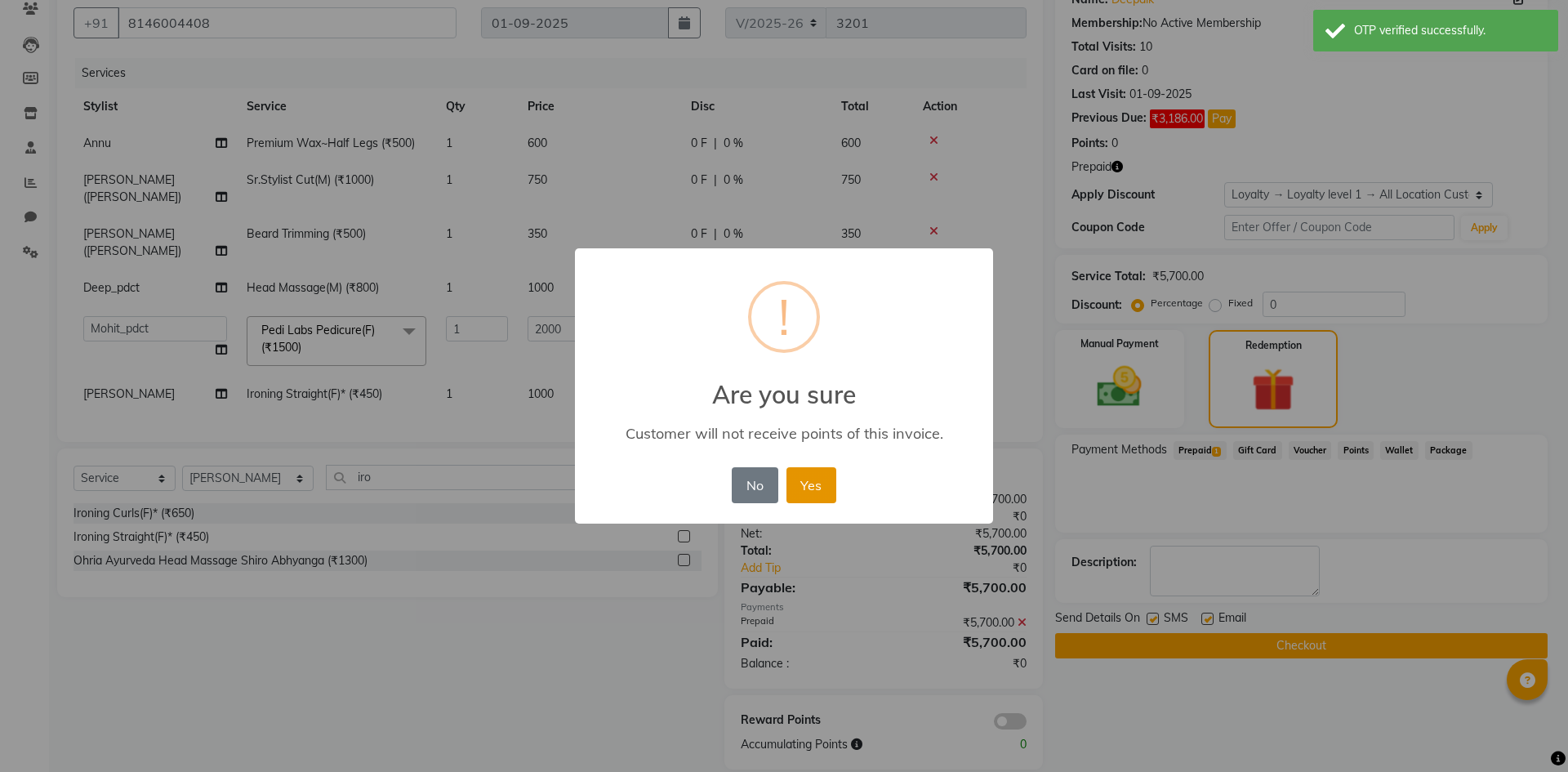
click at [816, 478] on button "Yes" at bounding box center [811, 485] width 50 height 36
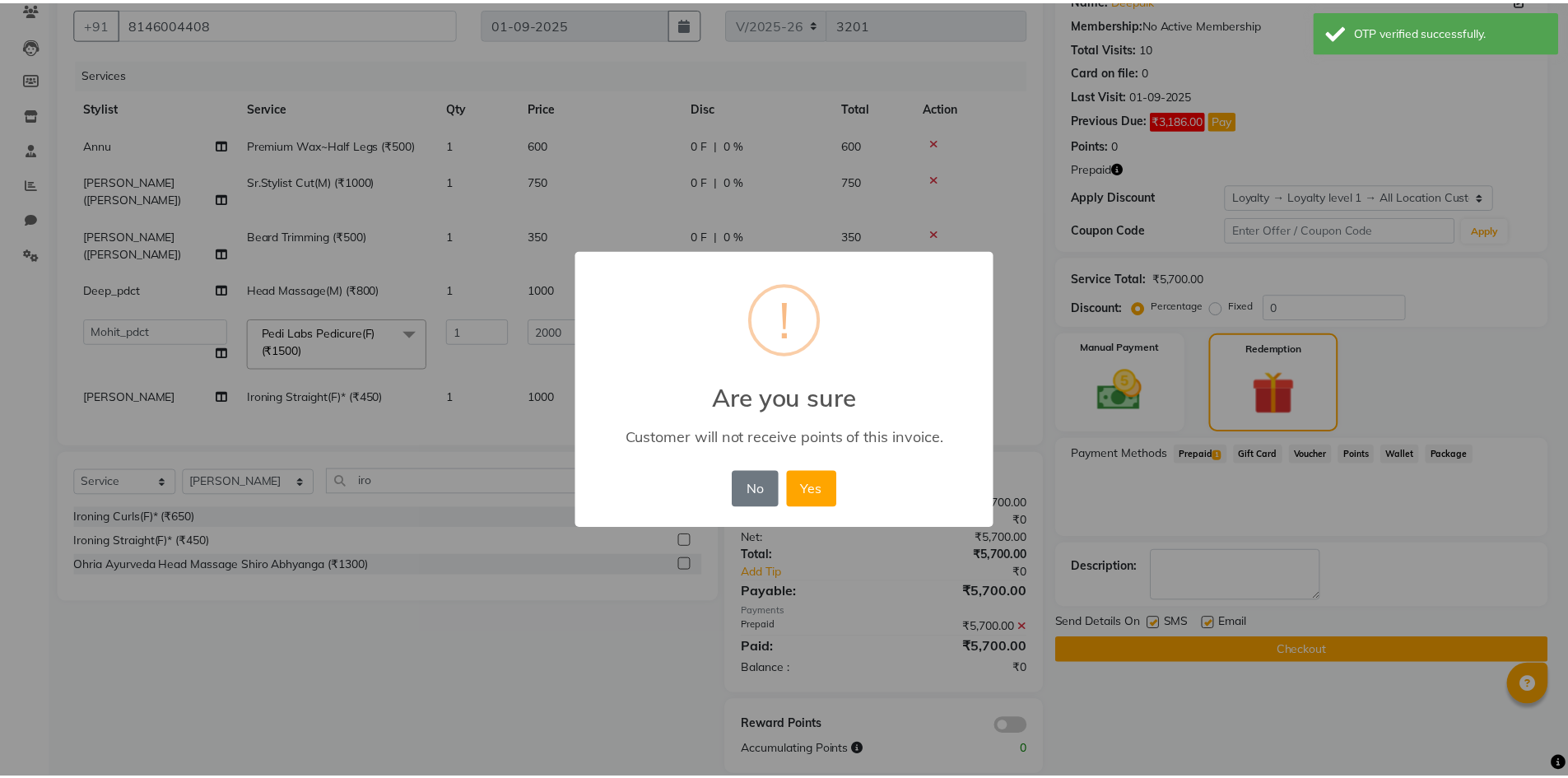
scroll to position [122, 0]
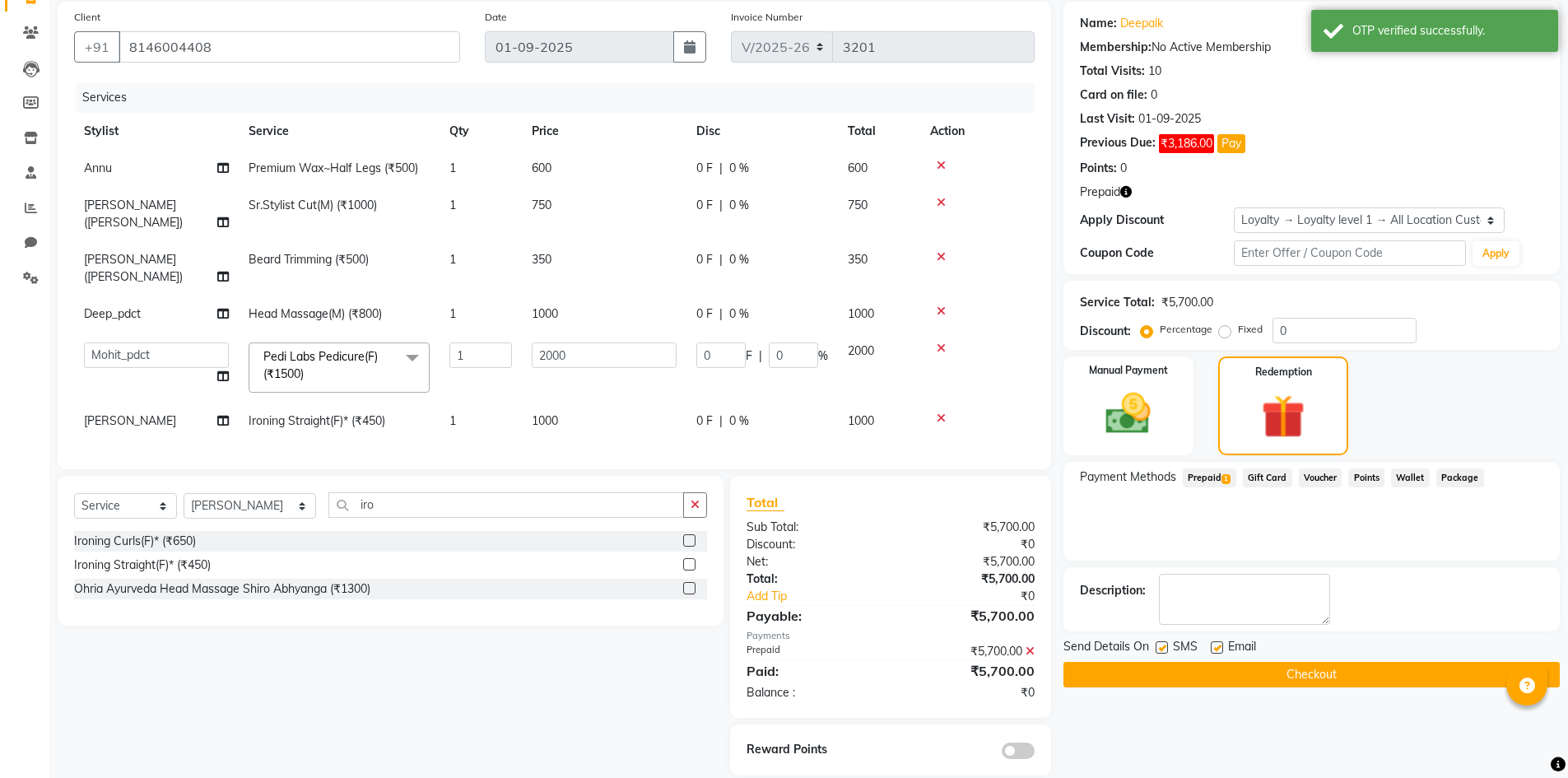
click at [1158, 646] on label at bounding box center [1162, 647] width 13 height 13
click at [1158, 646] on input "checkbox" at bounding box center [1161, 648] width 11 height 11
checkbox input "false"
click at [1217, 650] on label at bounding box center [1217, 647] width 13 height 13
click at [1217, 650] on input "checkbox" at bounding box center [1216, 648] width 11 height 11
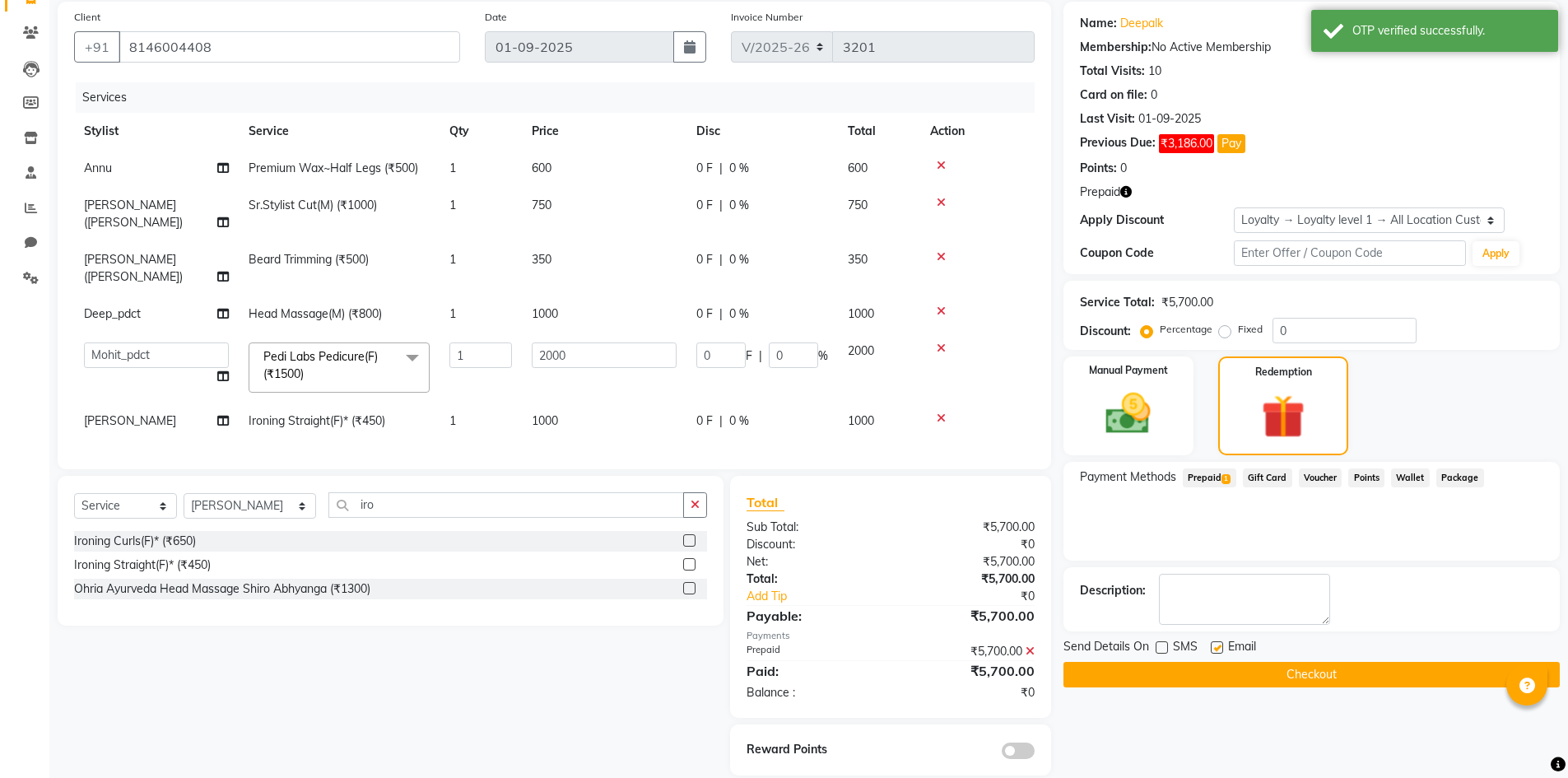
checkbox input "false"
click at [1214, 677] on button "Checkout" at bounding box center [1312, 674] width 496 height 25
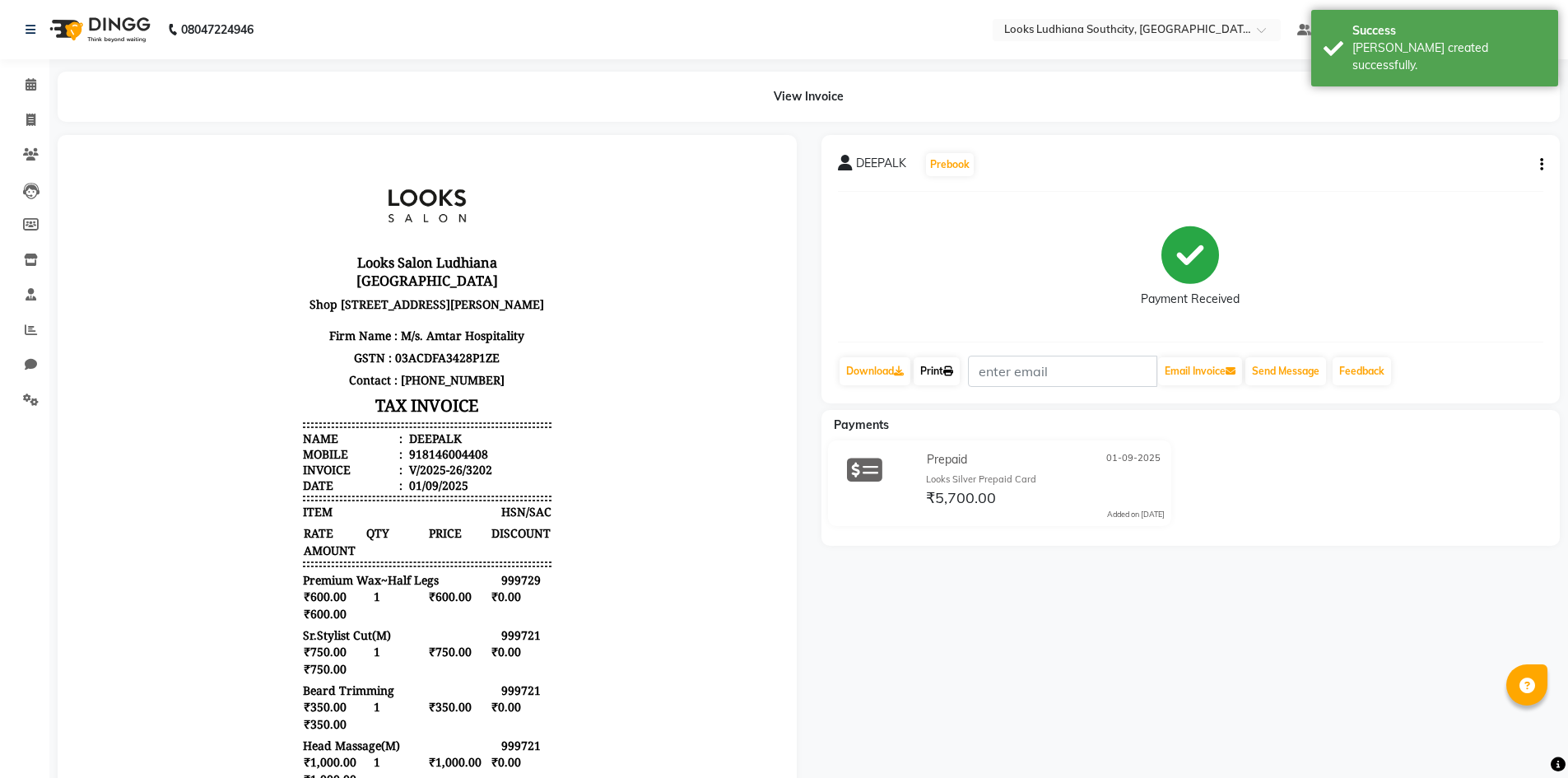
click at [943, 369] on link "Print" at bounding box center [936, 371] width 46 height 28
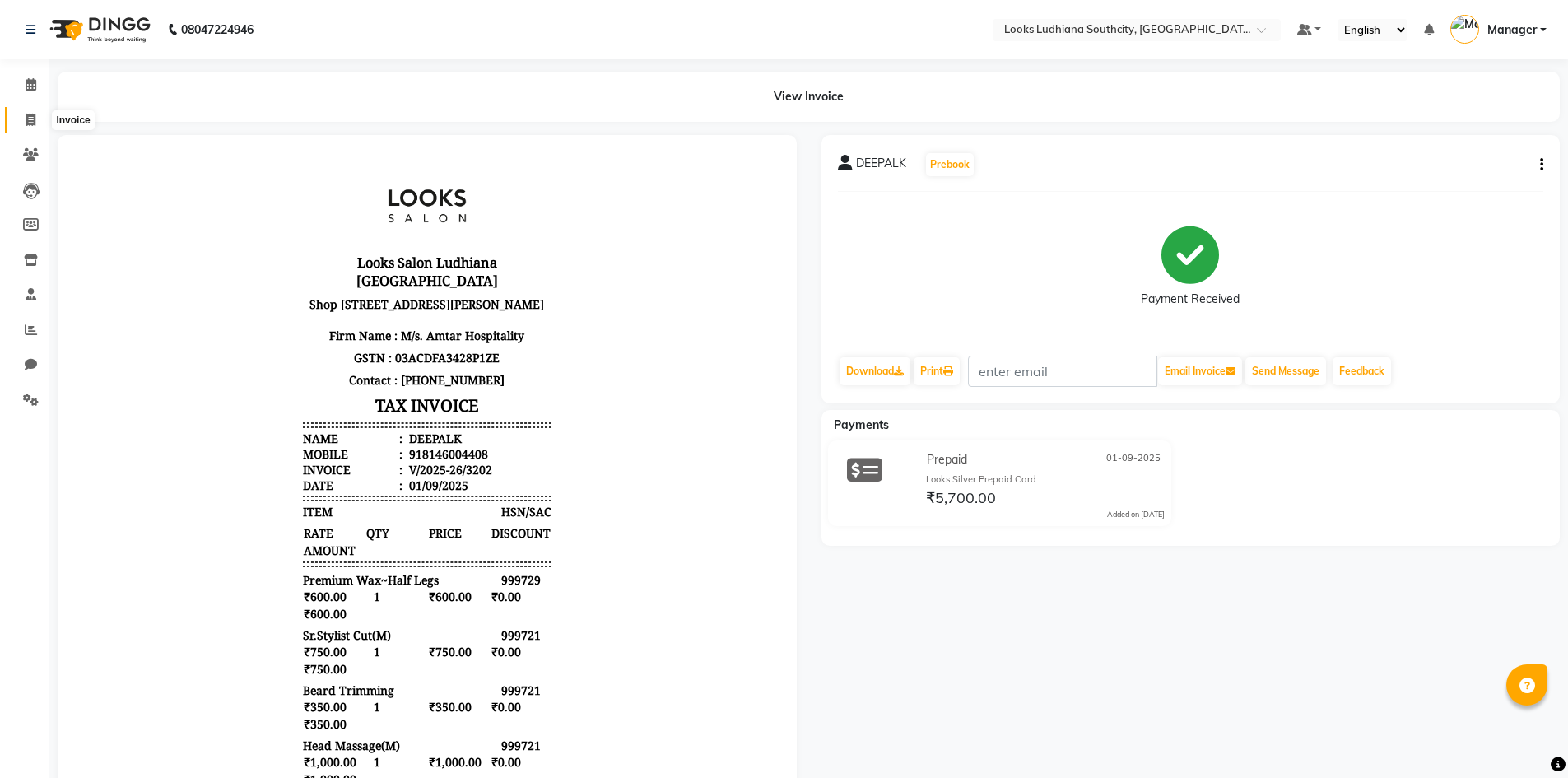
click at [31, 117] on icon at bounding box center [31, 120] width 9 height 13
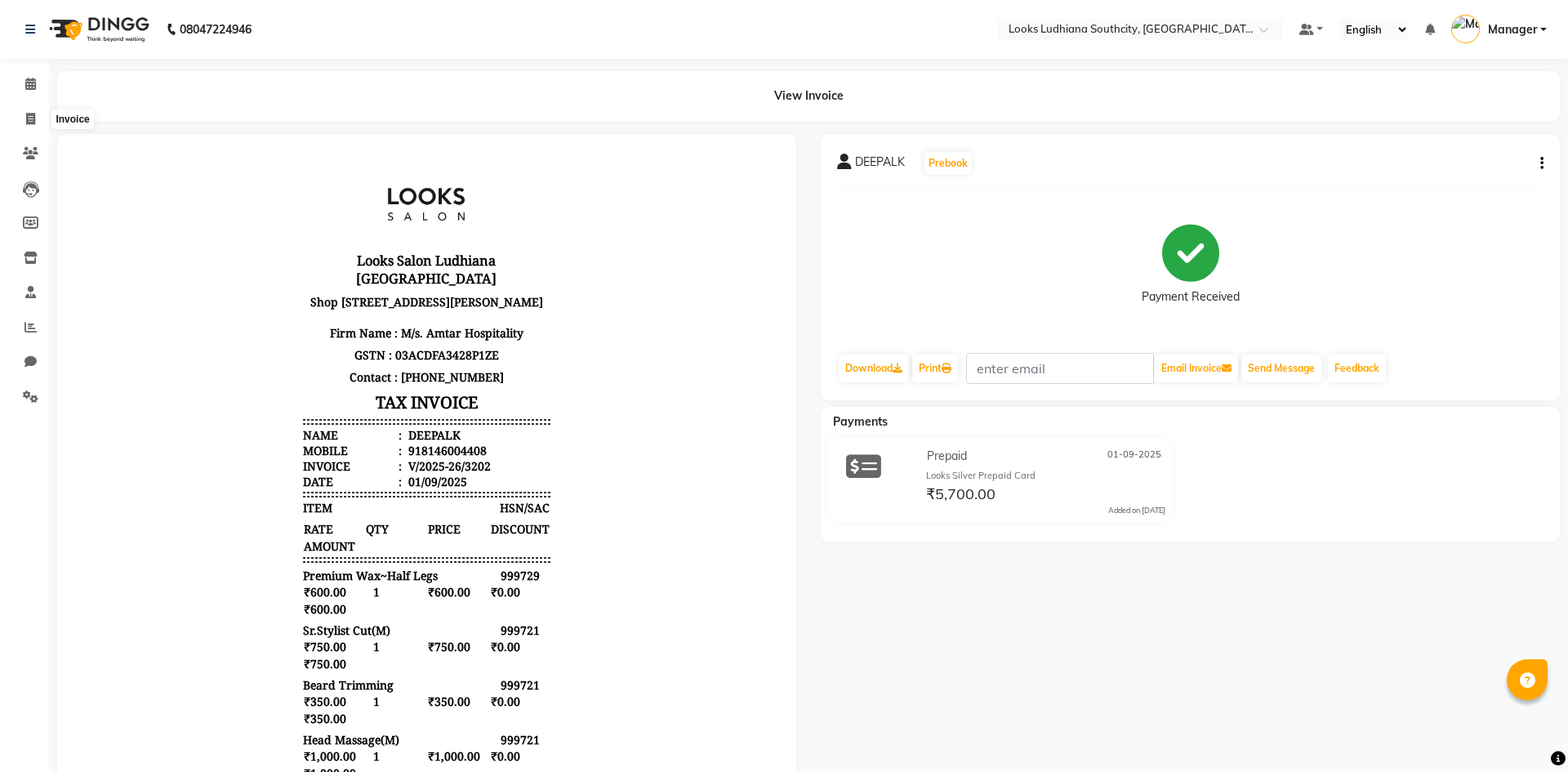
select select "service"
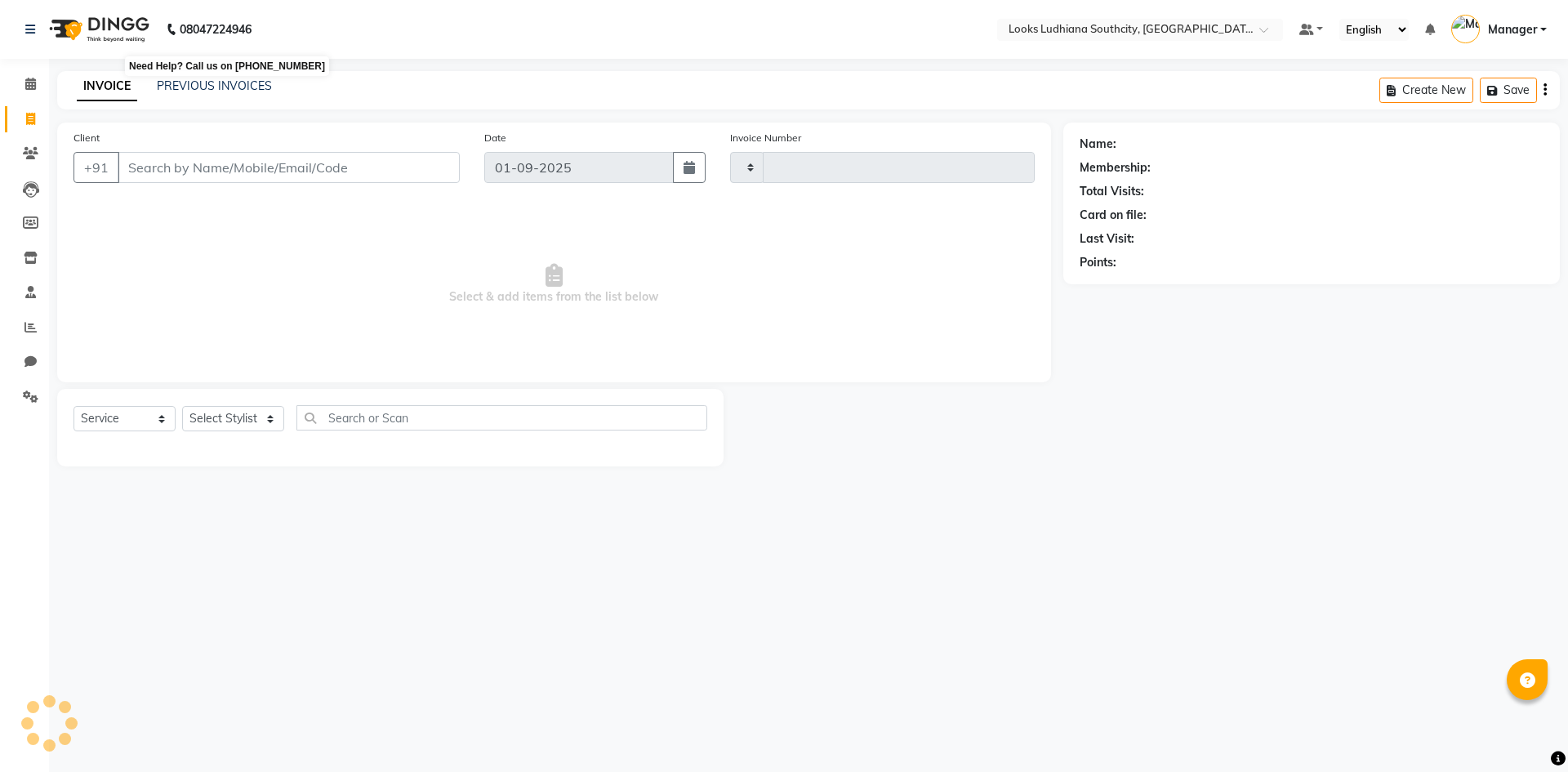
type input "3203"
select select "6577"
click at [242, 86] on link "PREVIOUS INVOICES" at bounding box center [215, 86] width 115 height 14
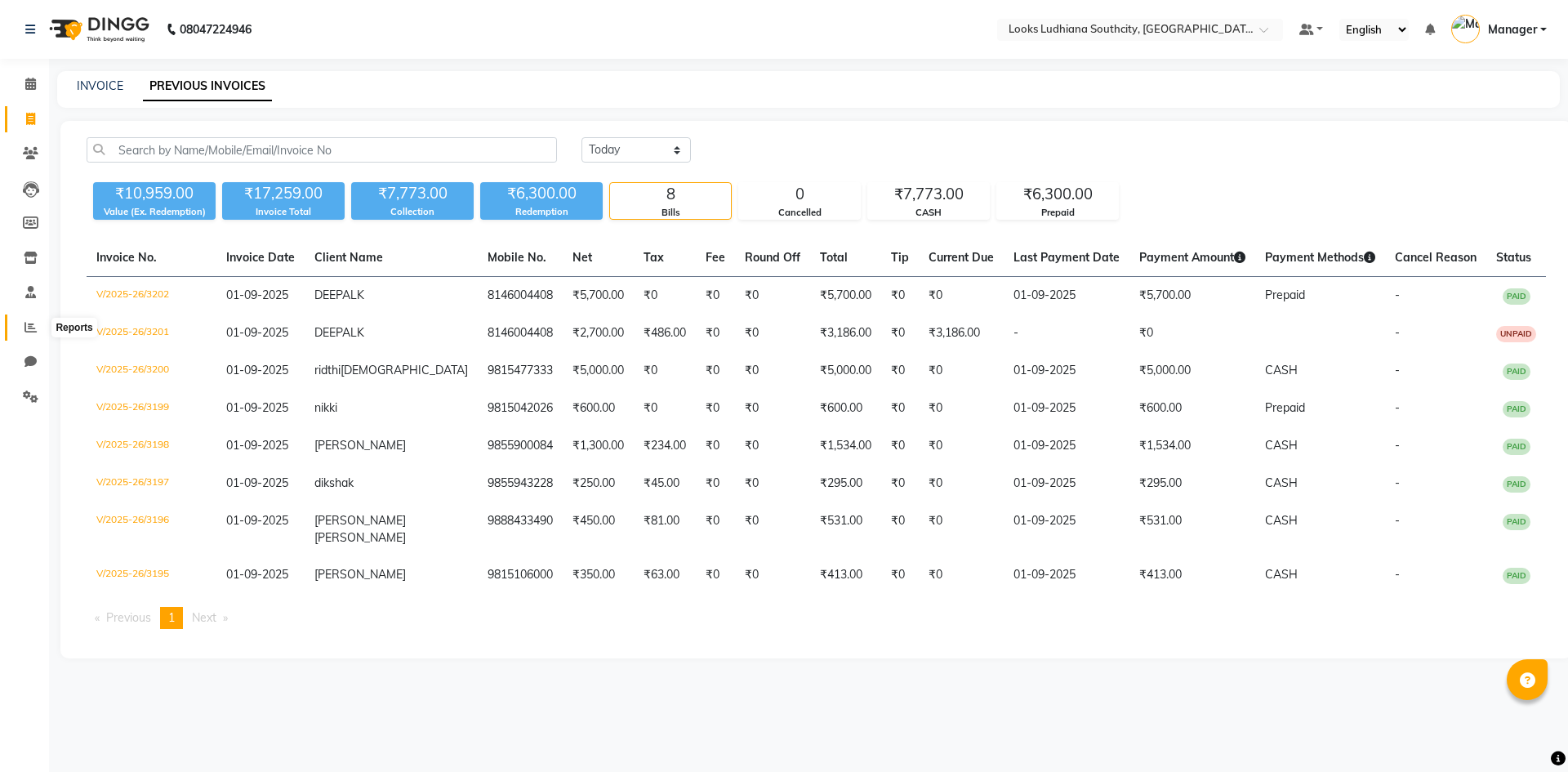
click at [22, 326] on span at bounding box center [31, 327] width 29 height 19
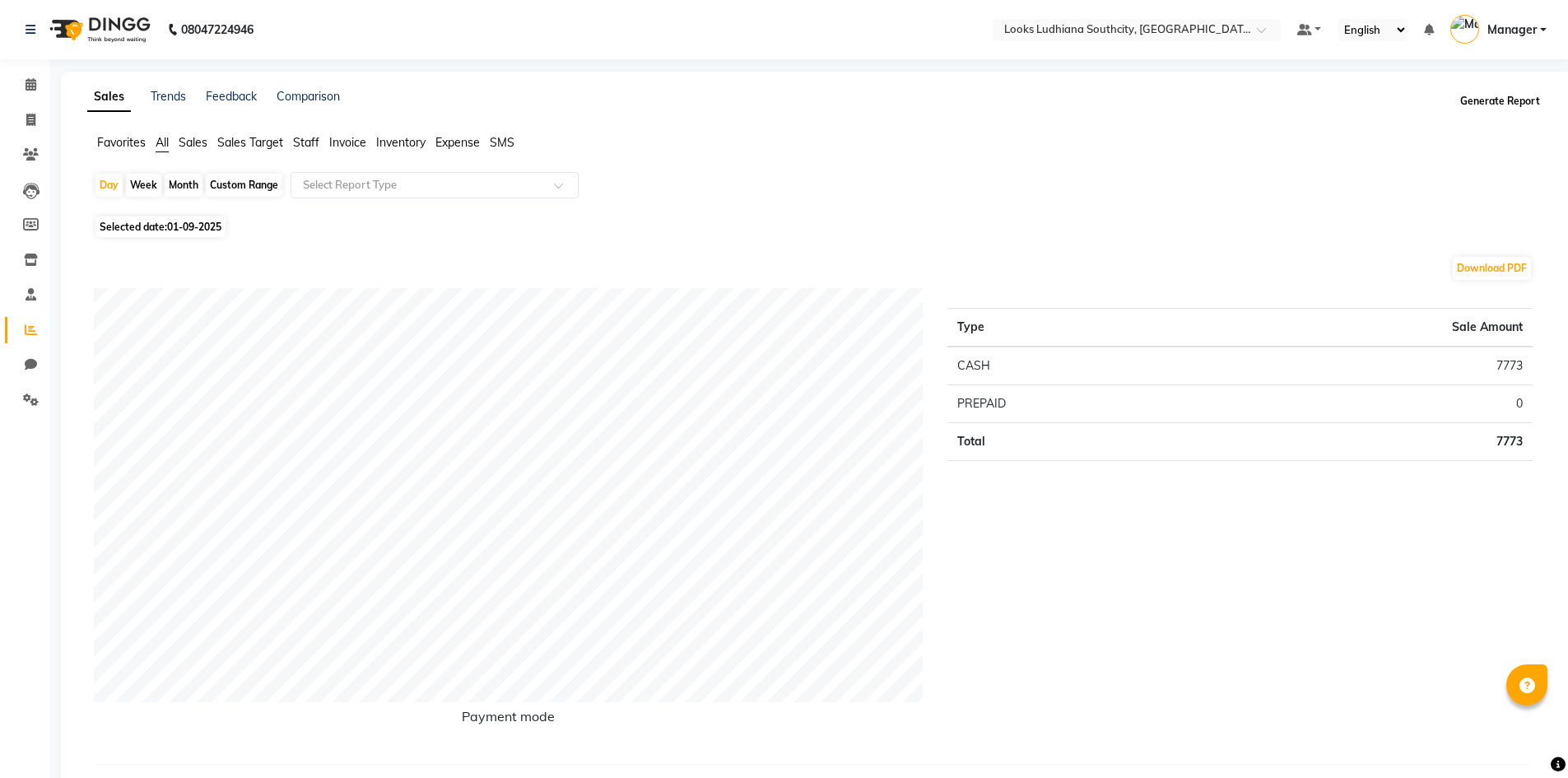
click at [1523, 109] on button "Generate Report" at bounding box center [1500, 101] width 88 height 23
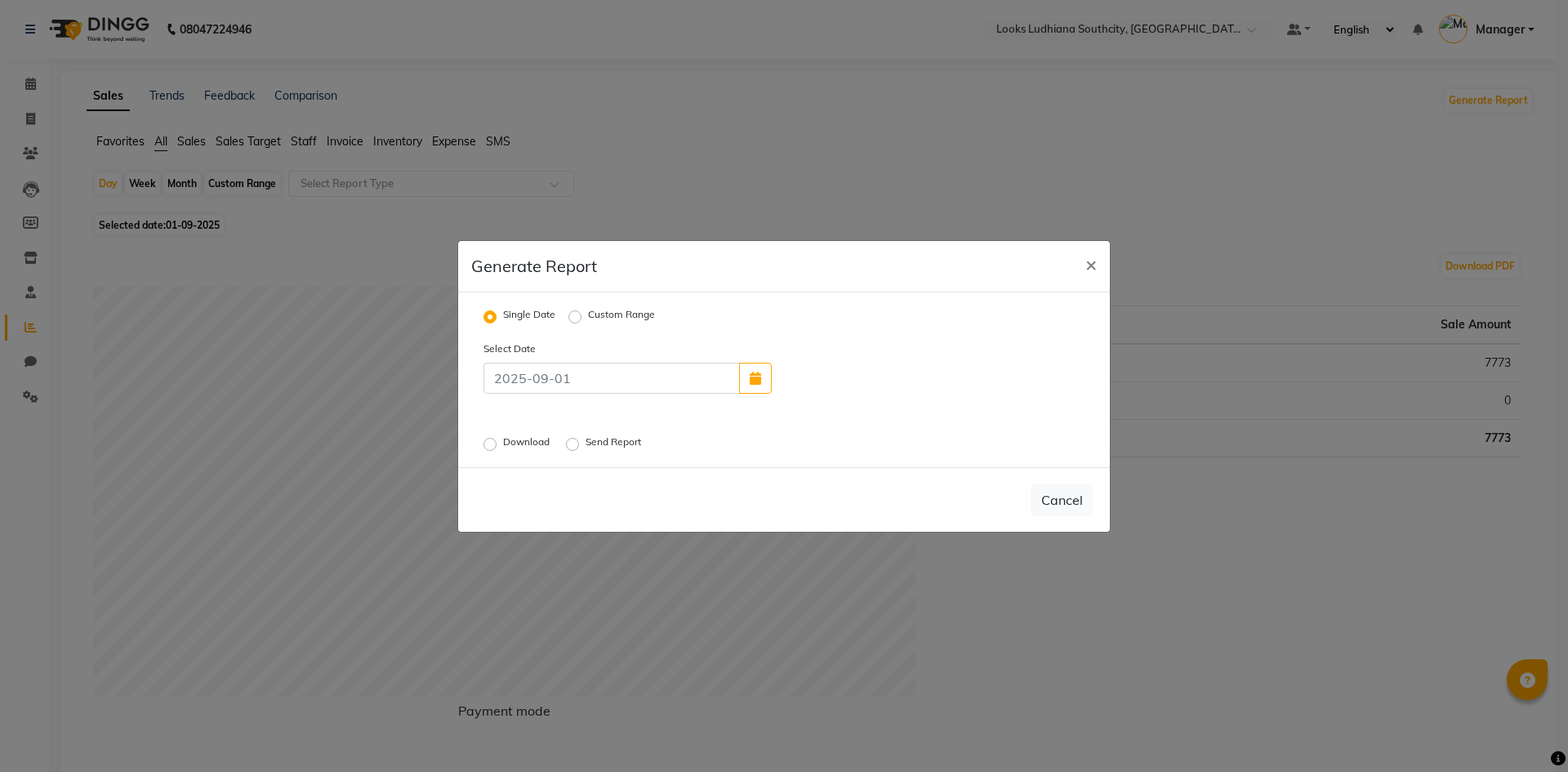
click at [503, 442] on label "Download" at bounding box center [528, 445] width 50 height 20
click at [496, 442] on input "Download" at bounding box center [493, 443] width 12 height 12
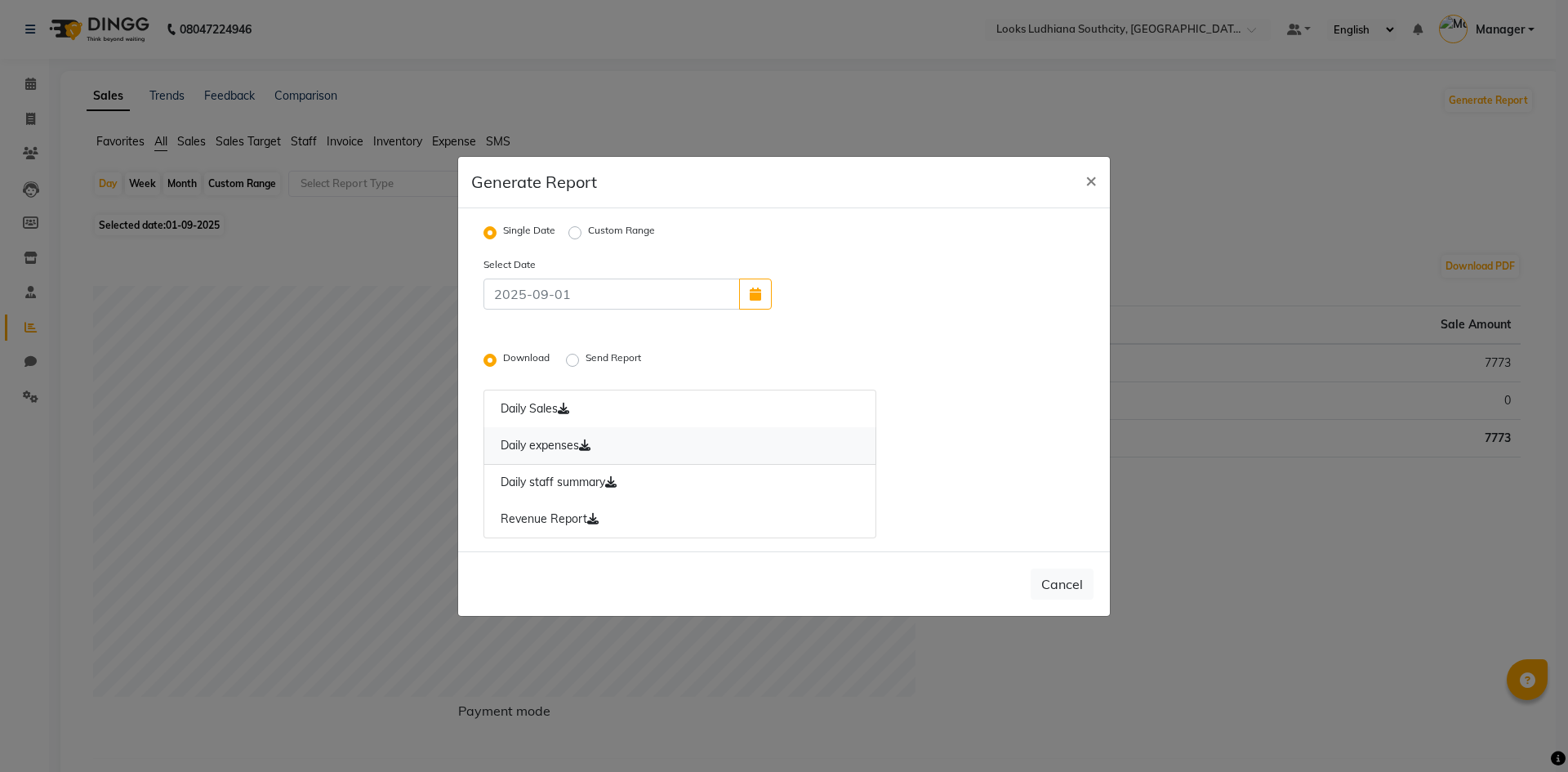
click at [559, 443] on link "Daily expenses" at bounding box center [680, 446] width 393 height 38
click at [540, 526] on link "Revenue Report" at bounding box center [680, 519] width 393 height 38
click at [1090, 178] on span "×" at bounding box center [1091, 179] width 12 height 24
radio input "false"
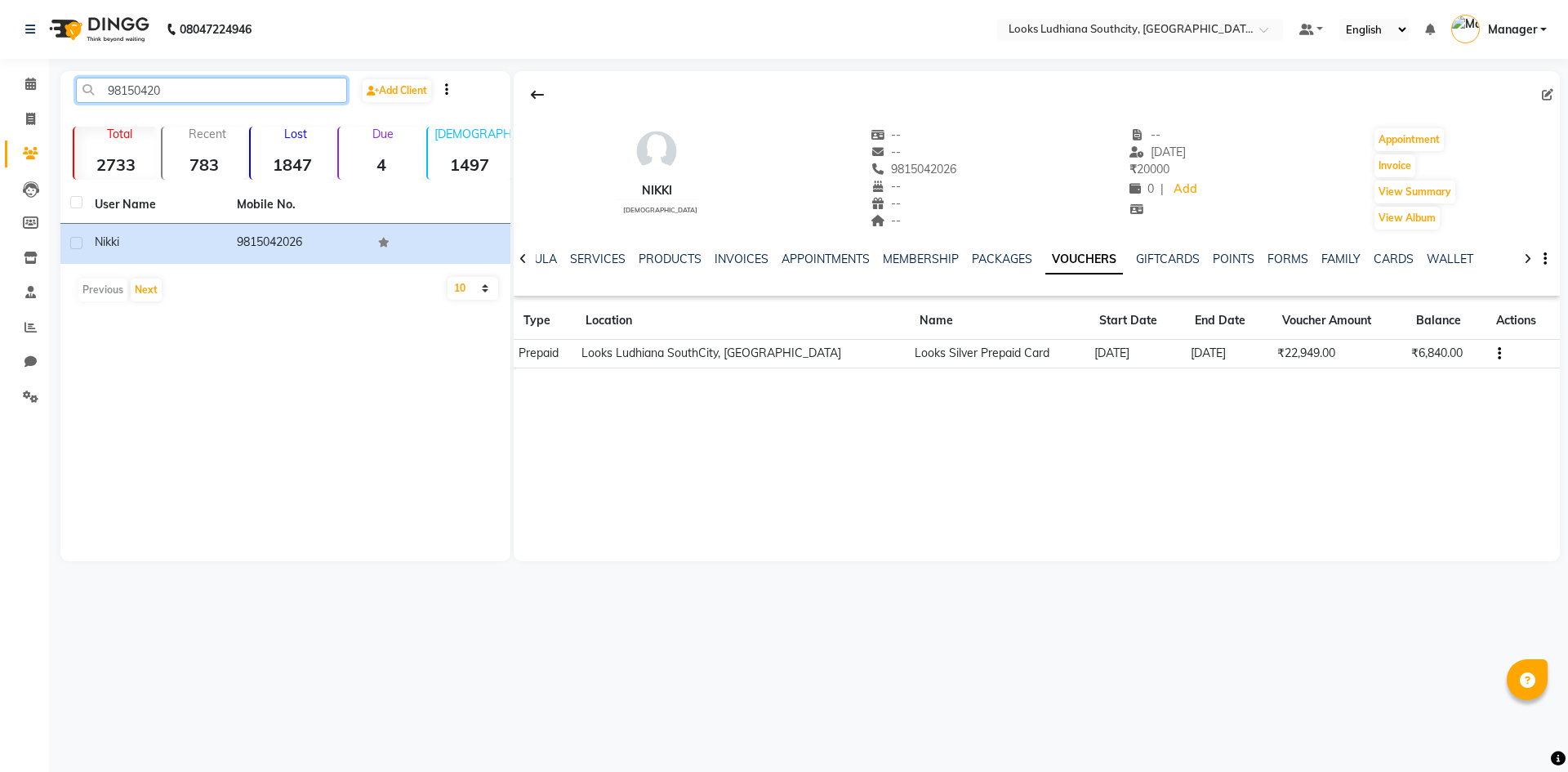
click at [222, 99] on input "98150420" at bounding box center [211, 90] width 272 height 25
click at [222, 92] on input "98150420" at bounding box center [211, 90] width 272 height 25
paste input "26"
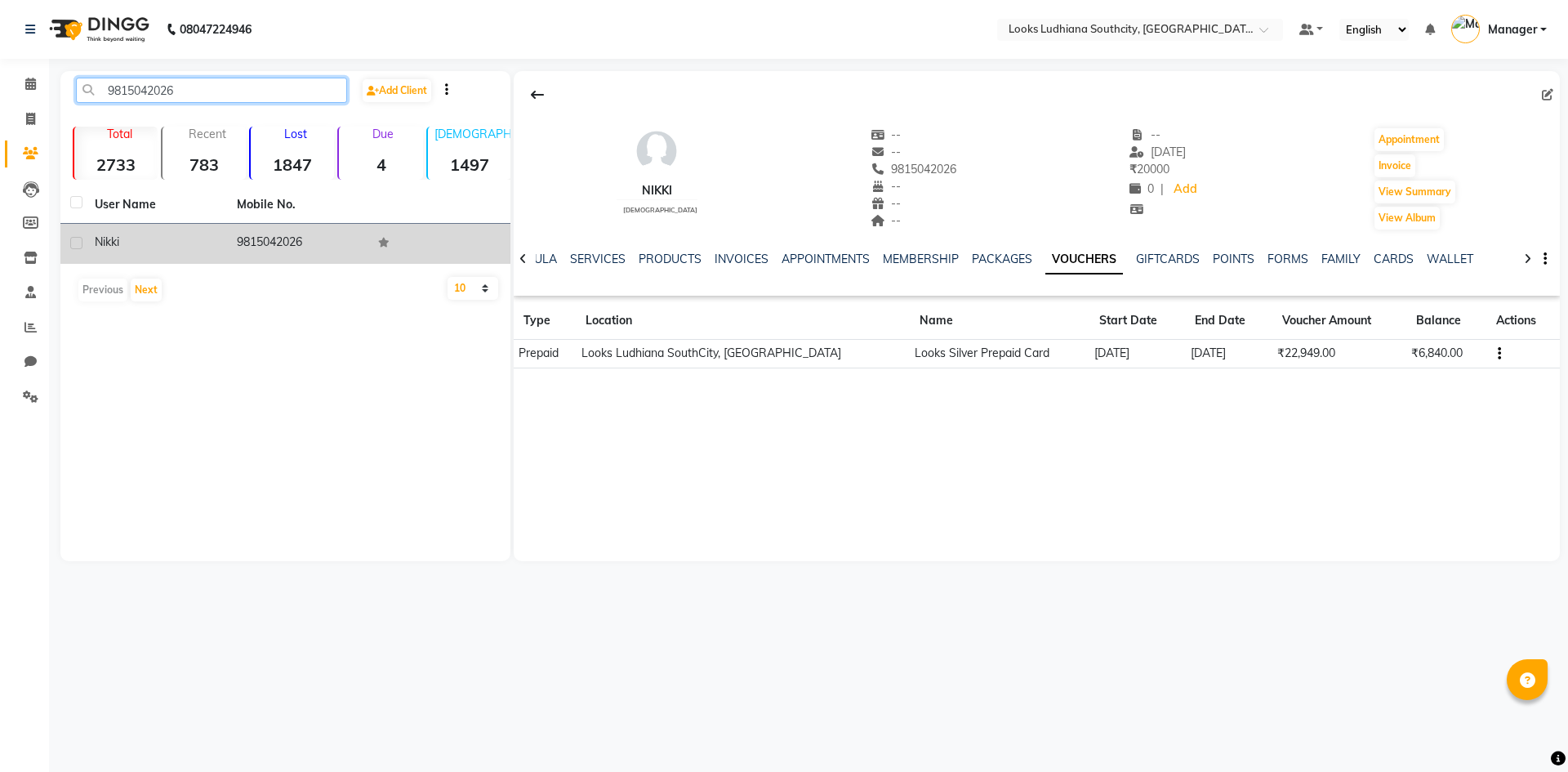
type input "9815042026"
click at [293, 247] on td "9815042026" at bounding box center [299, 244] width 143 height 40
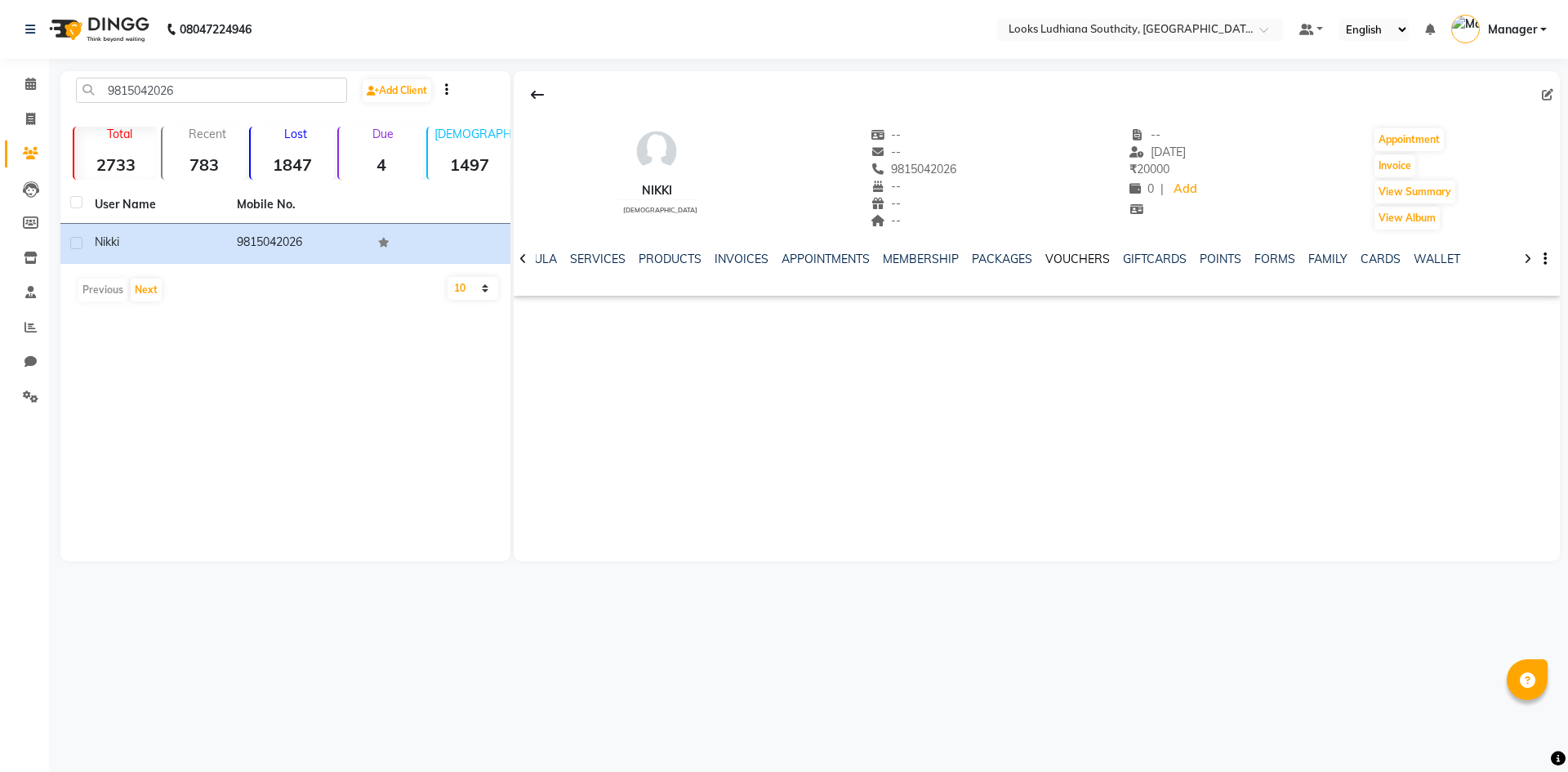
click at [1059, 259] on link "VOUCHERS" at bounding box center [1078, 259] width 65 height 14
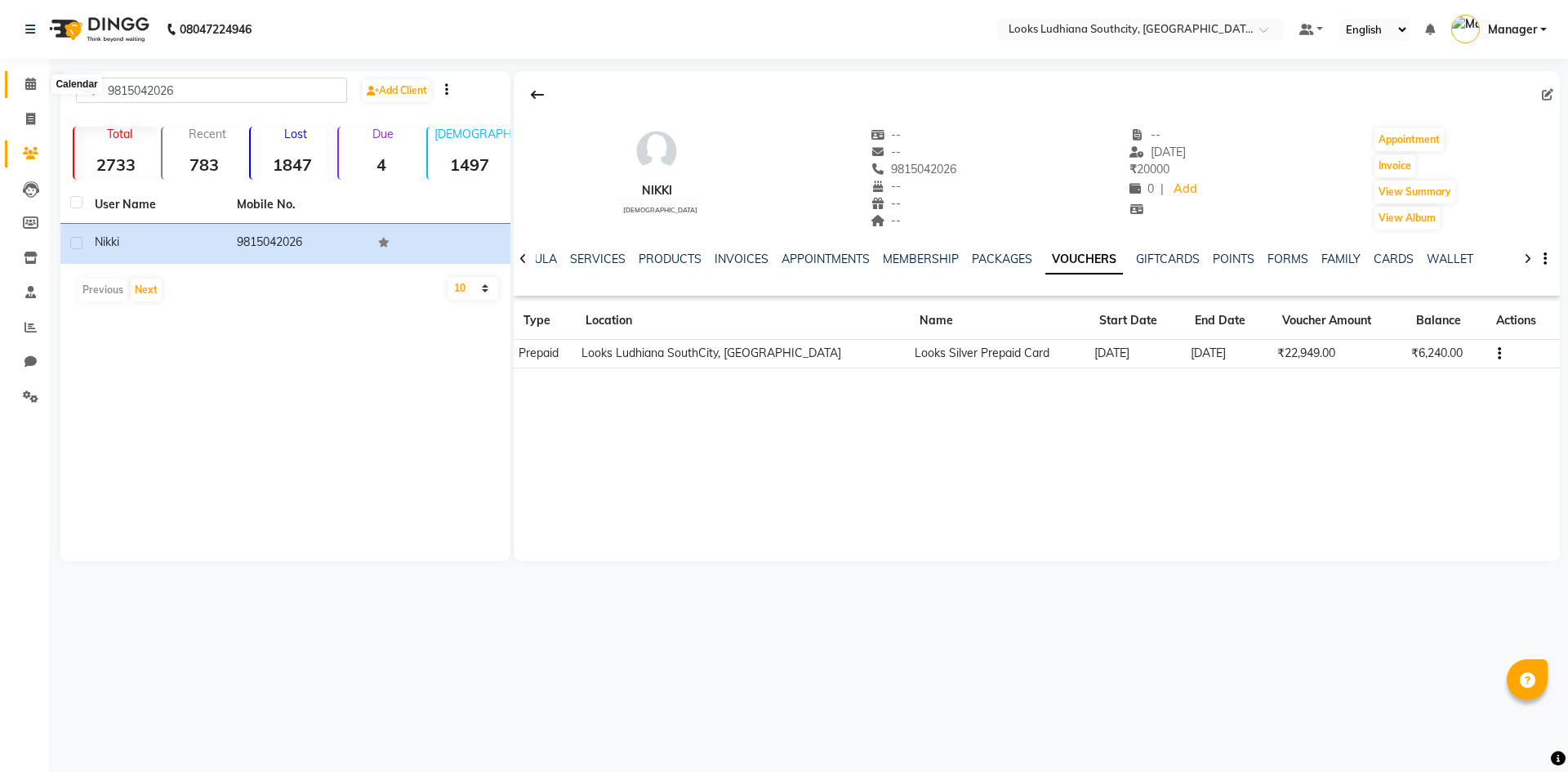
click at [30, 87] on icon at bounding box center [31, 84] width 11 height 13
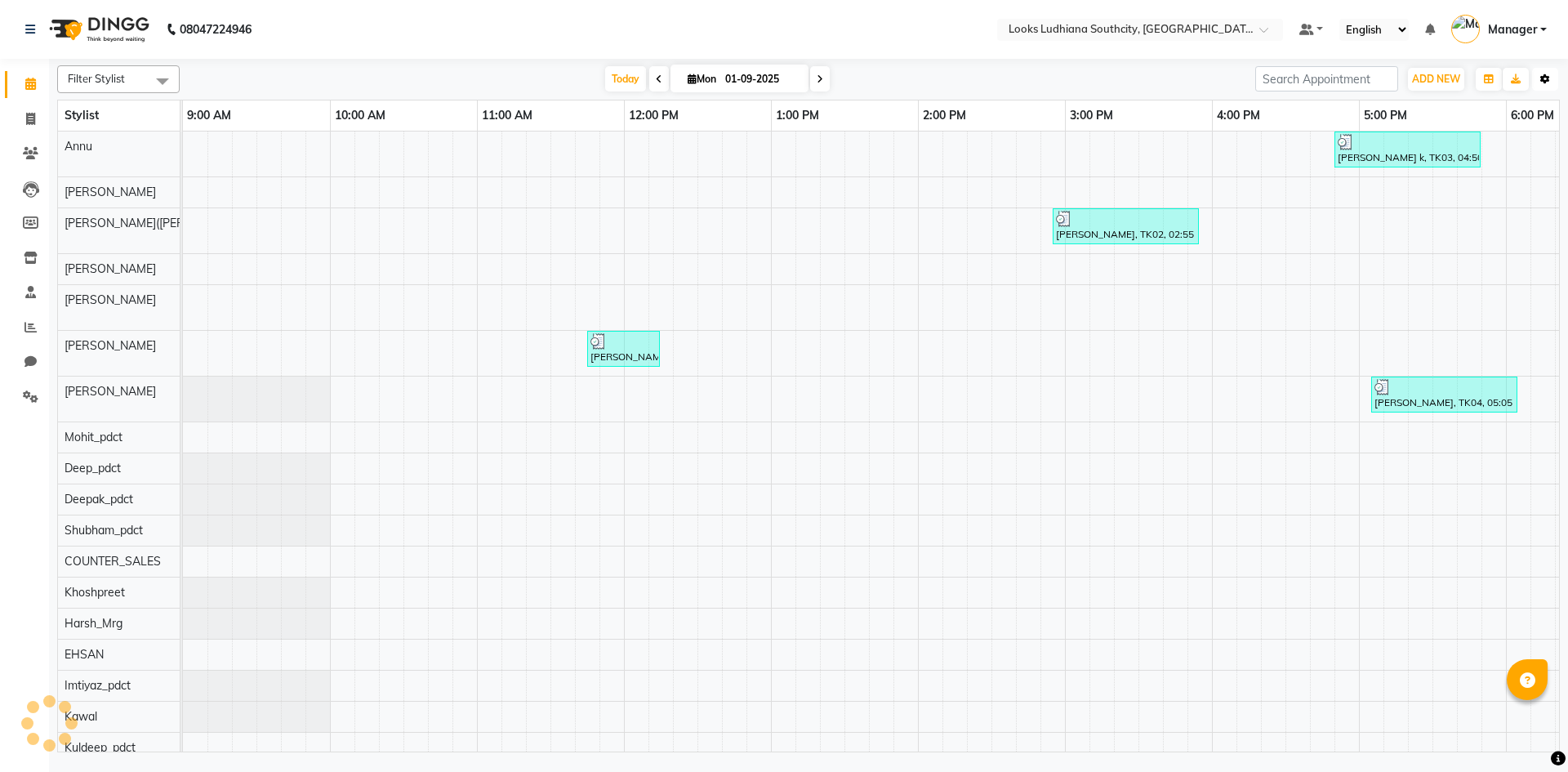
click at [1542, 79] on icon "button" at bounding box center [1545, 78] width 10 height 10
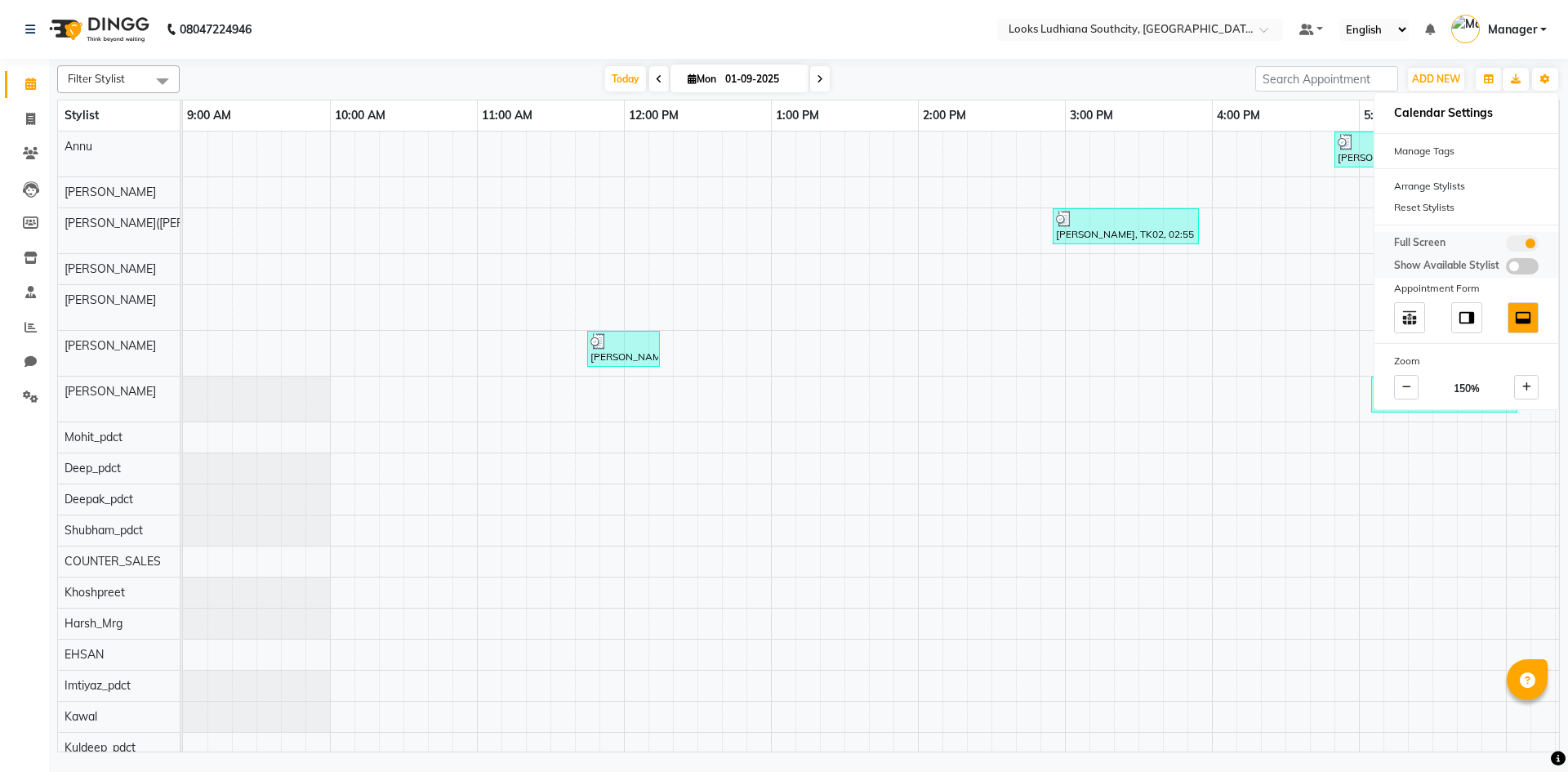
click at [1515, 244] on span at bounding box center [1523, 244] width 32 height 16
click at [1507, 246] on input "checkbox" at bounding box center [1507, 246] width 0 height 0
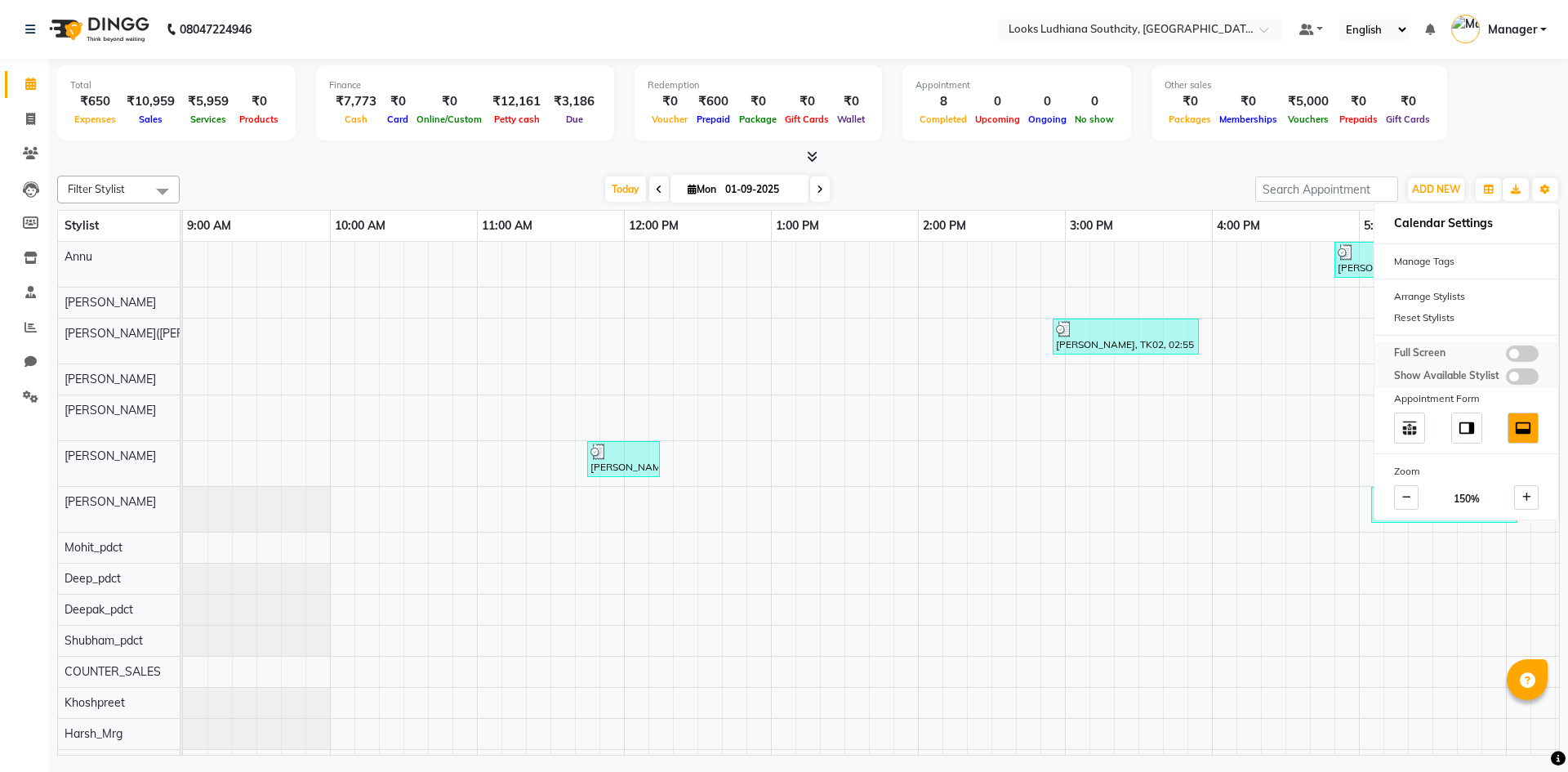
click at [1519, 354] on span at bounding box center [1523, 354] width 32 height 16
click at [1507, 356] on input "checkbox" at bounding box center [1507, 356] width 0 height 0
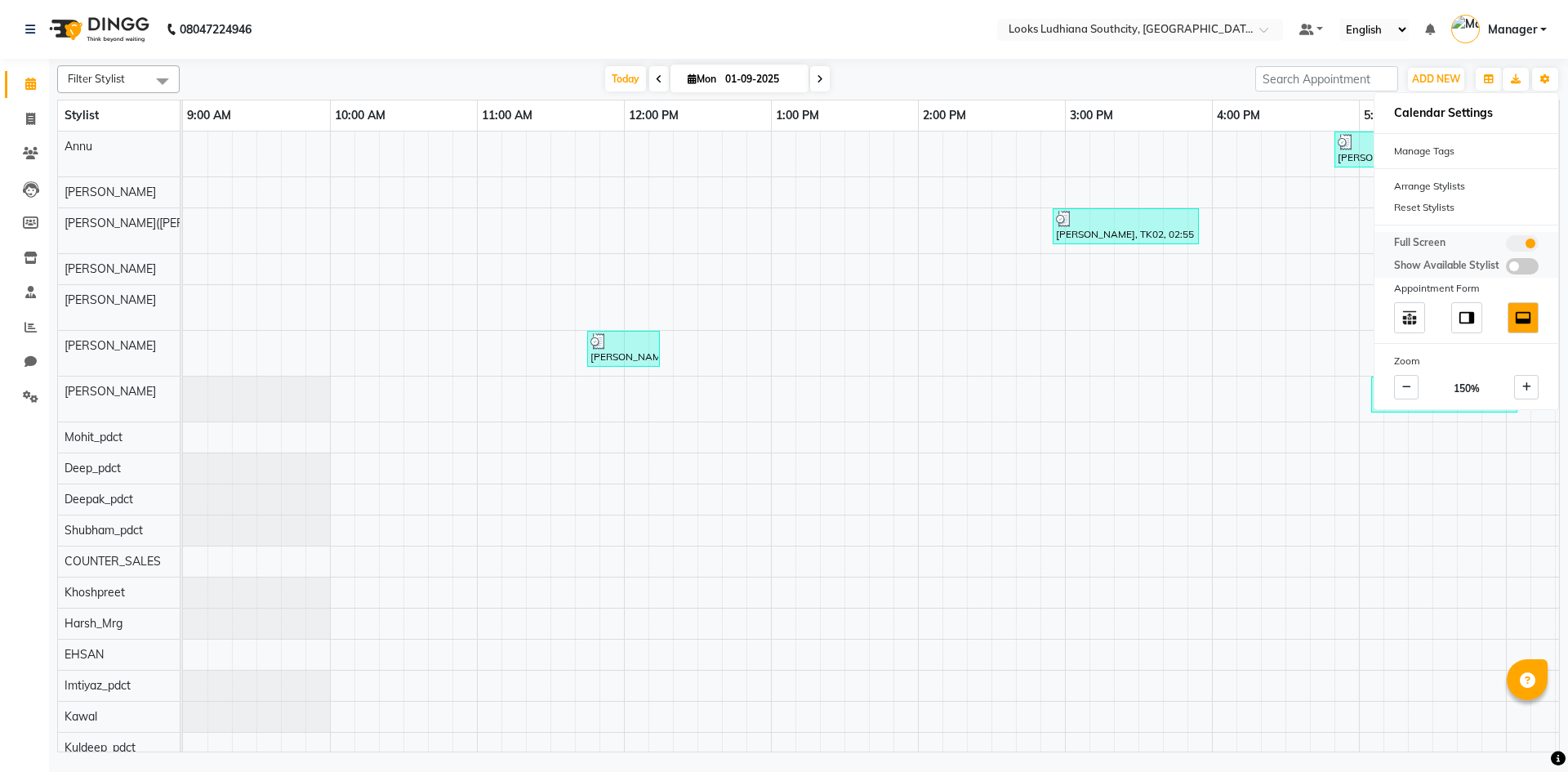
click at [1531, 249] on span at bounding box center [1523, 244] width 32 height 16
click at [1507, 246] on input "checkbox" at bounding box center [1507, 246] width 0 height 0
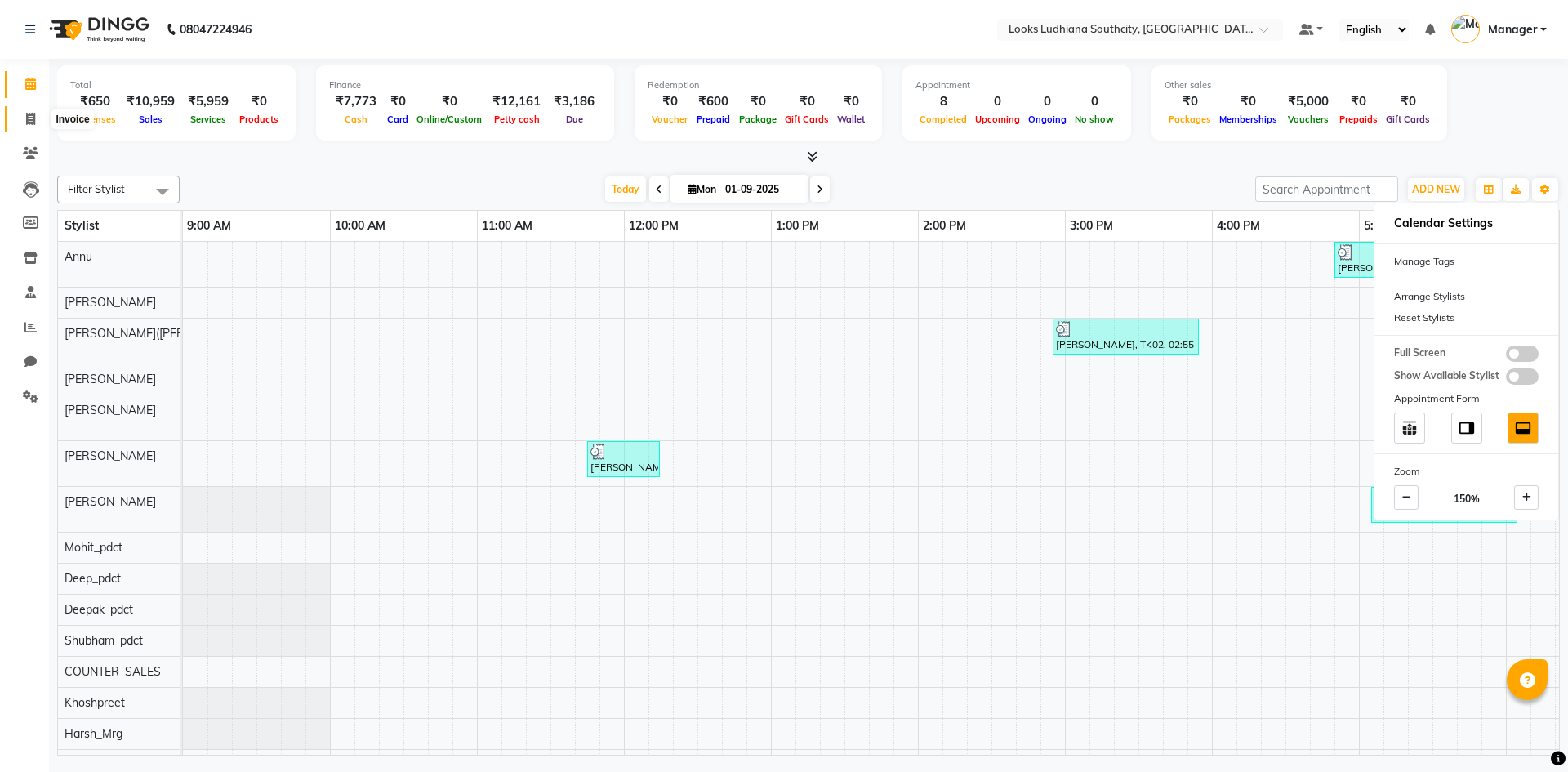
click at [23, 118] on span at bounding box center [31, 119] width 29 height 19
select select "service"
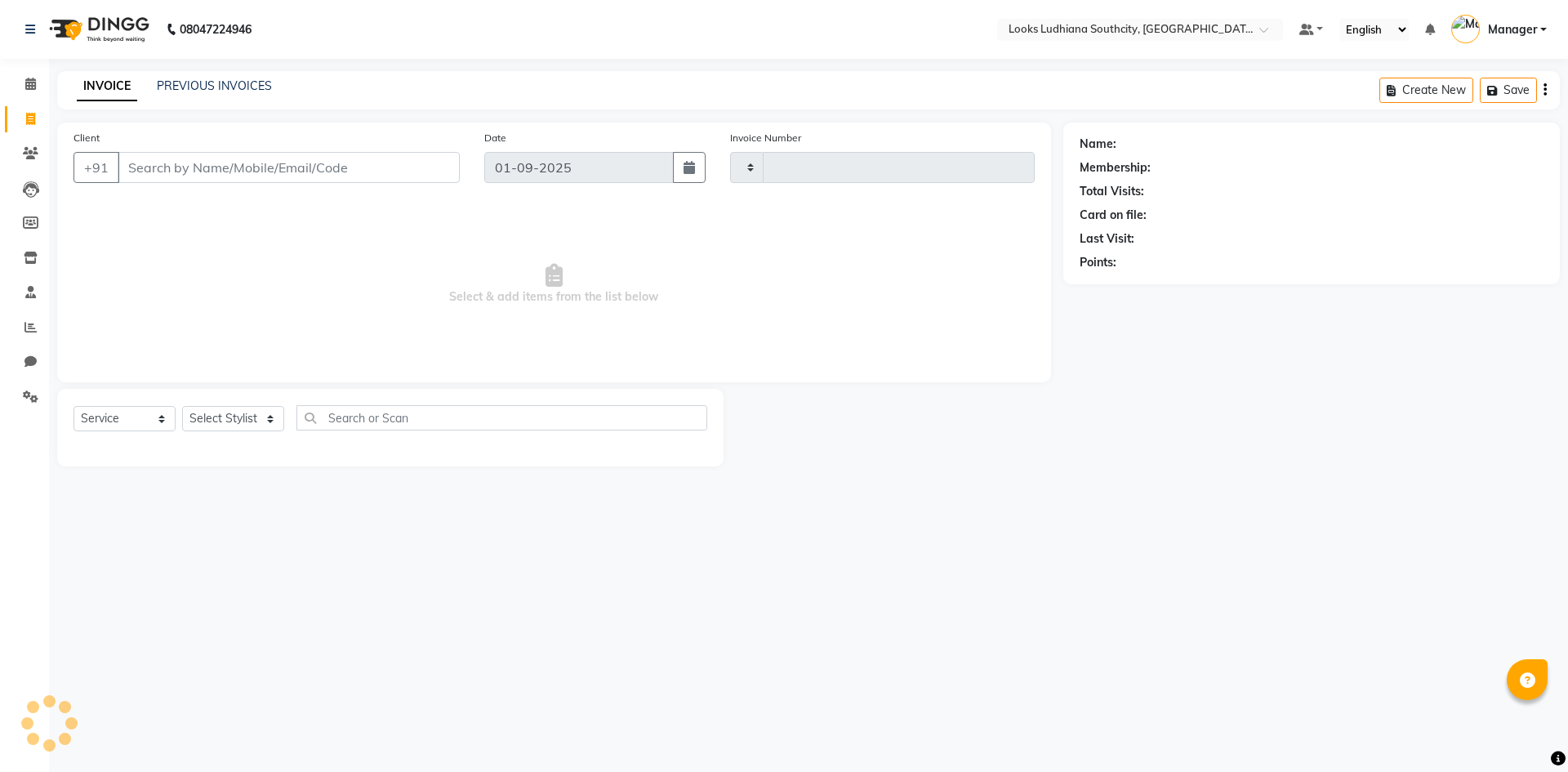
type input "3203"
select select "6577"
click at [19, 83] on span at bounding box center [31, 84] width 29 height 19
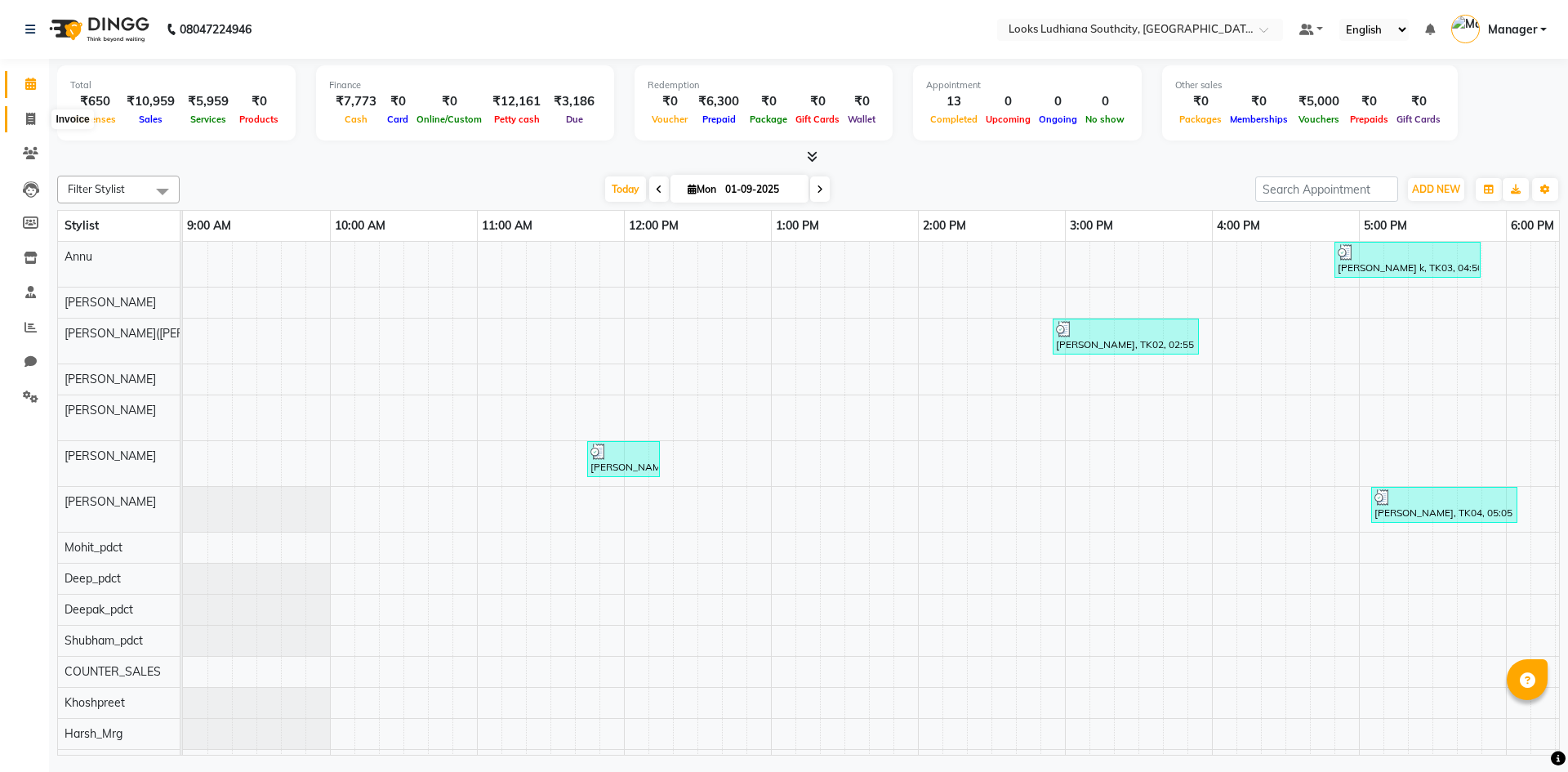
click at [26, 116] on icon at bounding box center [31, 119] width 9 height 13
select select "service"
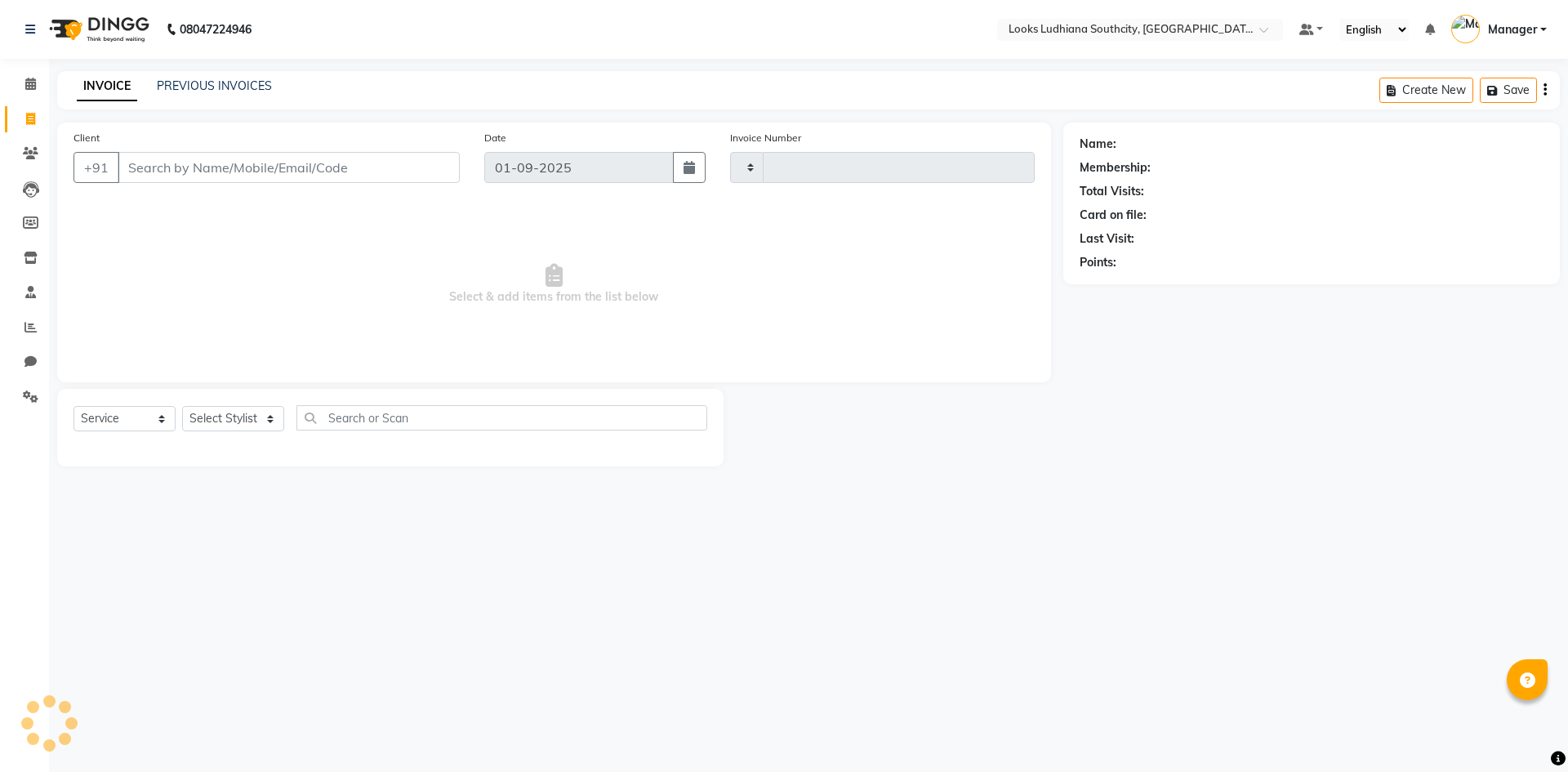
type input "3203"
select select "6577"
click at [31, 86] on icon at bounding box center [31, 84] width 11 height 13
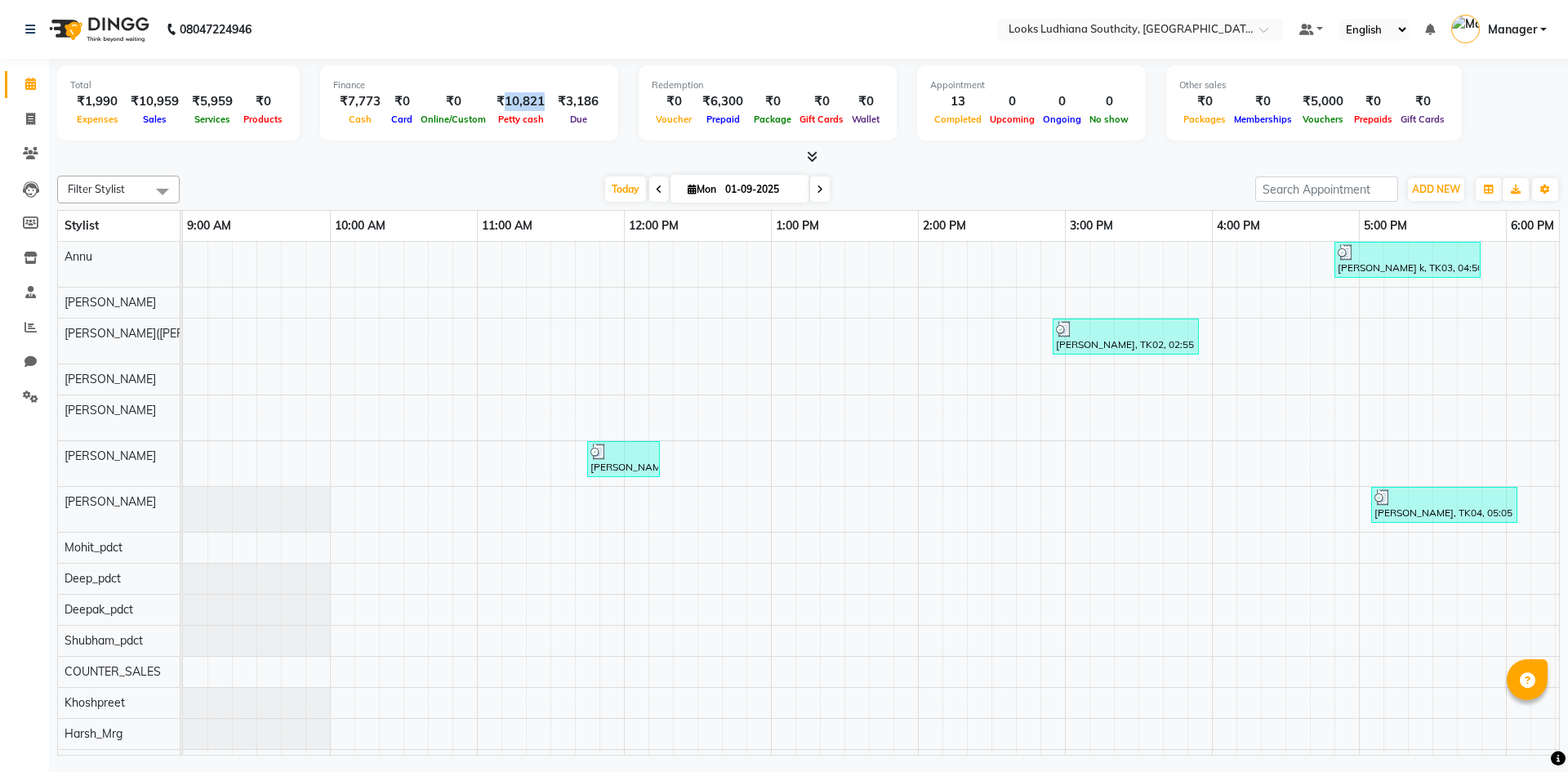
drag, startPoint x: 497, startPoint y: 104, endPoint x: 535, endPoint y: 102, distance: 38.1
click at [535, 102] on div "₹10,821" at bounding box center [521, 101] width 61 height 19
copy div "10,821"
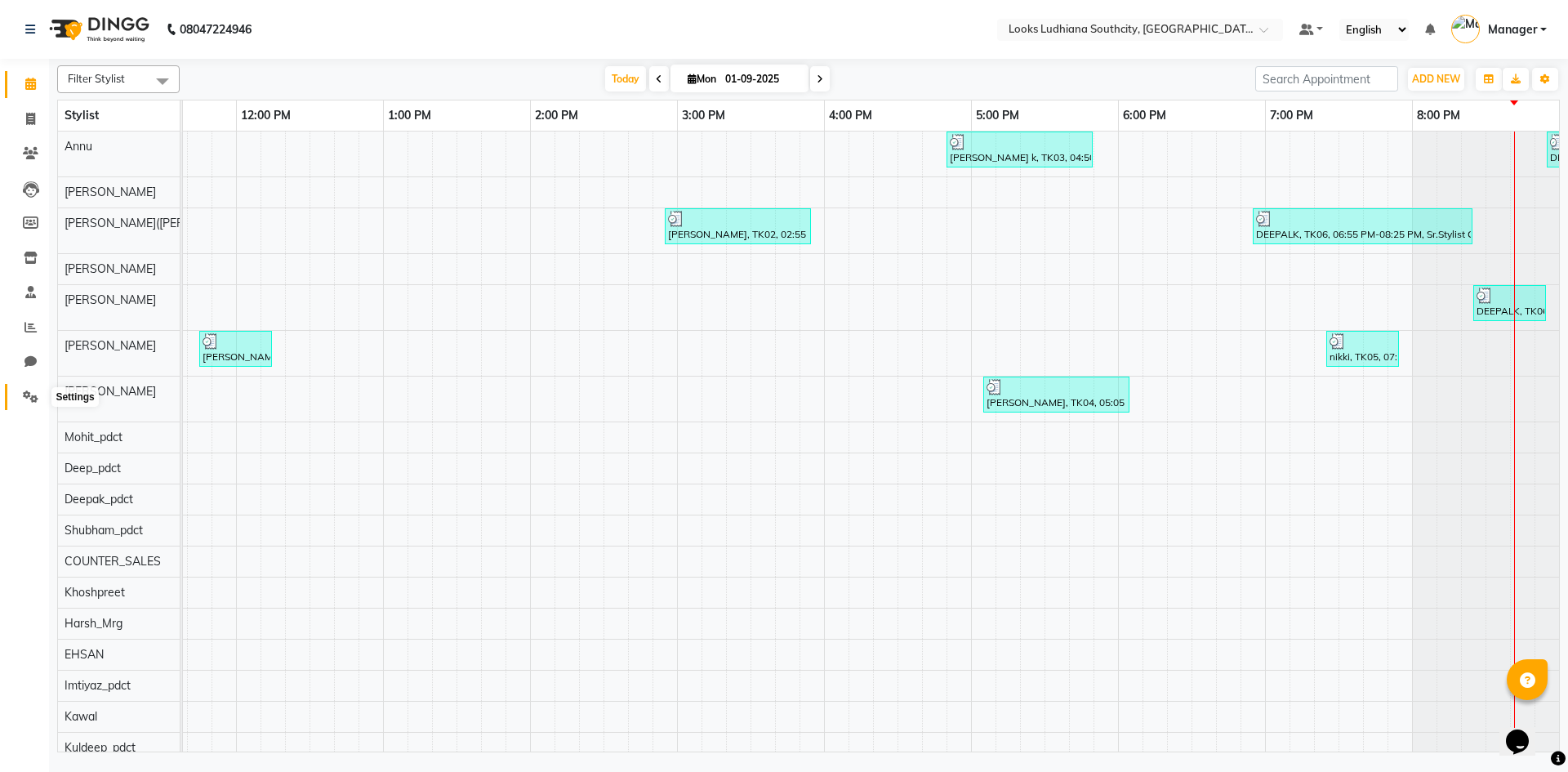
click at [29, 398] on icon at bounding box center [30, 397] width 15 height 13
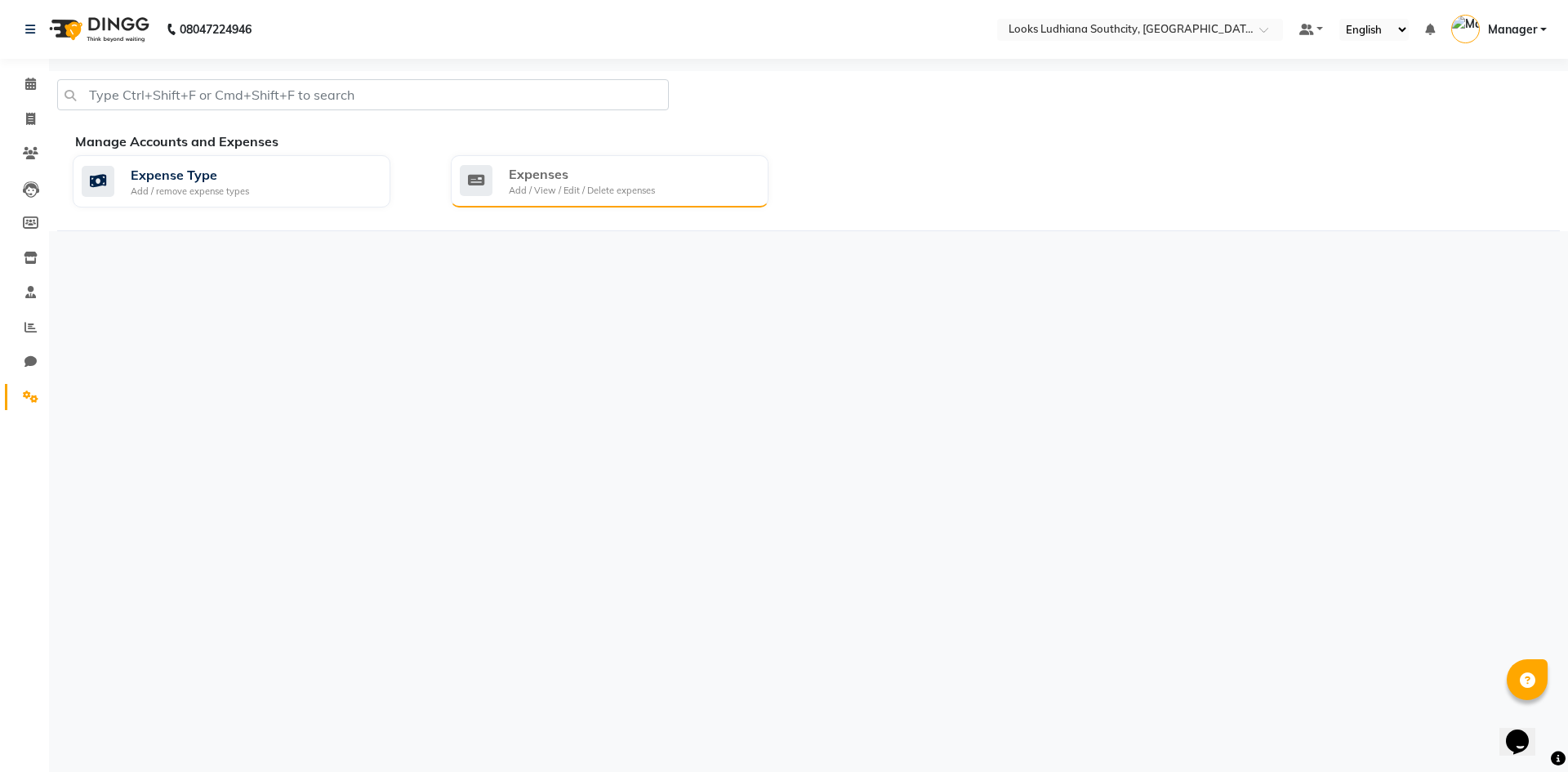
click at [521, 176] on div "Expenses" at bounding box center [582, 174] width 146 height 20
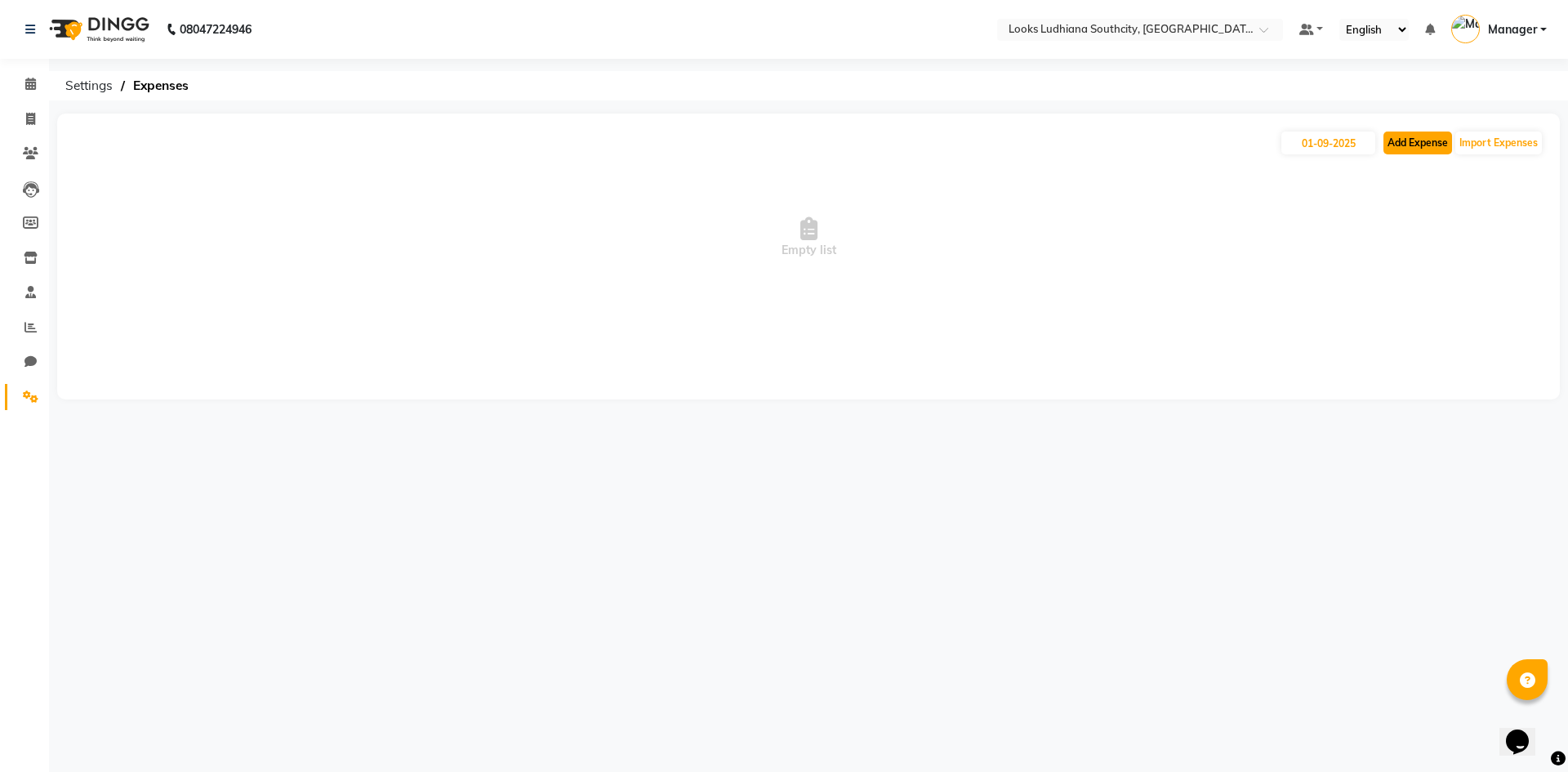
click at [1406, 133] on button "Add Expense" at bounding box center [1418, 142] width 69 height 23
select select "1"
select select "5610"
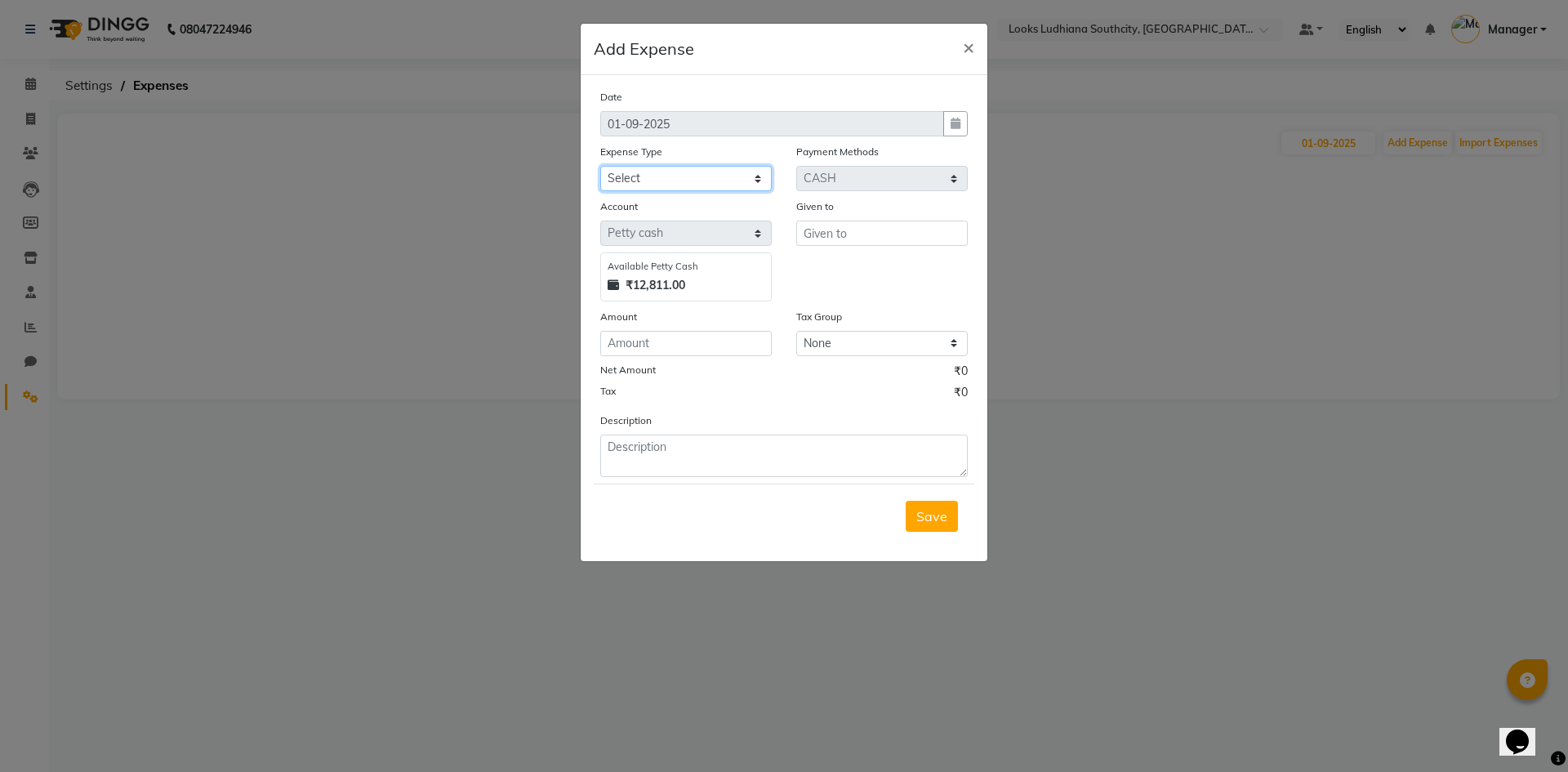
click at [684, 180] on select "Select Bank Deposit Blinkit Cash Handover CLIENT Client ordered food Client Ref…" at bounding box center [686, 179] width 171 height 25
select select "24472"
click at [600, 166] on select "Select Bank Deposit Blinkit Cash Handover CLIENT Client ordered food Client Ref…" at bounding box center [686, 179] width 171 height 25
click at [879, 237] on input "text" at bounding box center [882, 233] width 171 height 25
type input "milk"
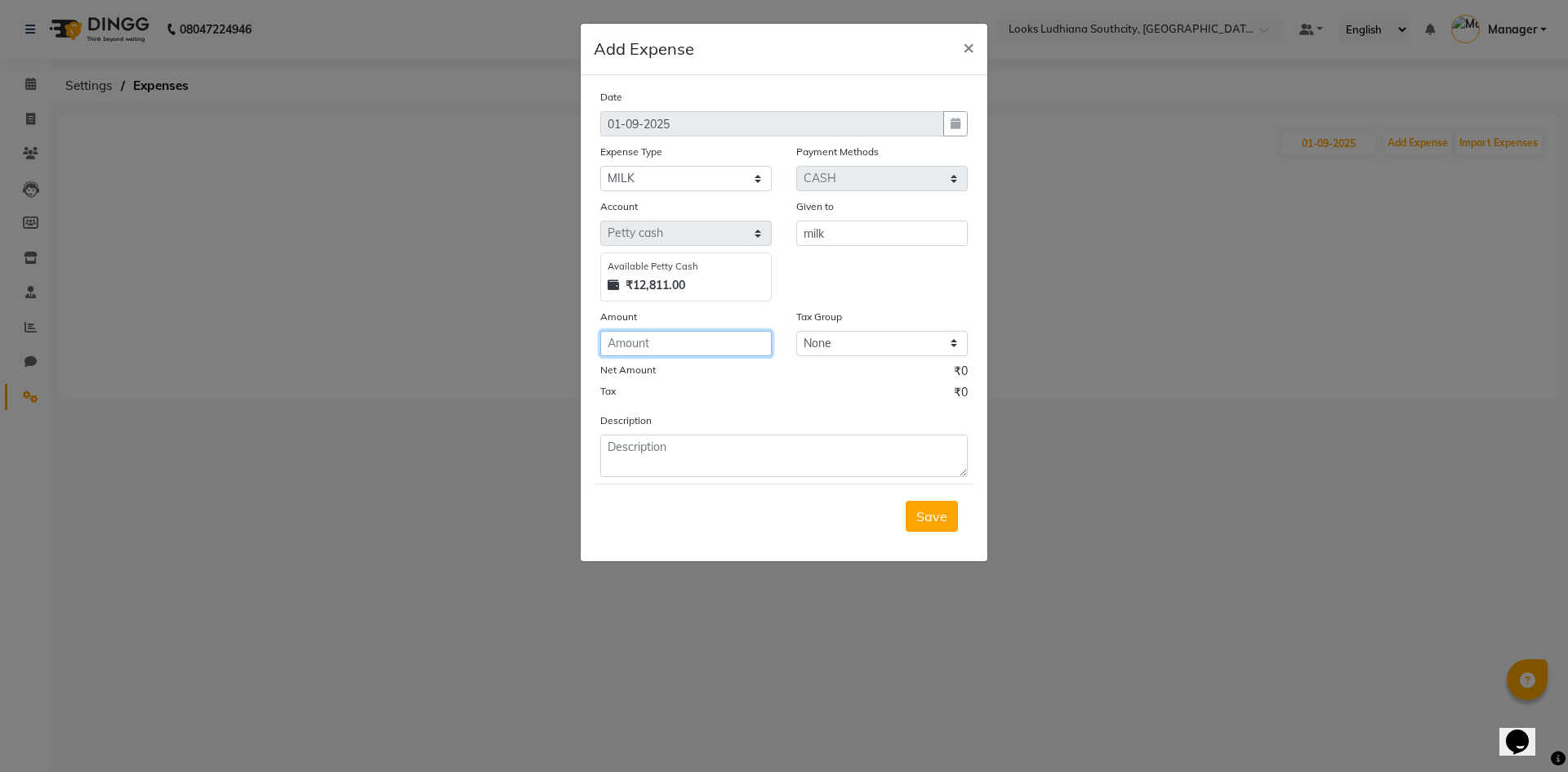
click at [697, 346] on input "number" at bounding box center [686, 344] width 171 height 25
type input "140"
click at [730, 437] on textarea at bounding box center [783, 455] width 367 height 42
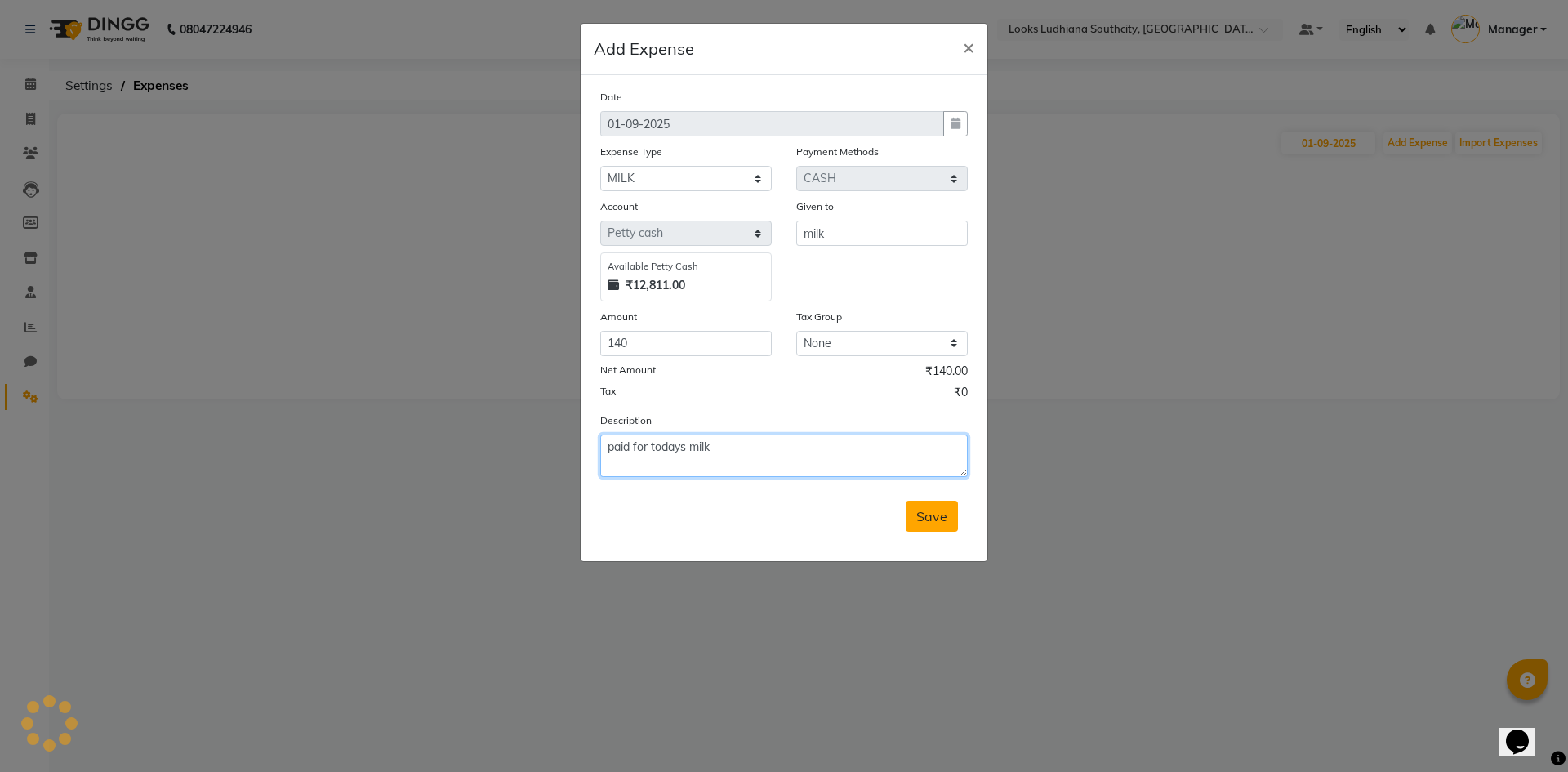
type textarea "paid for todays milk"
click at [918, 515] on span "Save" at bounding box center [932, 516] width 31 height 16
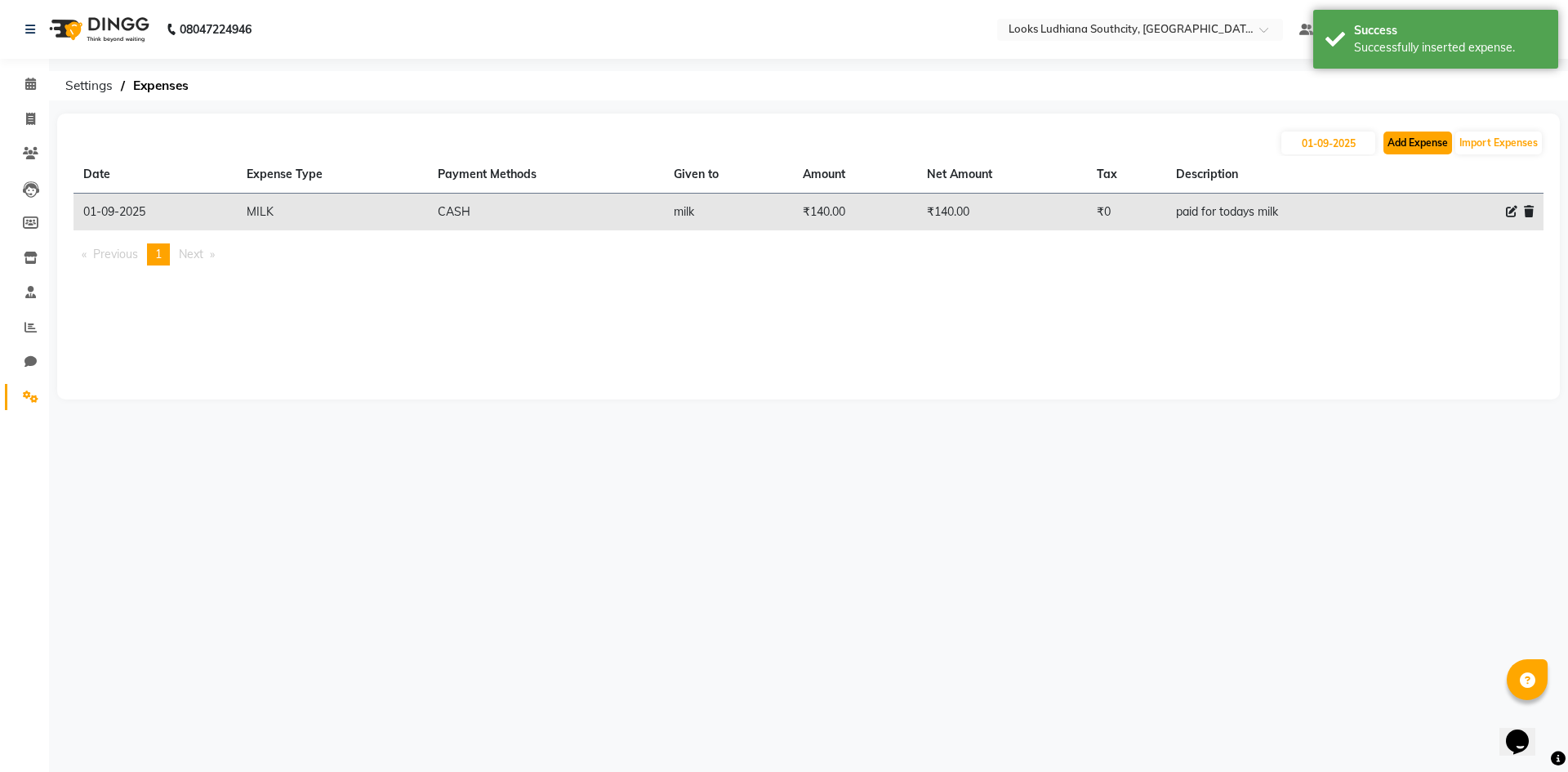
click at [1394, 135] on button "Add Expense" at bounding box center [1418, 142] width 69 height 23
select select "1"
select select "5610"
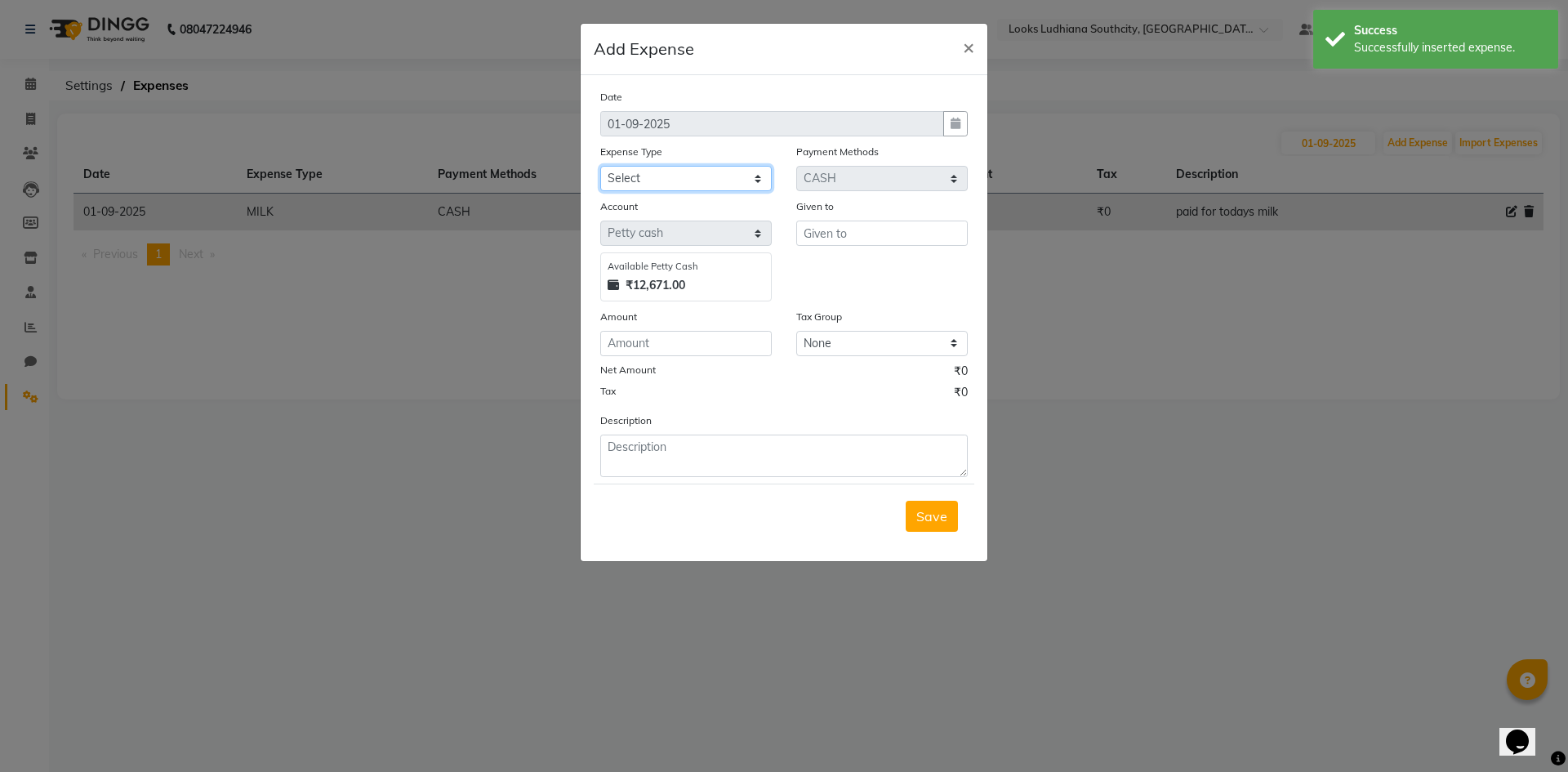
click at [738, 181] on select "Select Bank Deposit Blinkit Cash Handover CLIENT Client ordered food Client Ref…" at bounding box center [686, 179] width 171 height 25
select select "24366"
click at [600, 166] on select "Select Bank Deposit Blinkit Cash Handover CLIENT Client ordered food Client Ref…" at bounding box center [686, 179] width 171 height 25
click at [851, 228] on input "text" at bounding box center [882, 233] width 171 height 25
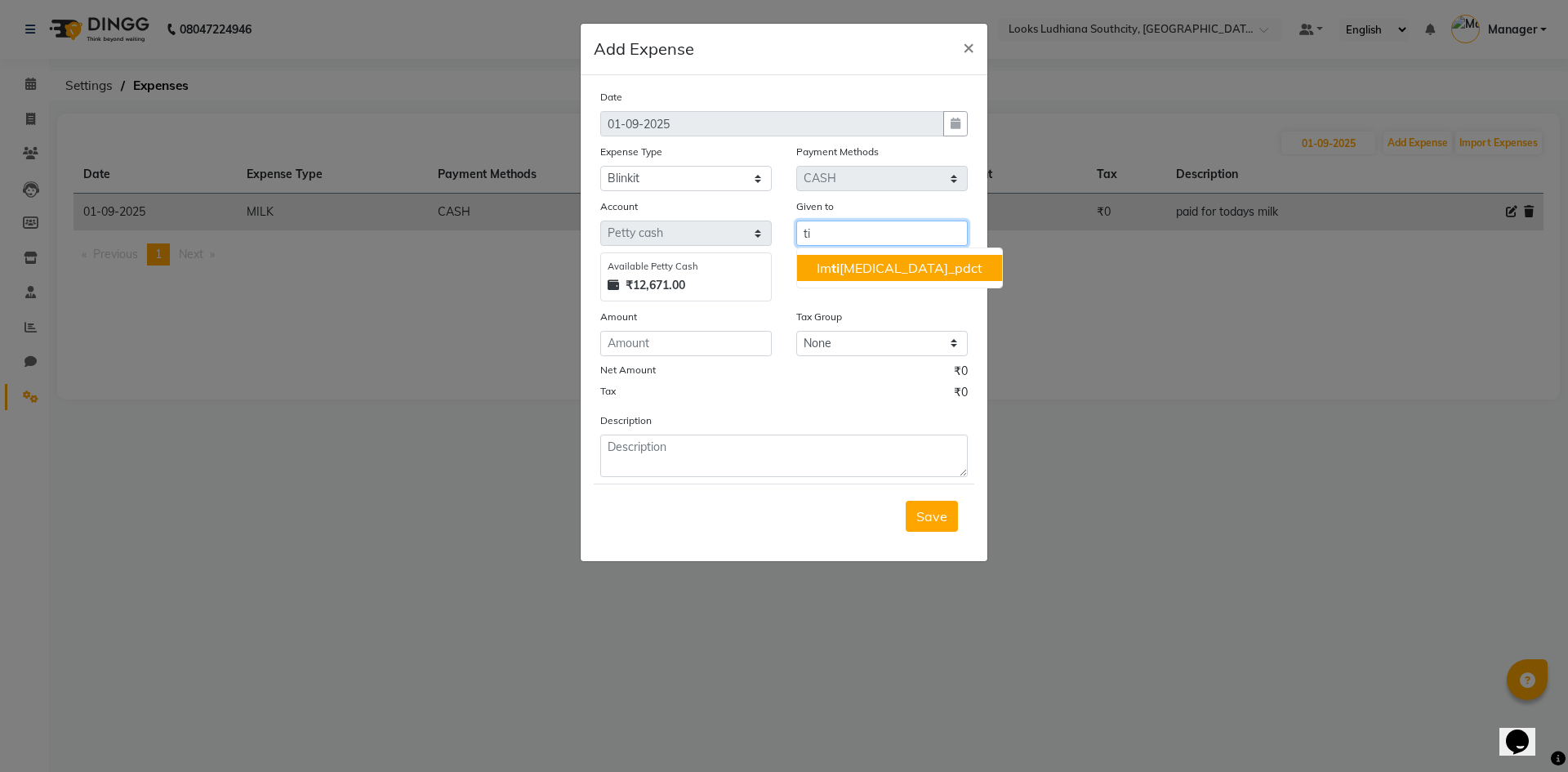
type input "t"
type input "tissue"
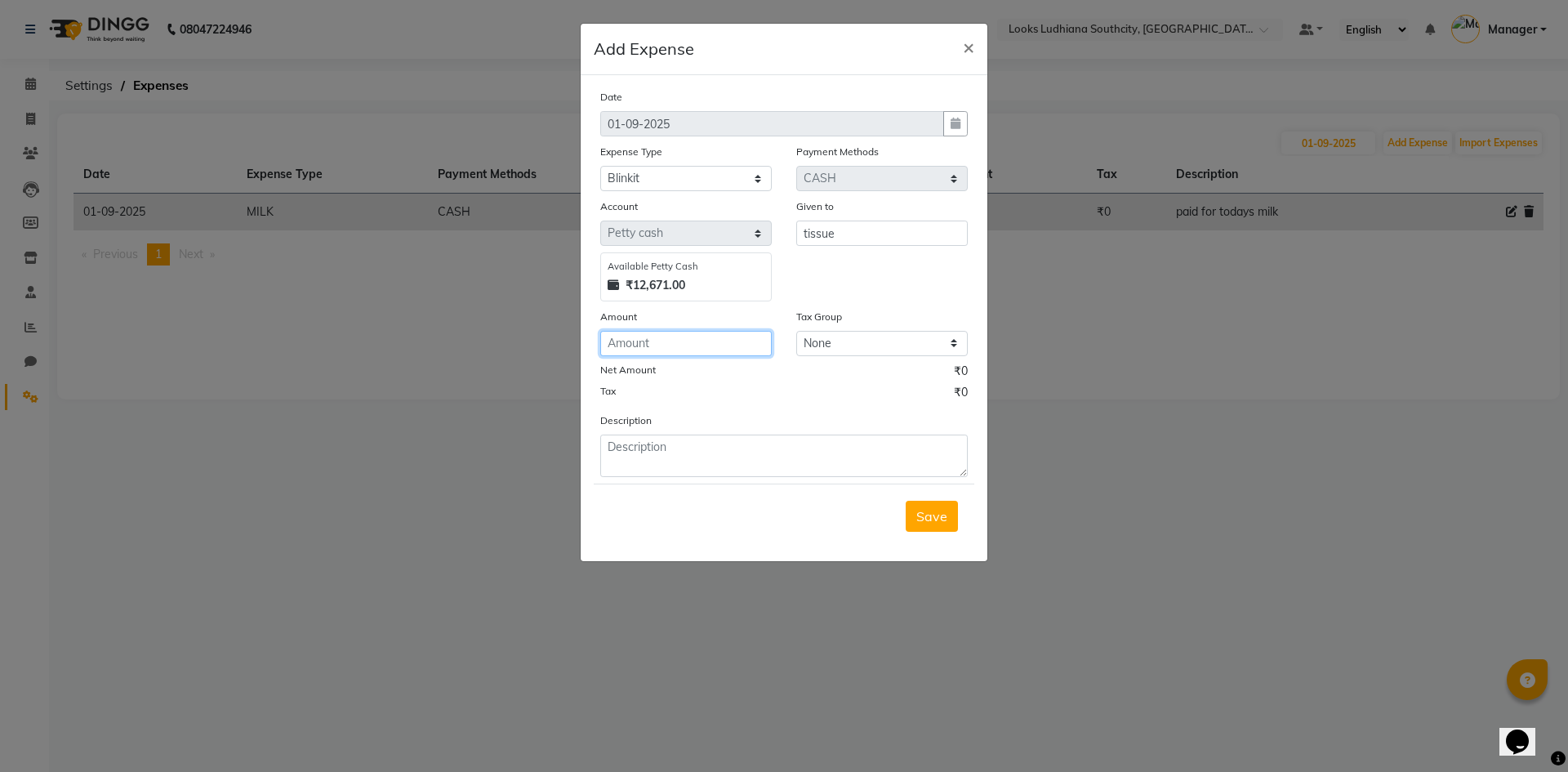
click at [708, 350] on input "number" at bounding box center [686, 344] width 171 height 25
type input "510"
click at [738, 468] on textarea at bounding box center [783, 455] width 367 height 42
type textarea "paid for tissu"
click at [918, 520] on span "Save" at bounding box center [932, 516] width 31 height 16
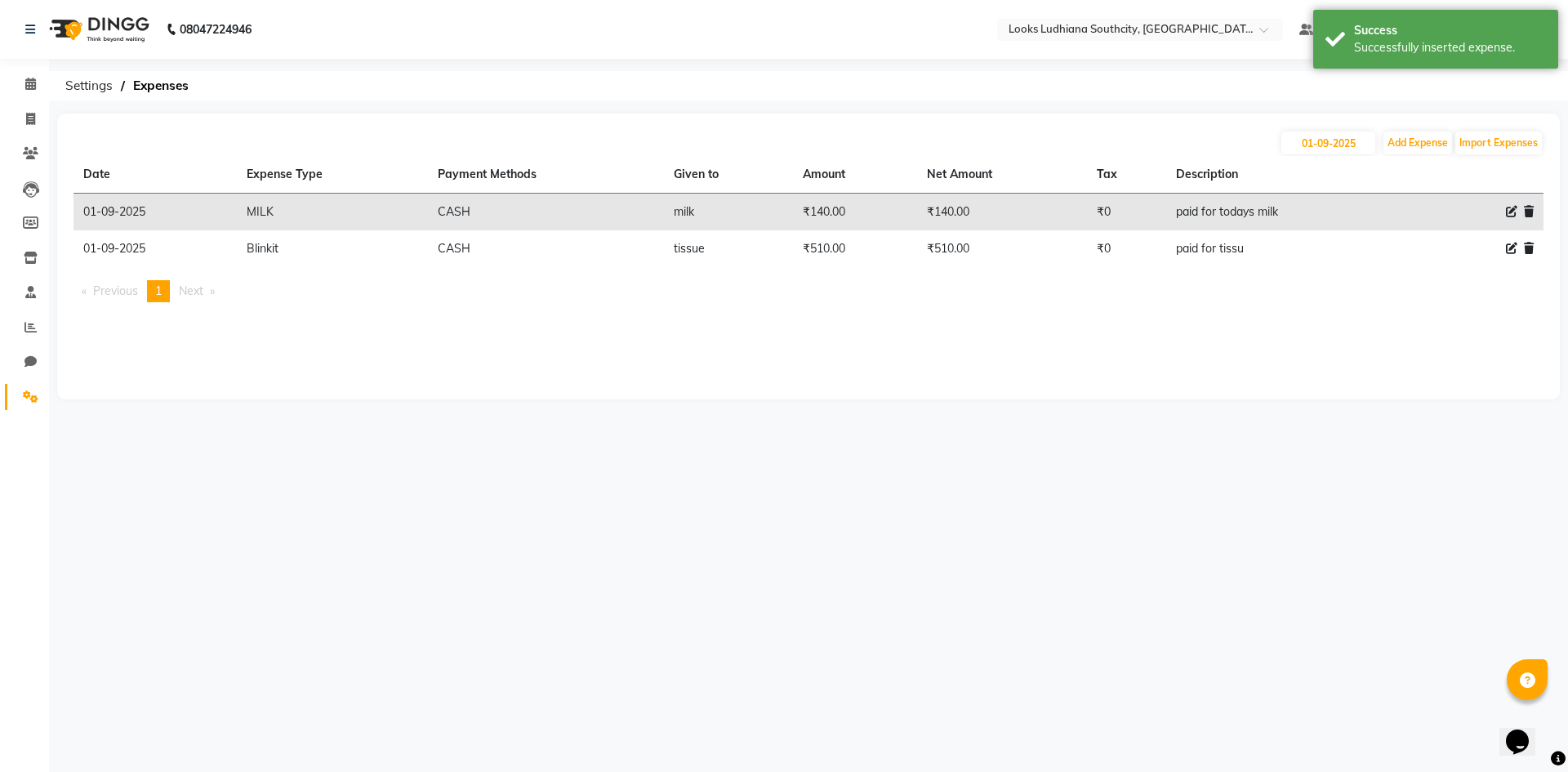
click at [1407, 131] on div "01-09-2025 Add Expense Import Expenses" at bounding box center [808, 142] width 1471 height 26
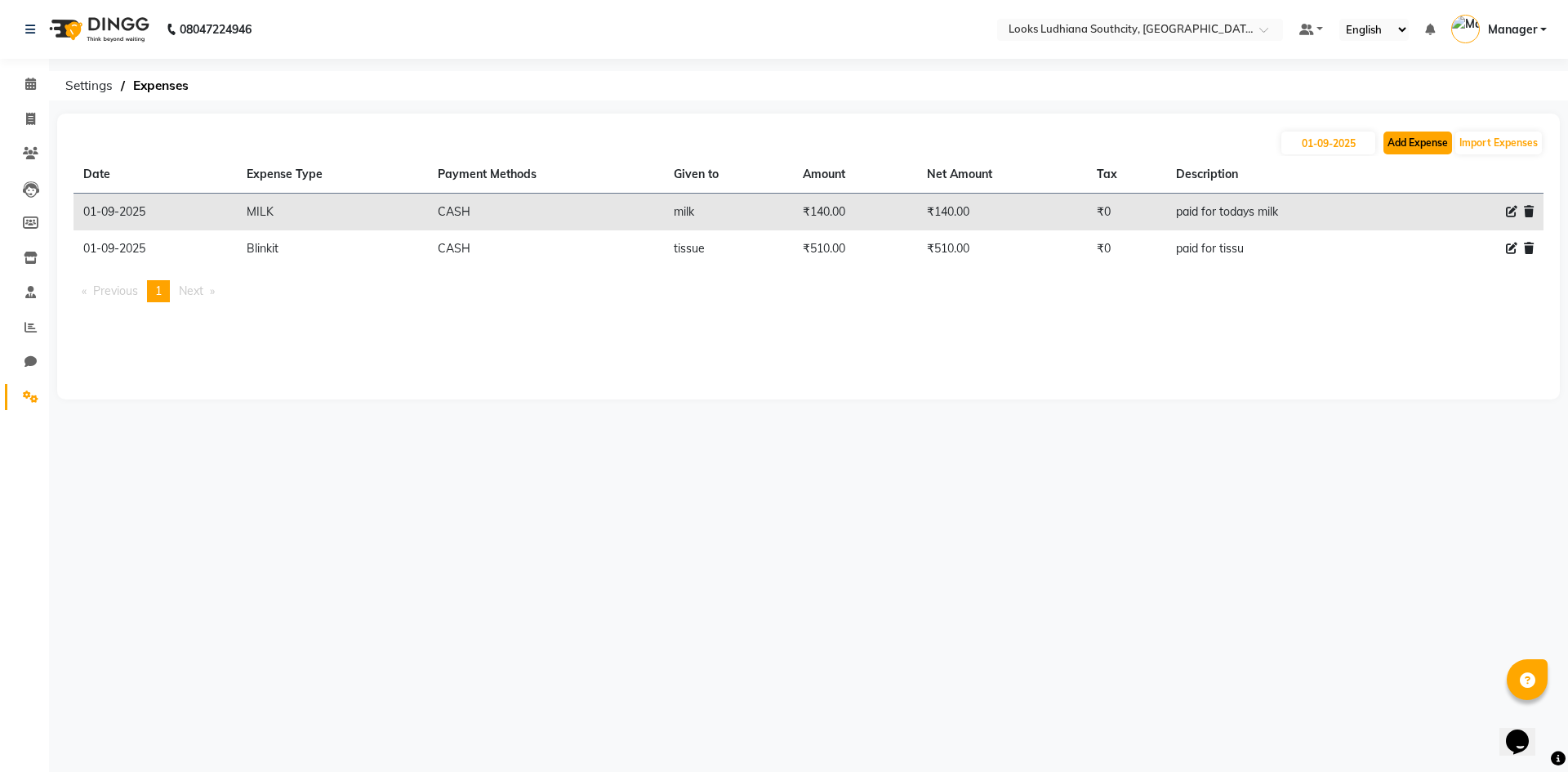
click at [1412, 133] on button "Add Expense" at bounding box center [1418, 142] width 69 height 23
select select "1"
select select "5610"
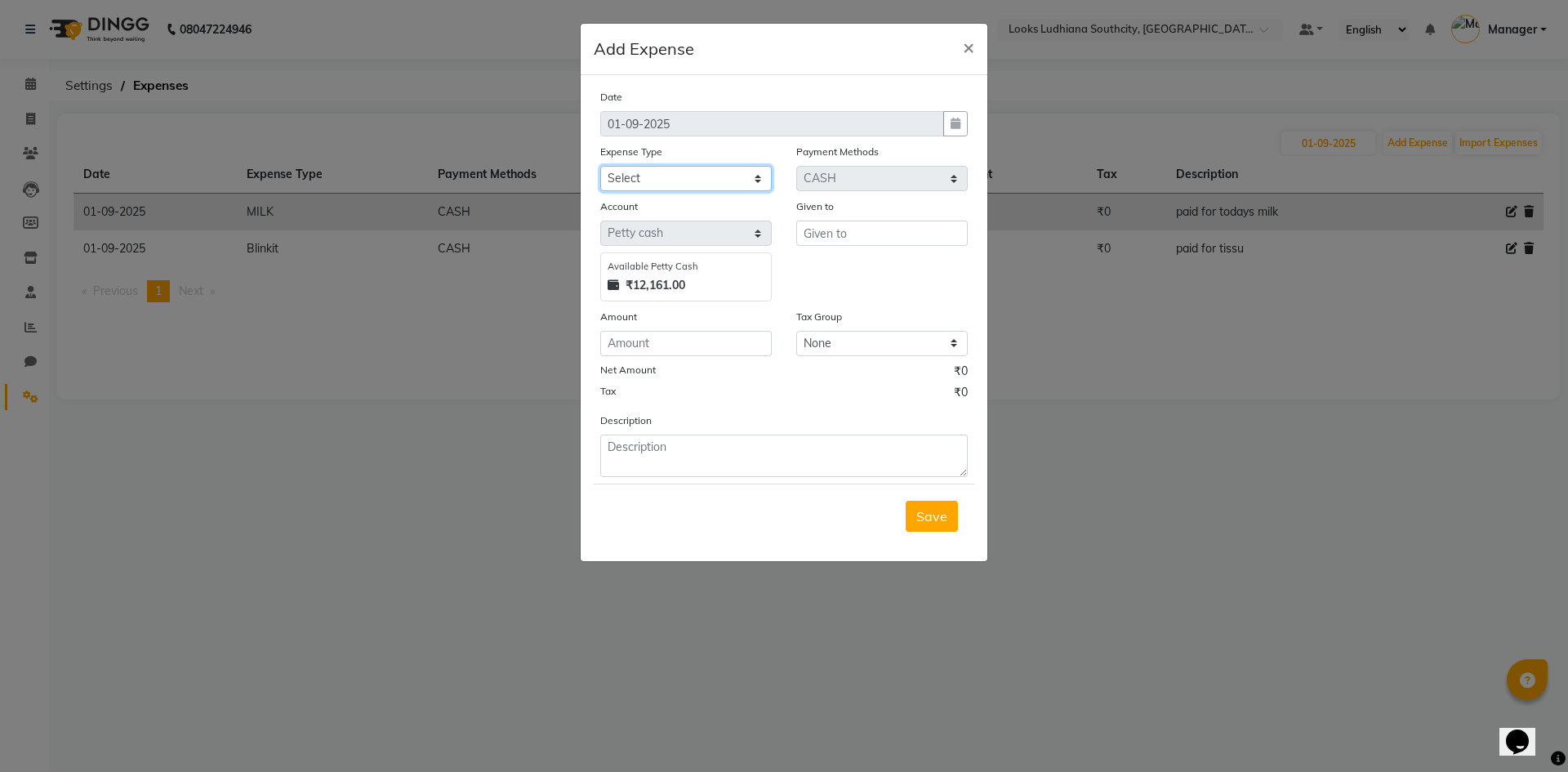
click at [725, 181] on select "Select Bank Deposit Blinkit Cash Handover CLIENT Client ordered food Client Ref…" at bounding box center [686, 179] width 171 height 25
select select "24170"
click at [600, 166] on select "Select Bank Deposit Blinkit Cash Handover CLIENT Client ordered food Client Ref…" at bounding box center [686, 179] width 171 height 25
click at [846, 229] on input "text" at bounding box center [882, 233] width 171 height 25
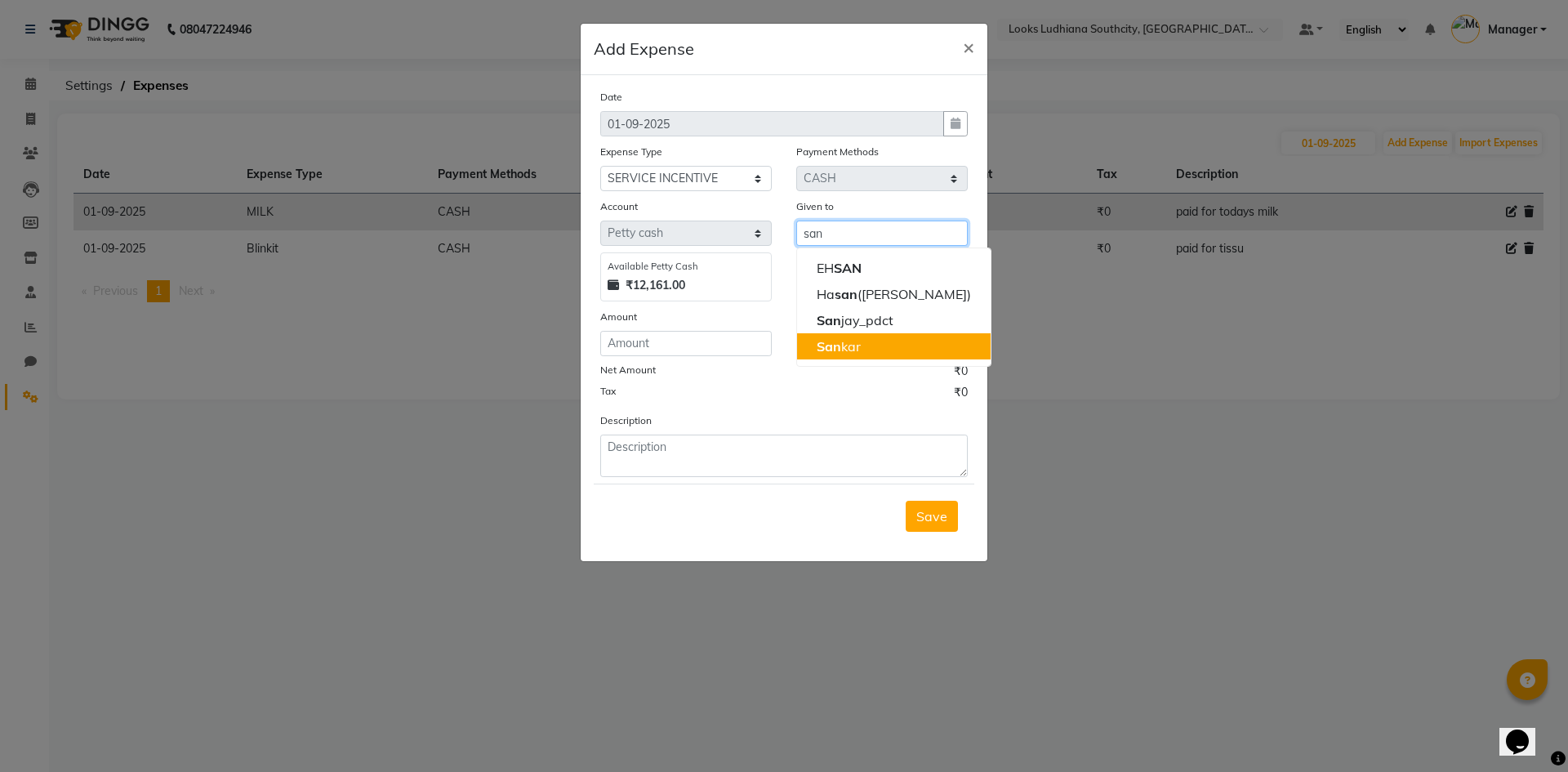
click at [848, 341] on ngb-highlight "San kar" at bounding box center [838, 346] width 44 height 16
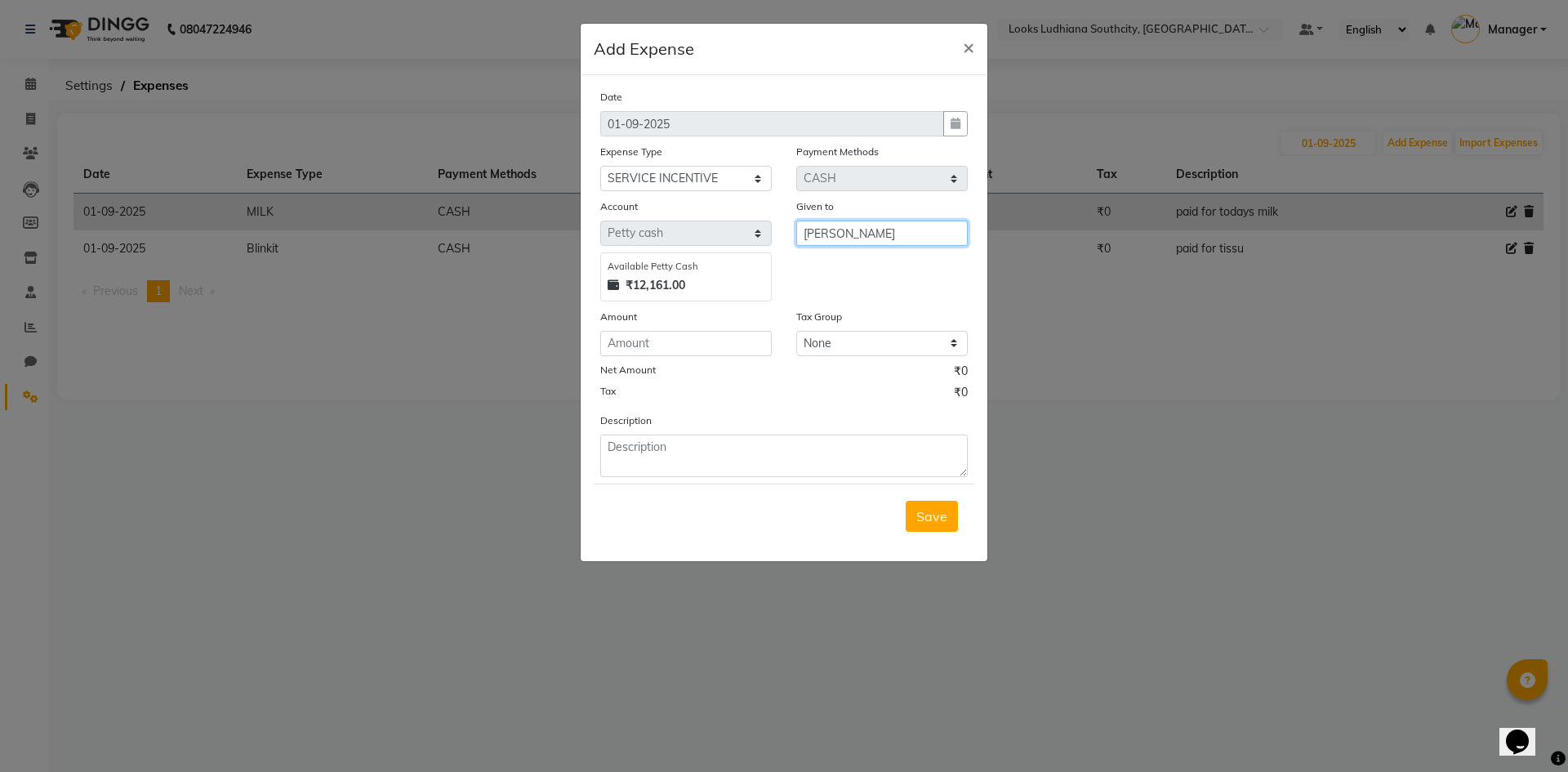
type input "[PERSON_NAME]"
click at [670, 349] on input "number" at bounding box center [686, 344] width 171 height 25
type input "1340"
click at [713, 458] on textarea at bounding box center [783, 455] width 367 height 42
paste textarea "K Nourish and Gloss Fusio Dose Sr.Stylist Cut(M) Olaplex Olaplex Hair Spa L'ore…"
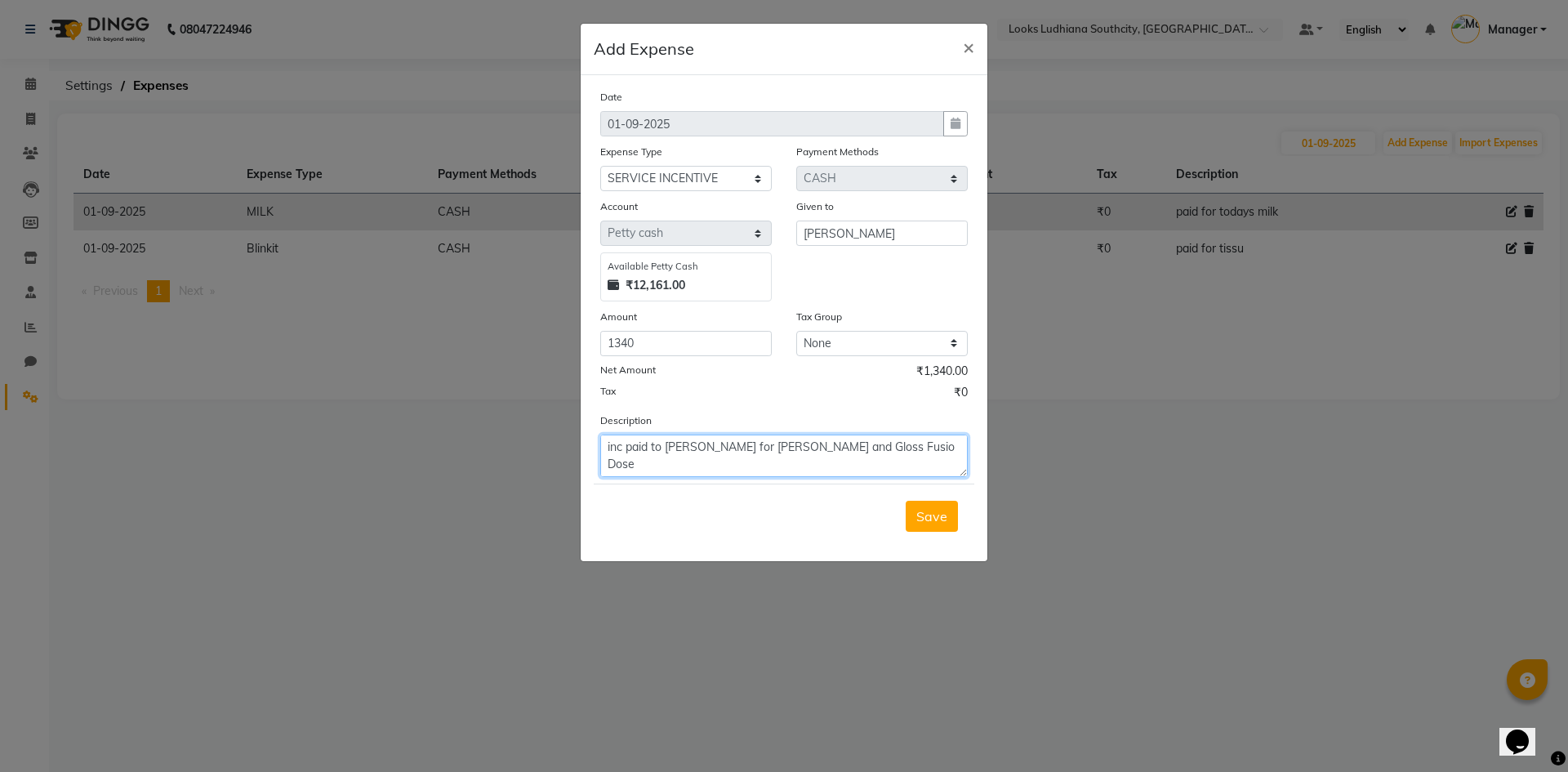
scroll to position [98, 0]
type textarea "inc paid to shankar for K Nourish and Gloss Fusio Dose Sr.Stylist Cut(M) Olaple…"
click at [928, 514] on span "Save" at bounding box center [932, 516] width 31 height 16
